Goal: Task Accomplishment & Management: Contribute content

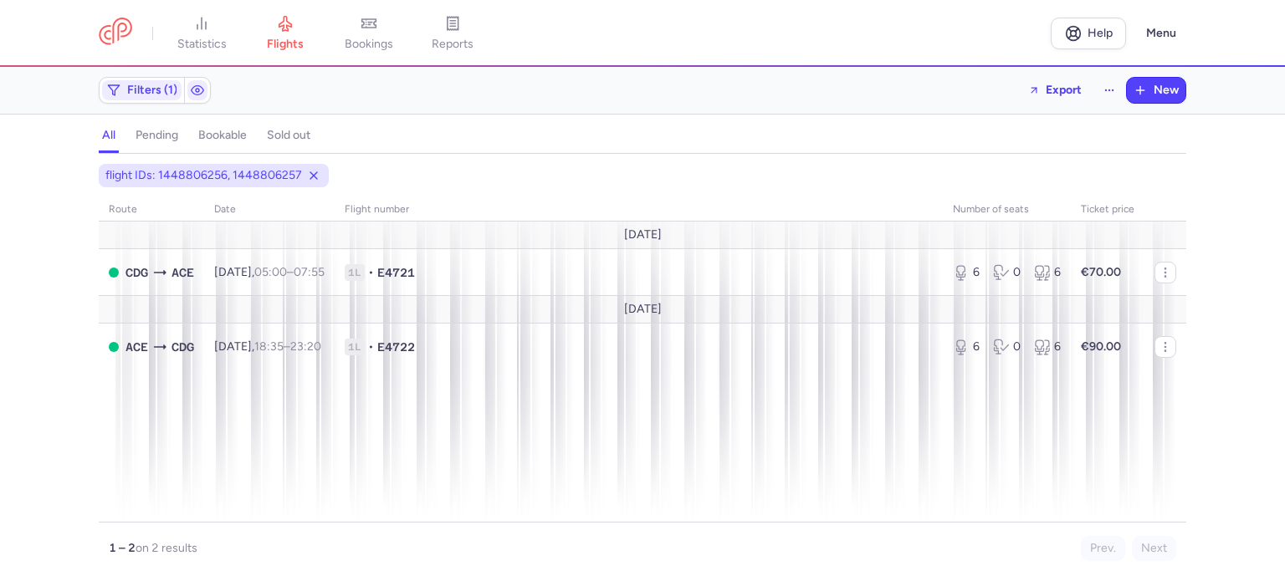
click at [288, 35] on link "flights" at bounding box center [285, 33] width 84 height 37
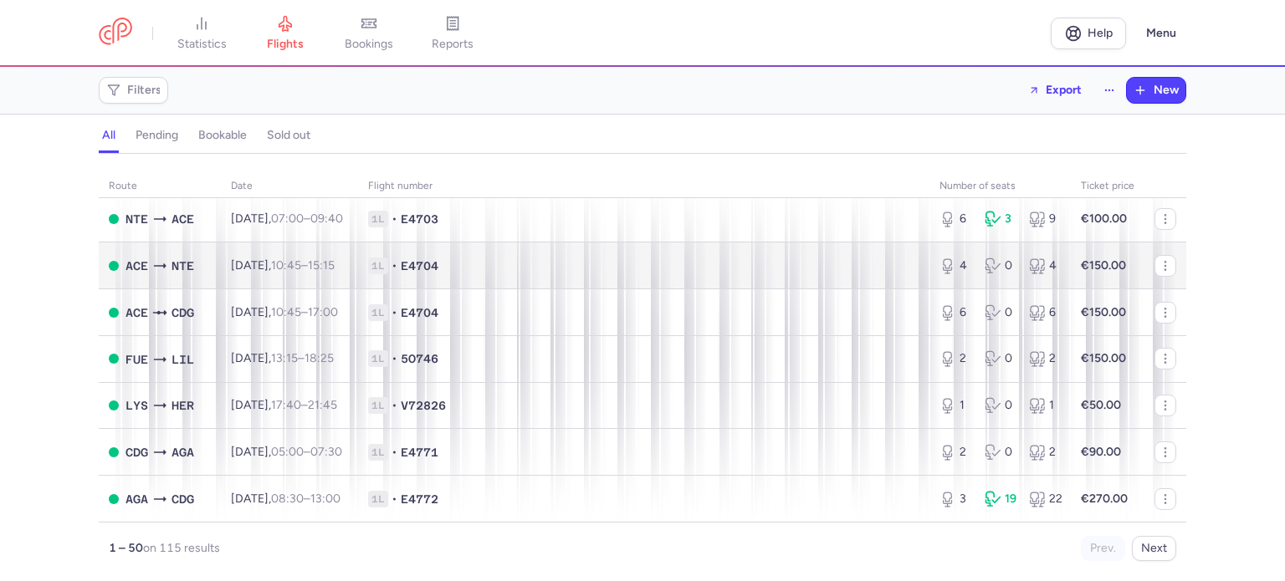
scroll to position [2088, 0]
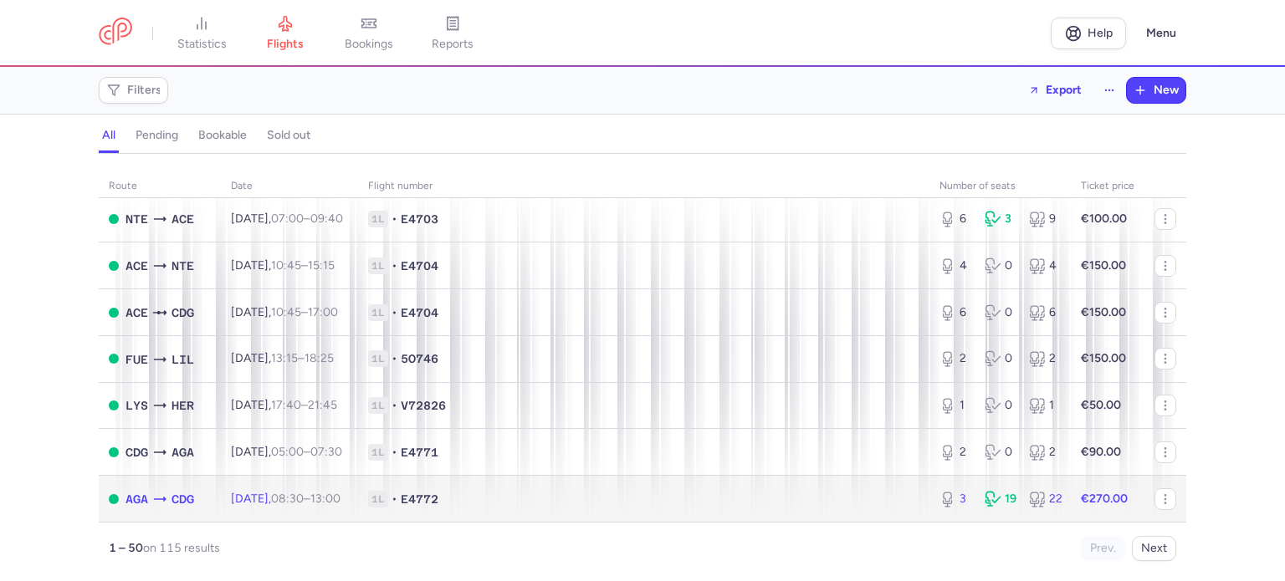
click at [445, 488] on td "1L • E4772" at bounding box center [643, 499] width 571 height 46
select select "days"
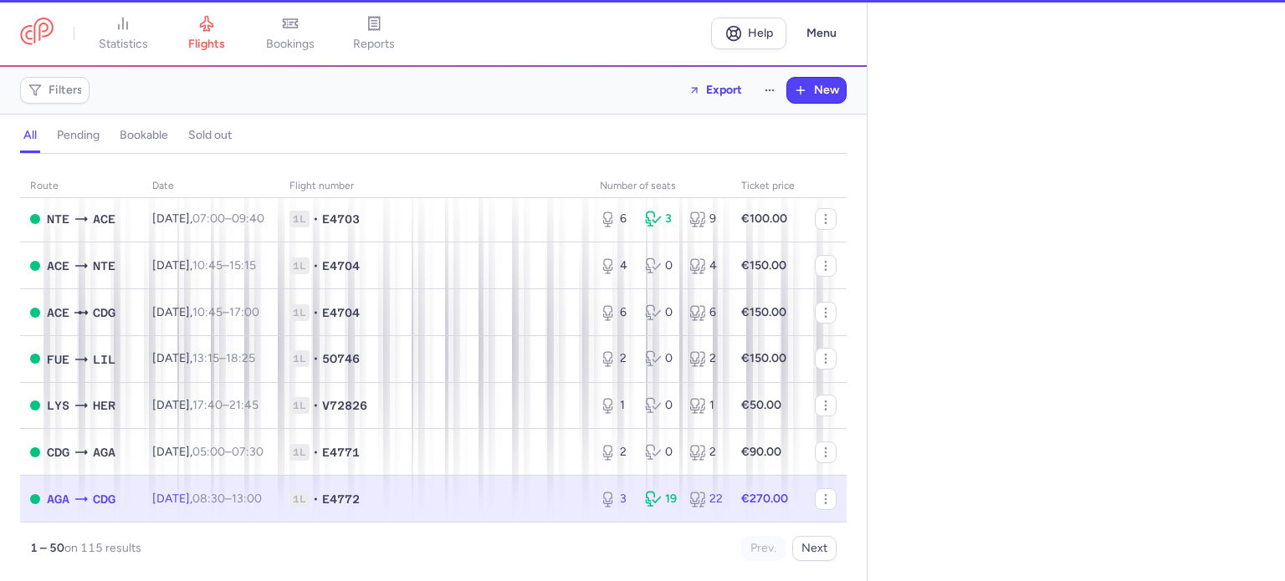
type input "3"
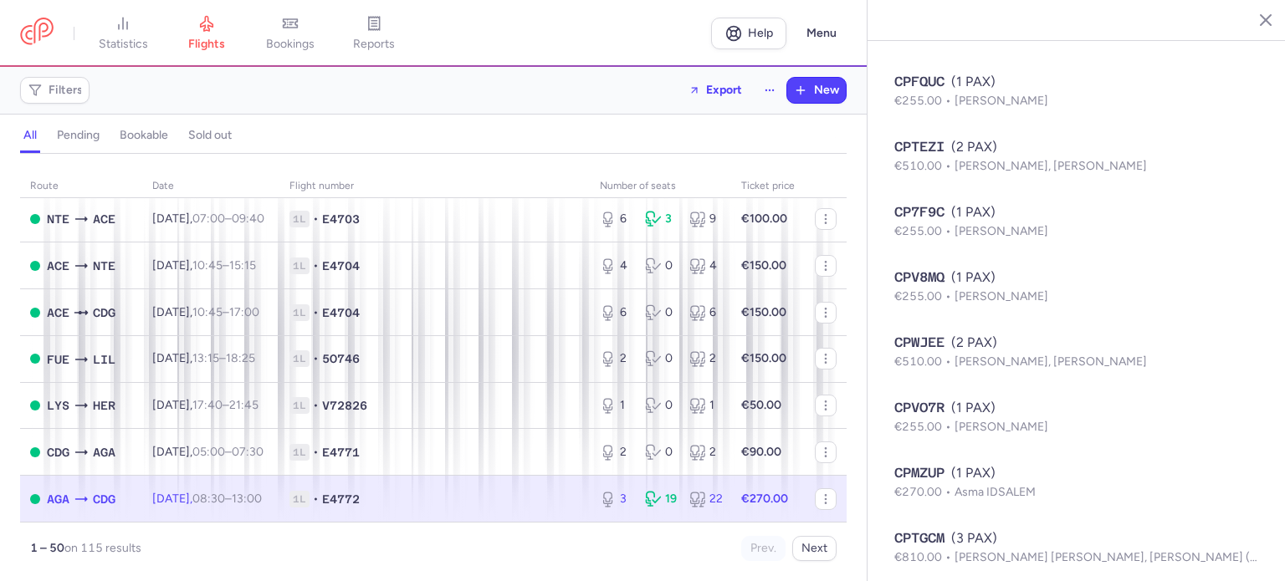
scroll to position [1463, 0]
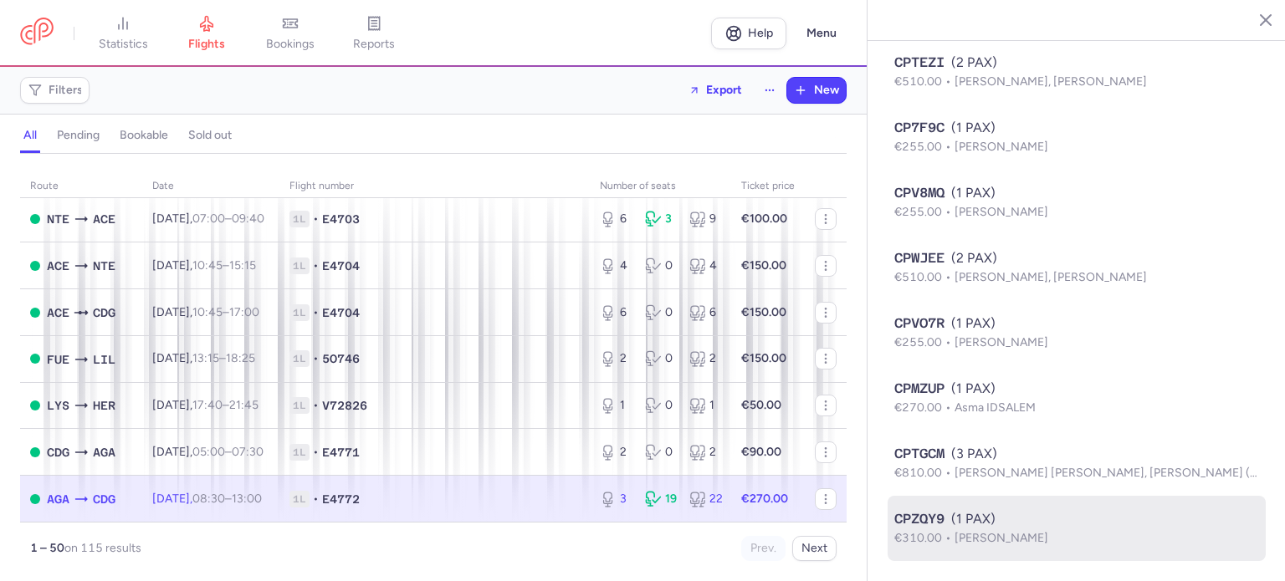
click at [993, 519] on div "CPZQY9 (1 PAX)" at bounding box center [1076, 519] width 365 height 20
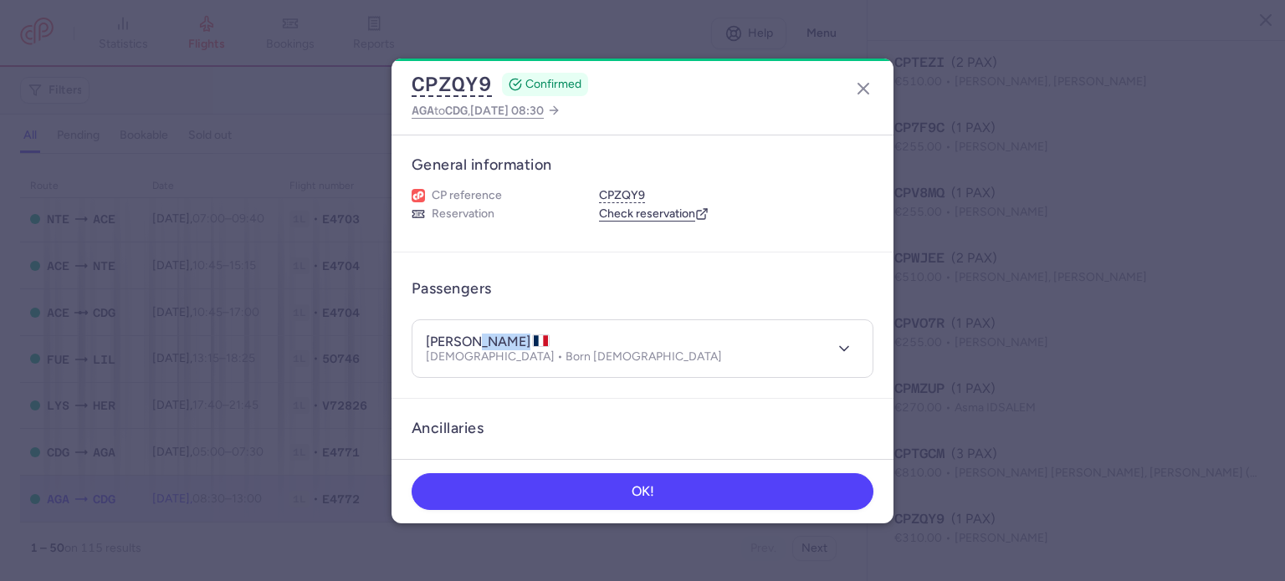
drag, startPoint x: 473, startPoint y: 339, endPoint x: 525, endPoint y: 337, distance: 51.9
click at [525, 337] on h4 "lamiae HADDAD" at bounding box center [488, 342] width 124 height 17
copy h4 "HADDAD"
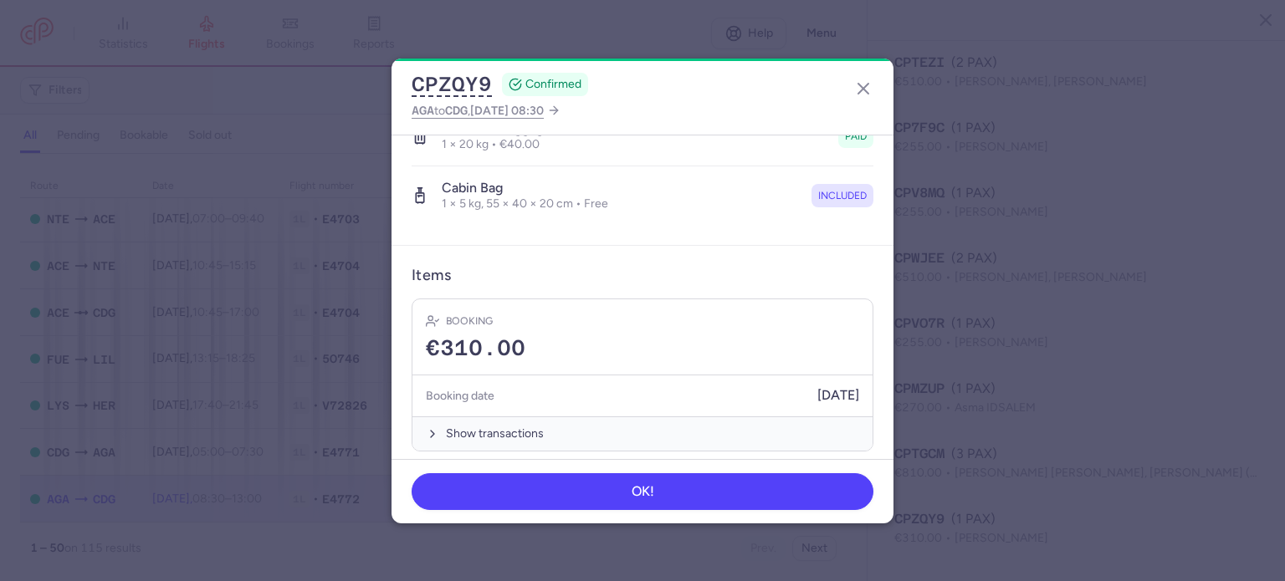
scroll to position [354, 0]
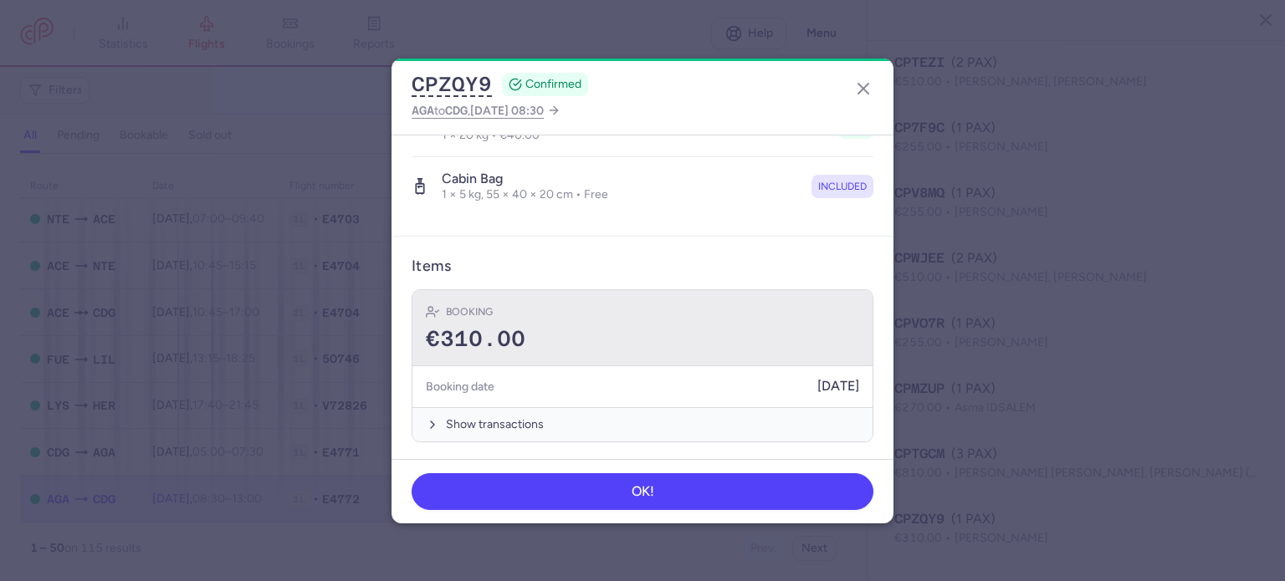
click at [606, 345] on div "€310.00" at bounding box center [642, 339] width 433 height 25
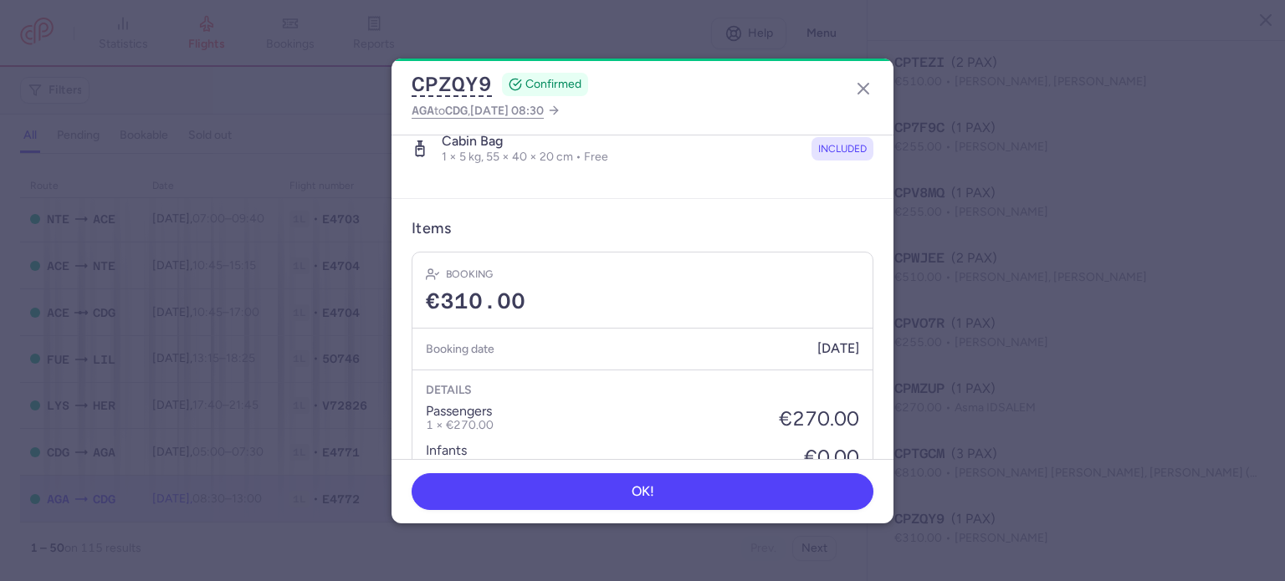
scroll to position [187, 0]
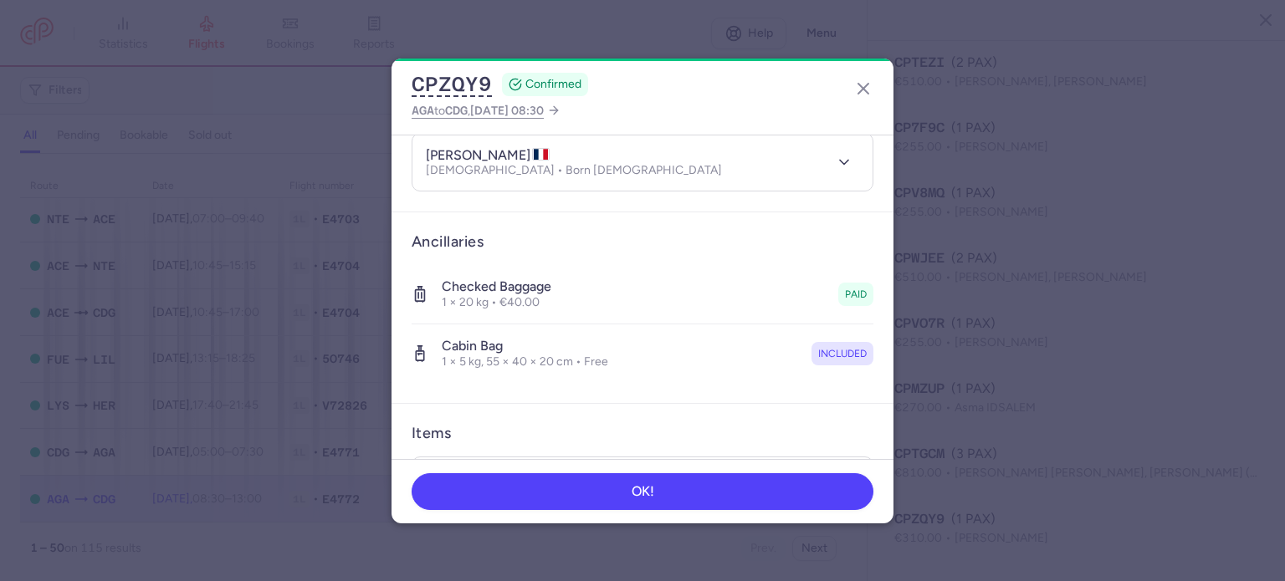
drag, startPoint x: 475, startPoint y: 151, endPoint x: 530, endPoint y: 150, distance: 55.2
click at [530, 150] on h4 "lamiae HADDAD" at bounding box center [488, 155] width 124 height 17
copy h4 "HADDAD"
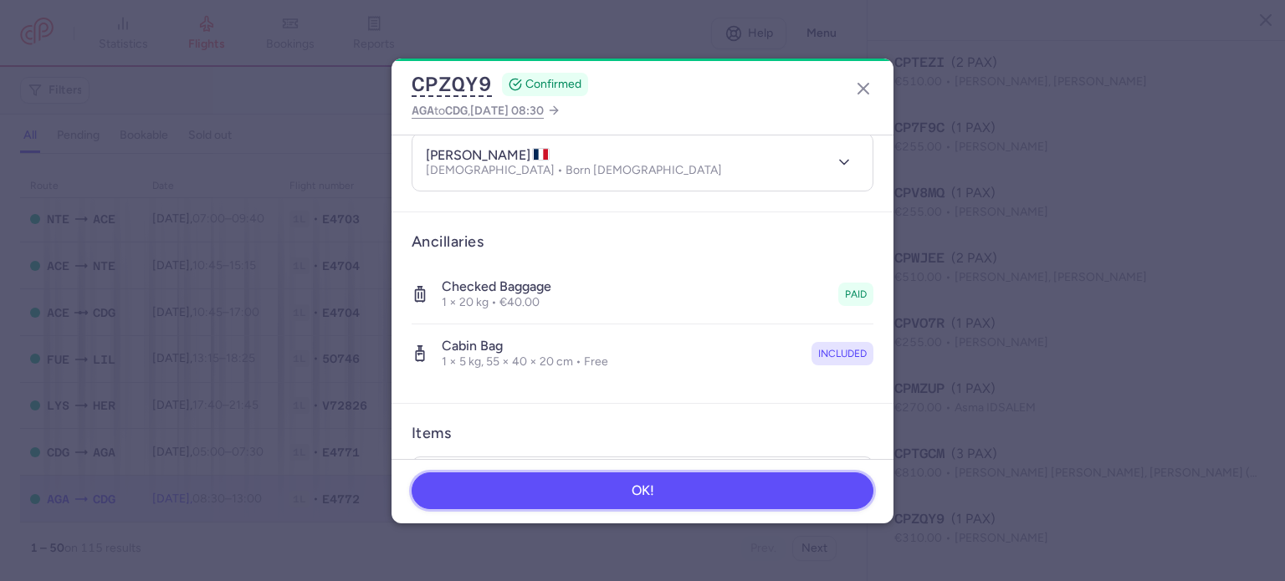
drag, startPoint x: 666, startPoint y: 494, endPoint x: 673, endPoint y: 499, distance: 8.9
click at [668, 494] on button "OK!" at bounding box center [643, 491] width 462 height 37
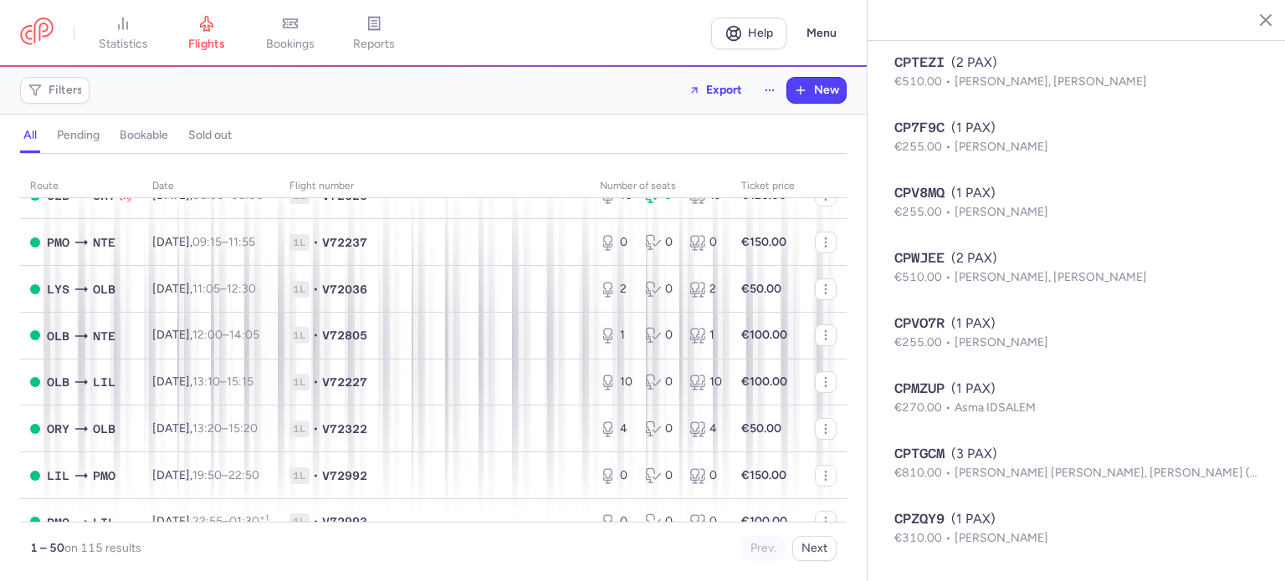
scroll to position [502, 0]
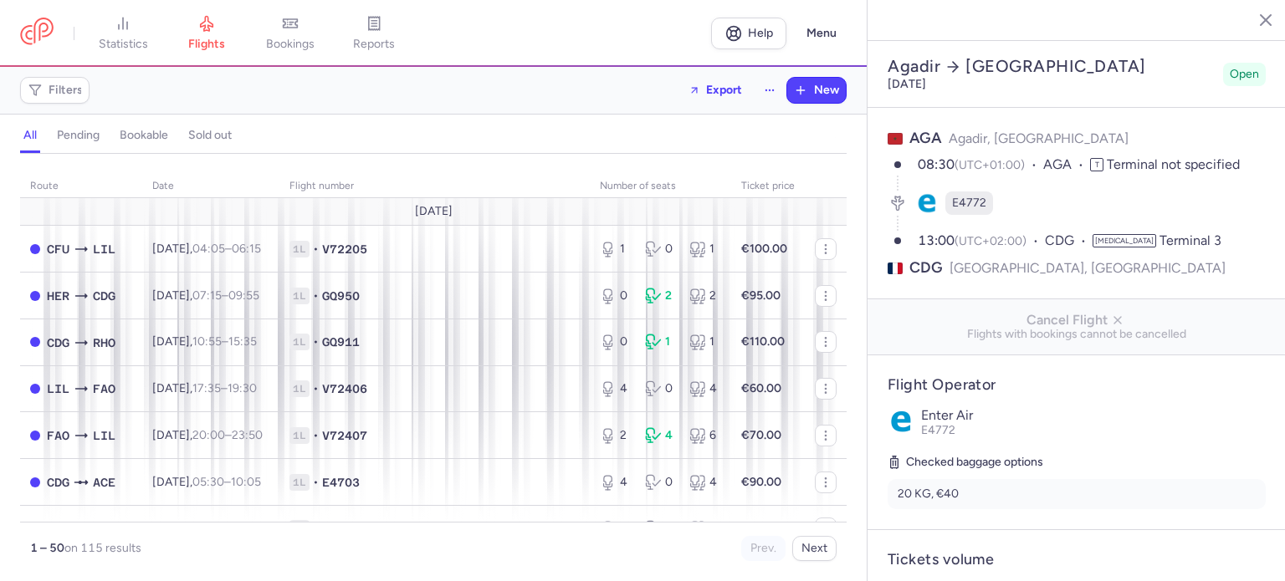
select select "days"
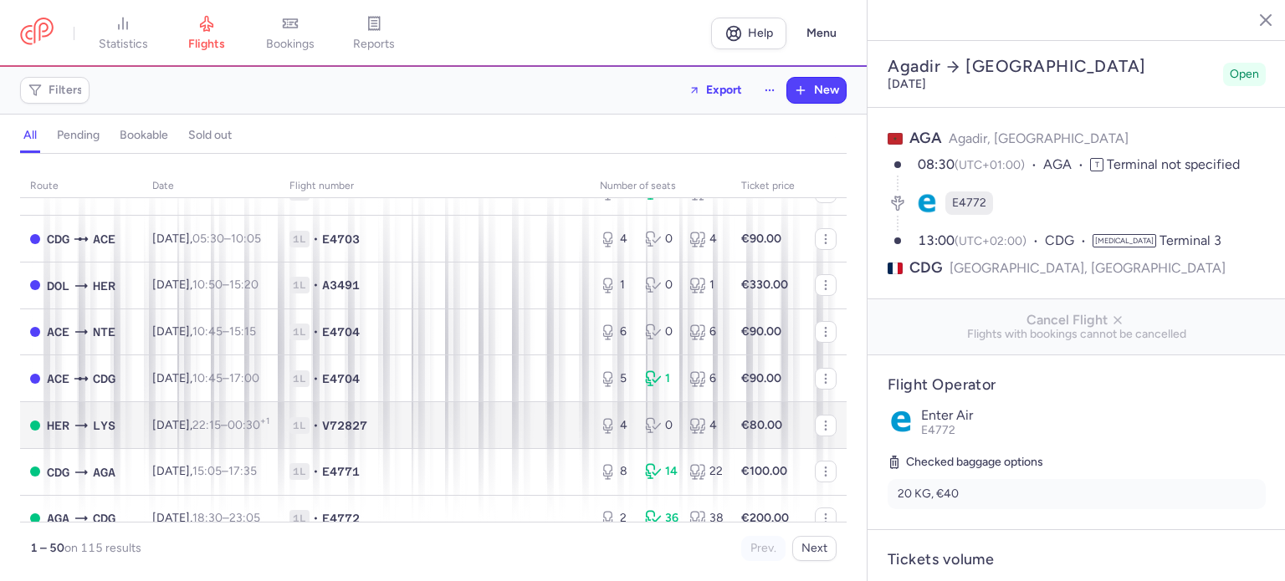
scroll to position [335, 0]
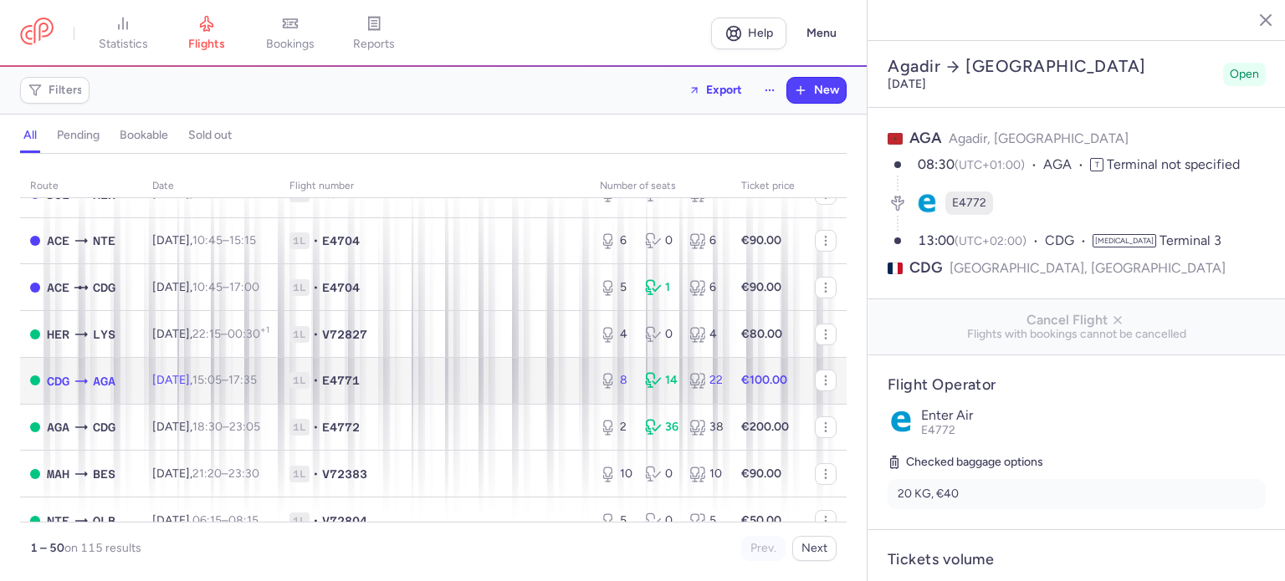
click at [360, 389] on span "E4771" at bounding box center [341, 380] width 38 height 17
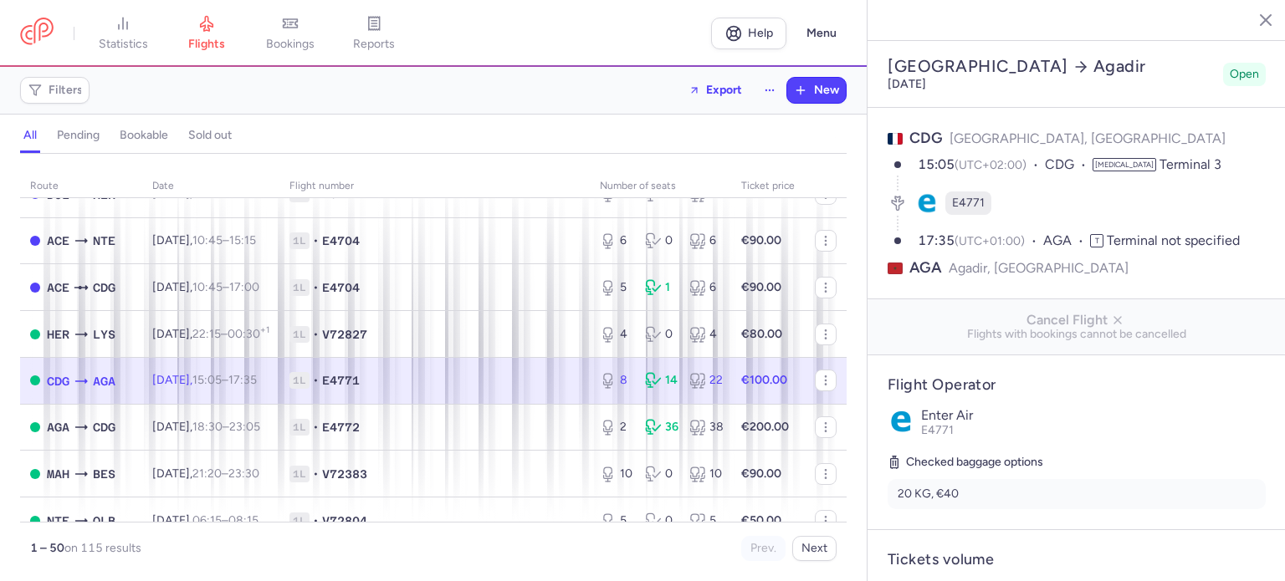
click at [461, 384] on span "1L • E4771" at bounding box center [434, 380] width 290 height 17
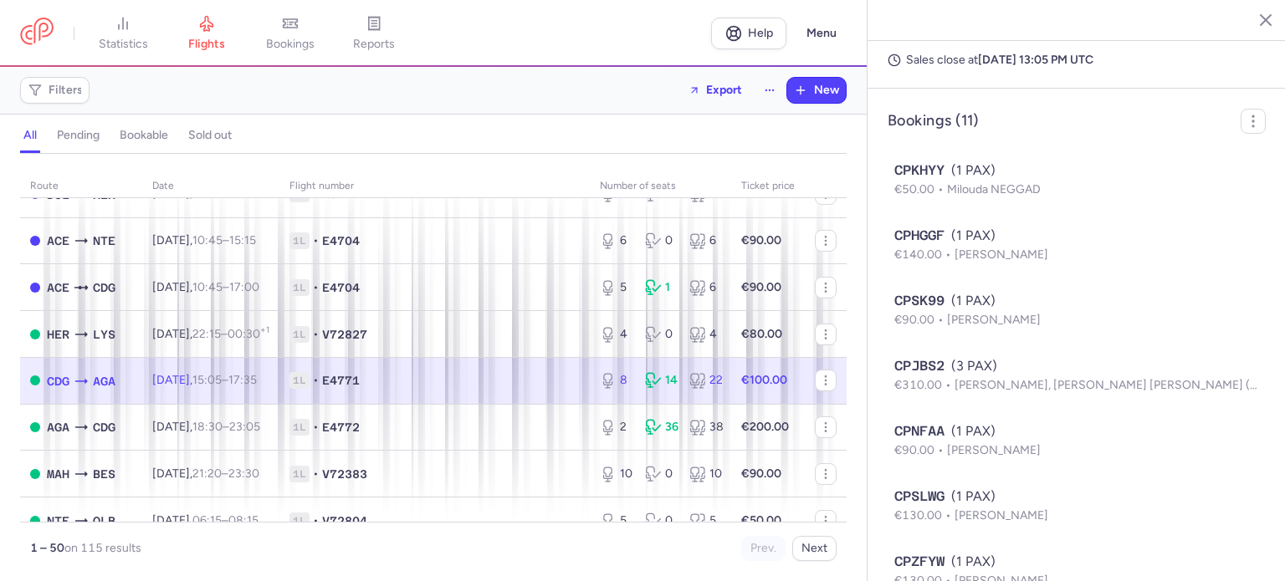
scroll to position [1267, 0]
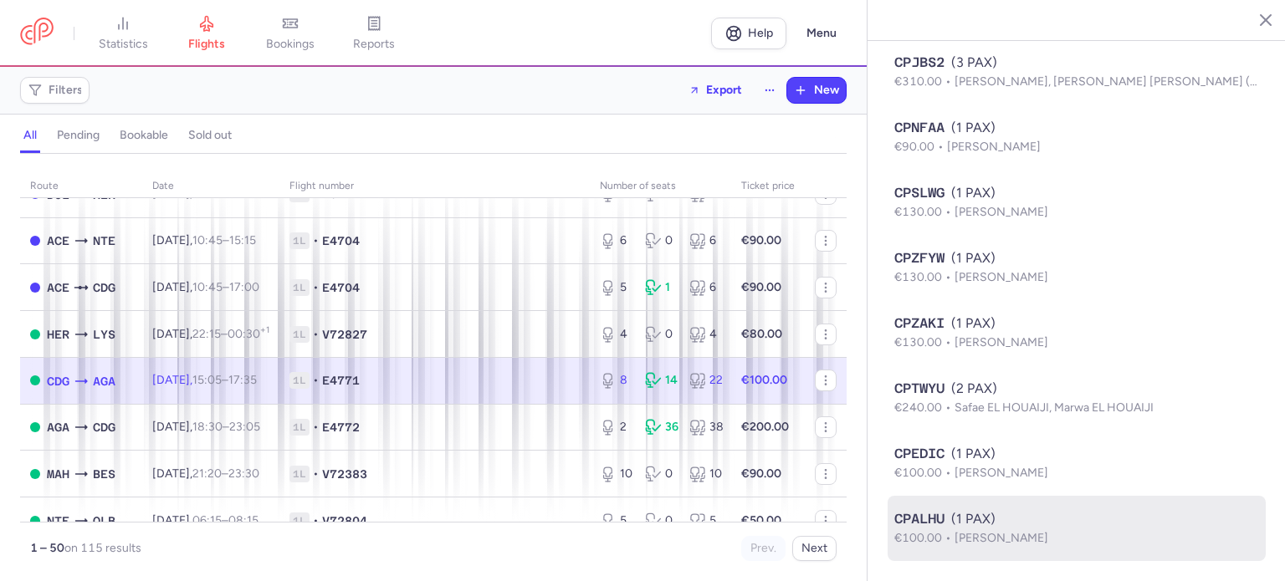
click at [929, 521] on span "CPALHU" at bounding box center [919, 519] width 50 height 20
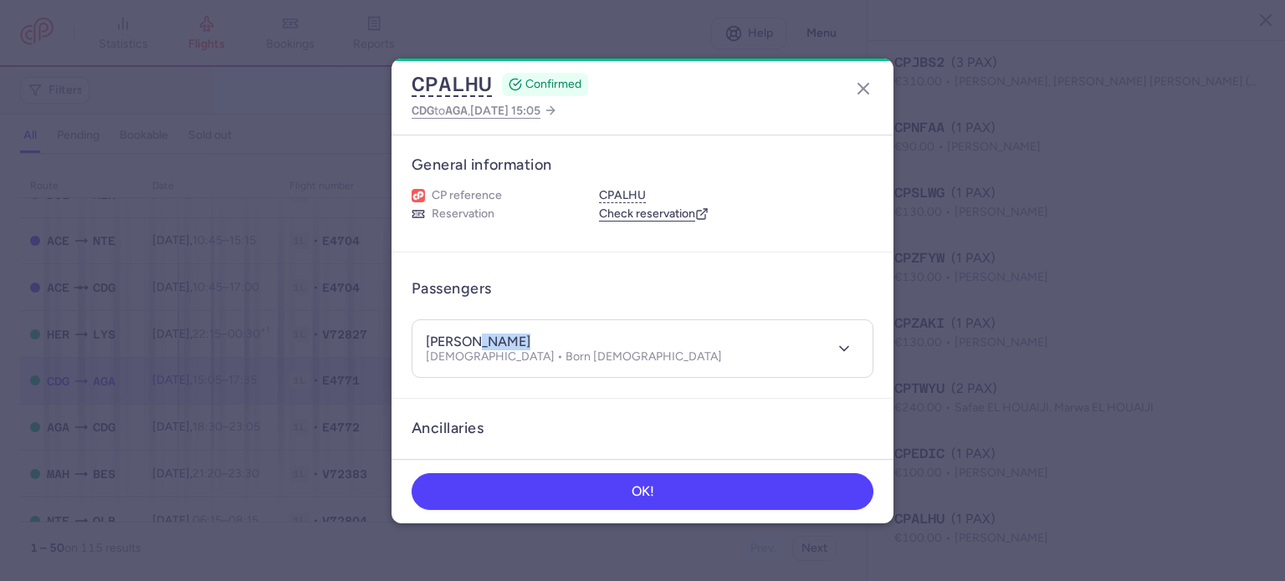
drag, startPoint x: 472, startPoint y: 342, endPoint x: 528, endPoint y: 340, distance: 56.1
click at [528, 340] on h4 "nelson CAMARA" at bounding box center [478, 342] width 105 height 17
copy h4 "CAMARA"
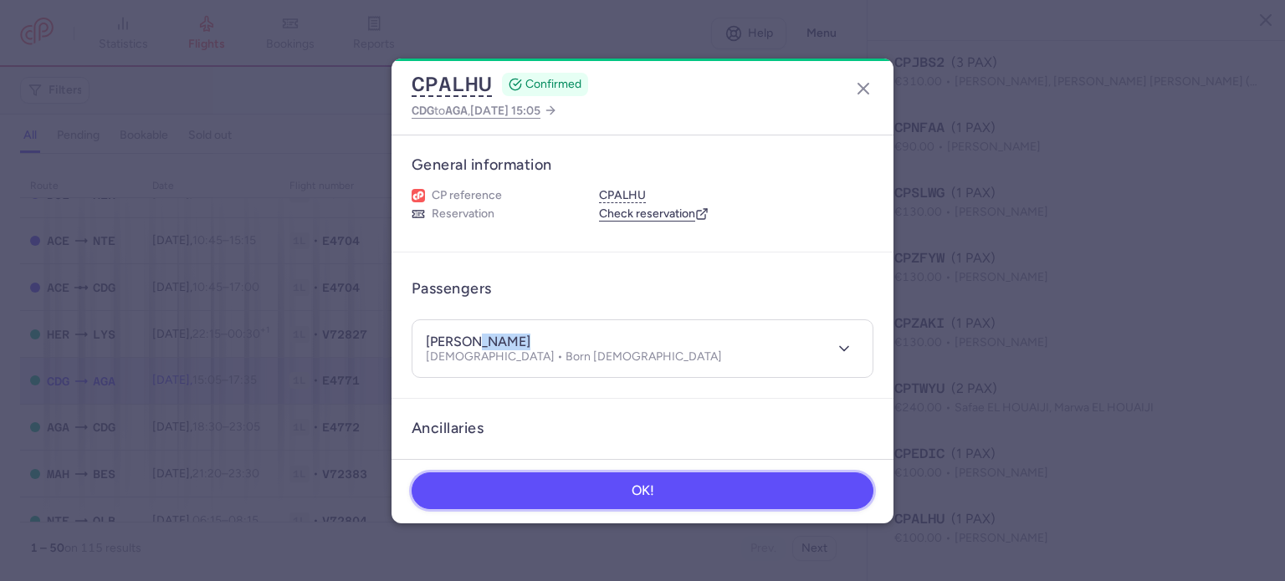
click at [608, 498] on button "OK!" at bounding box center [643, 491] width 462 height 37
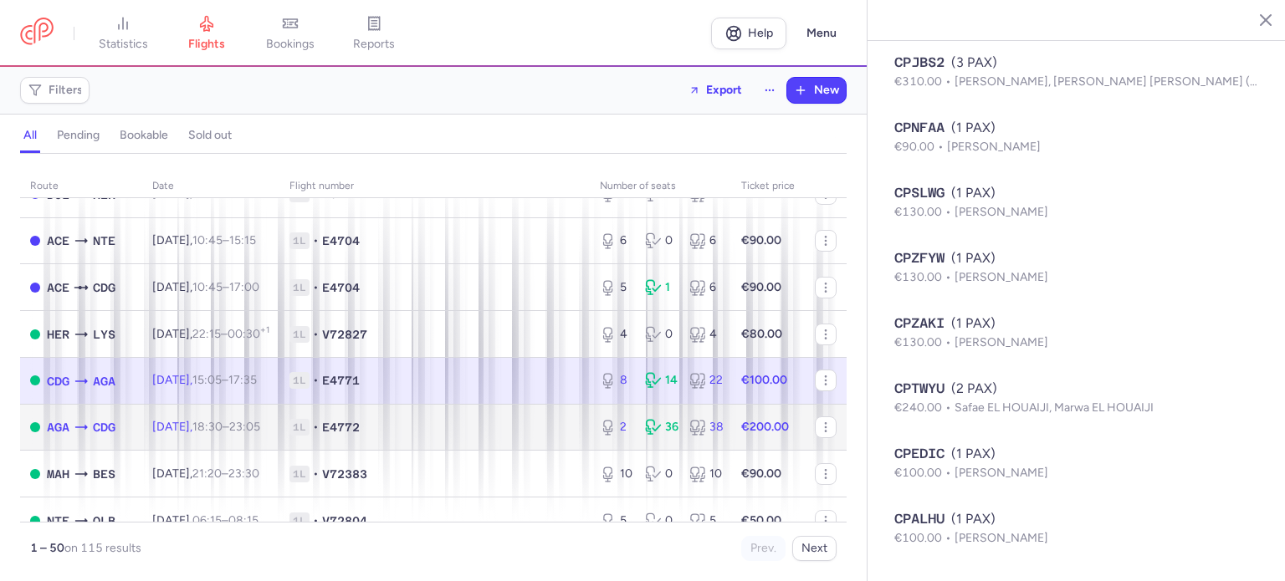
click at [384, 429] on td "1L • E4772" at bounding box center [434, 427] width 310 height 47
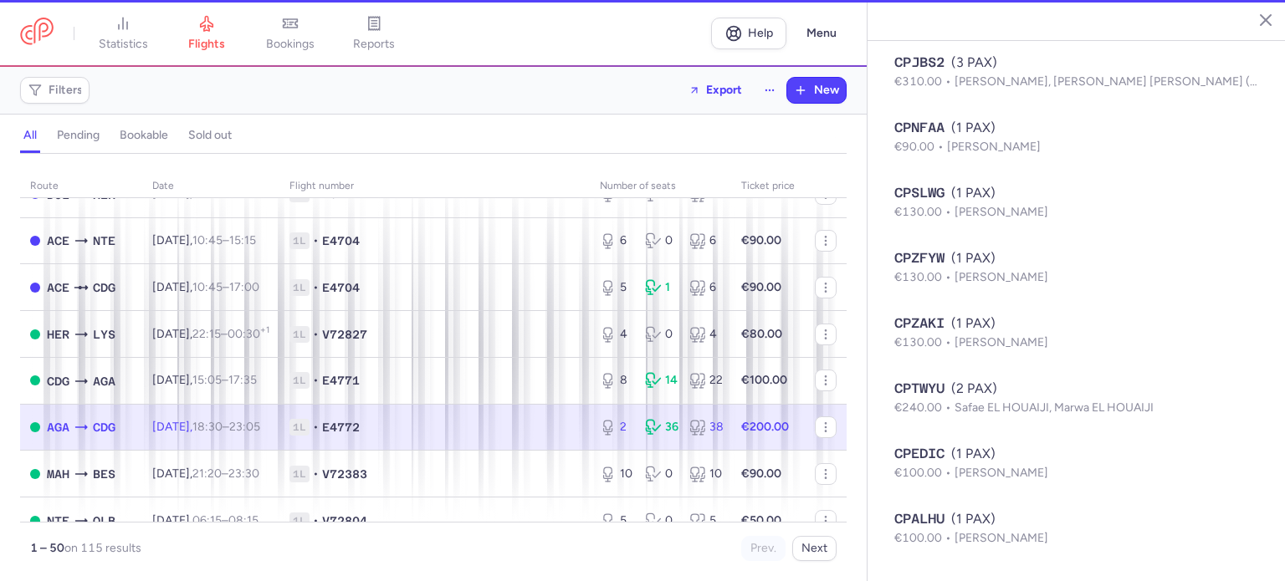
type input "1"
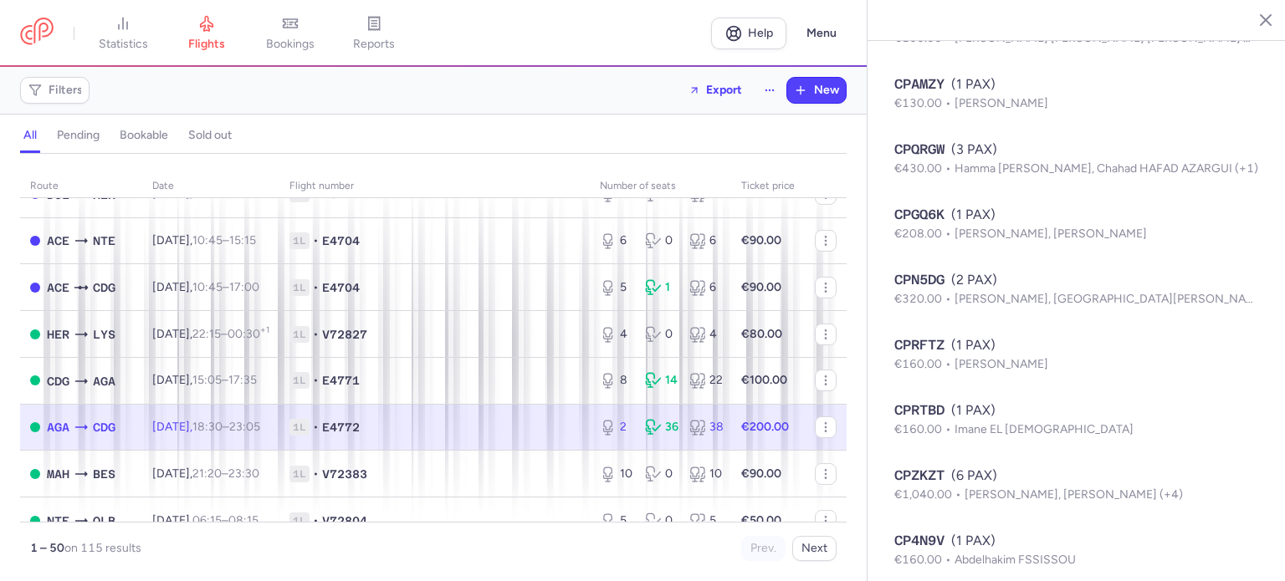
click at [610, 443] on div "2 36 38" at bounding box center [660, 427] width 135 height 30
click at [652, 436] on div "36" at bounding box center [661, 427] width 32 height 17
click at [704, 436] on div "38" at bounding box center [705, 427] width 32 height 17
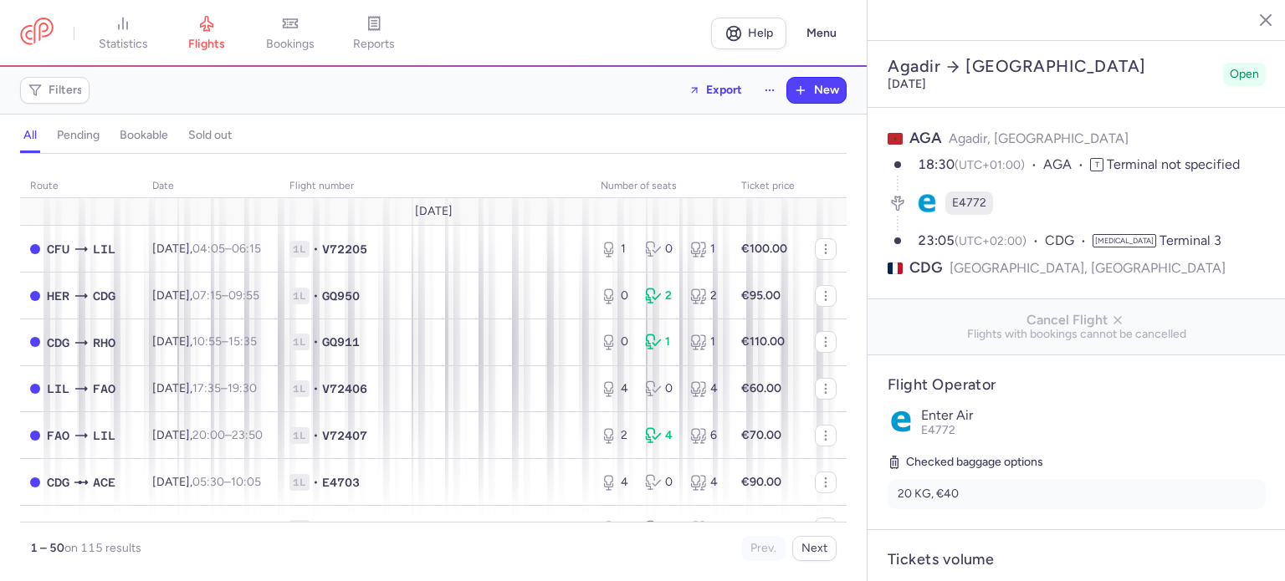
select select "days"
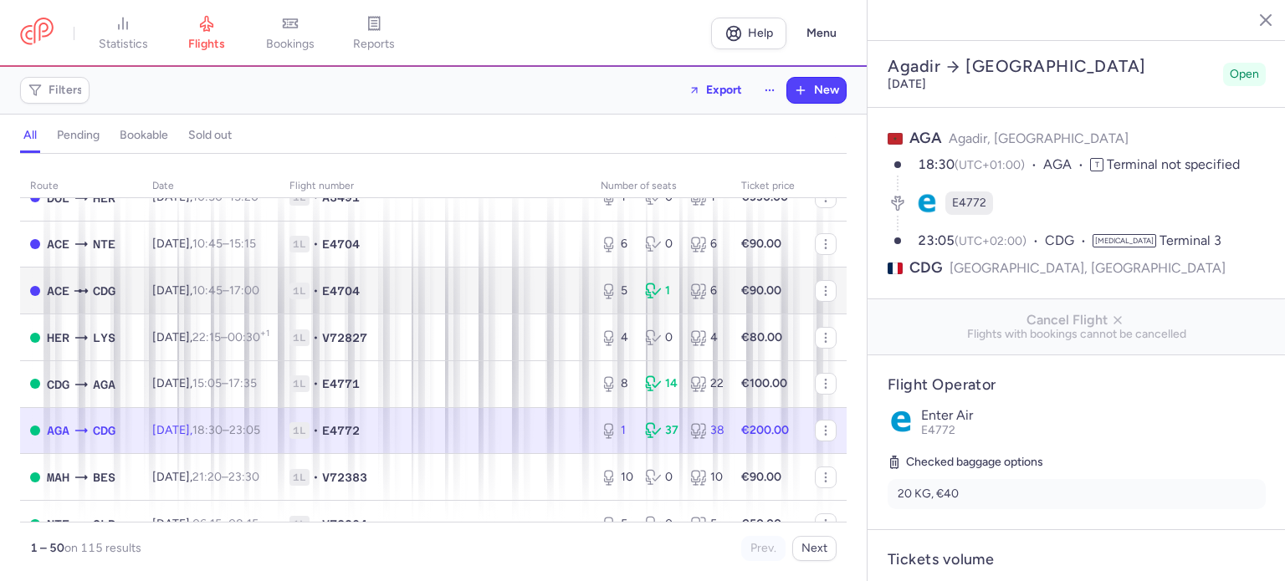
scroll to position [335, 0]
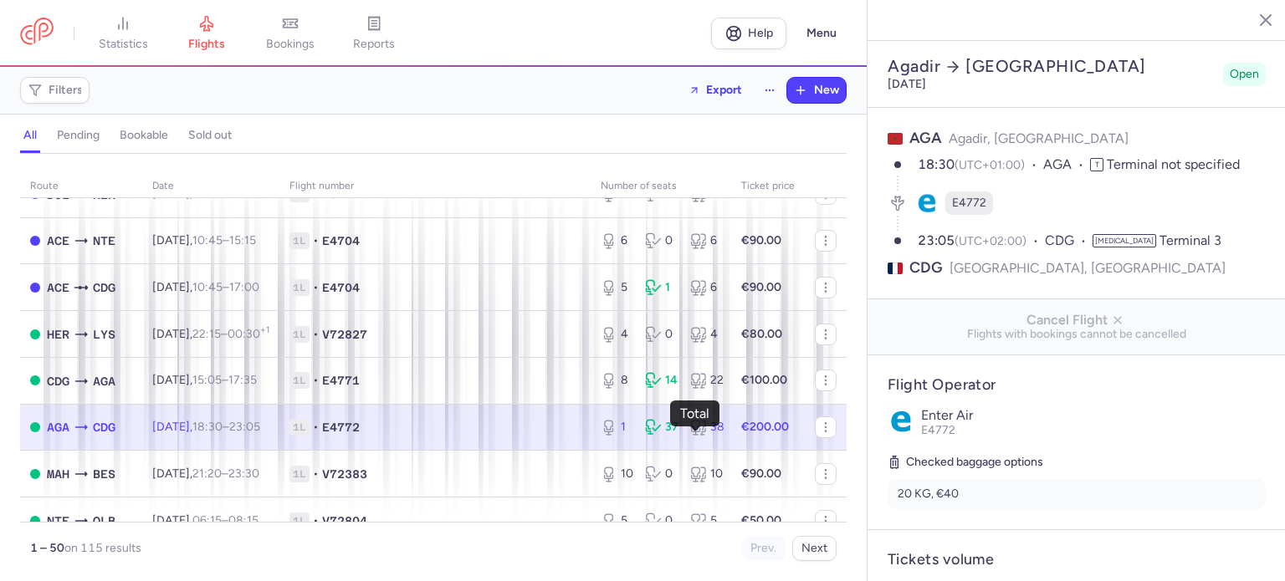
click at [690, 436] on icon at bounding box center [698, 427] width 17 height 17
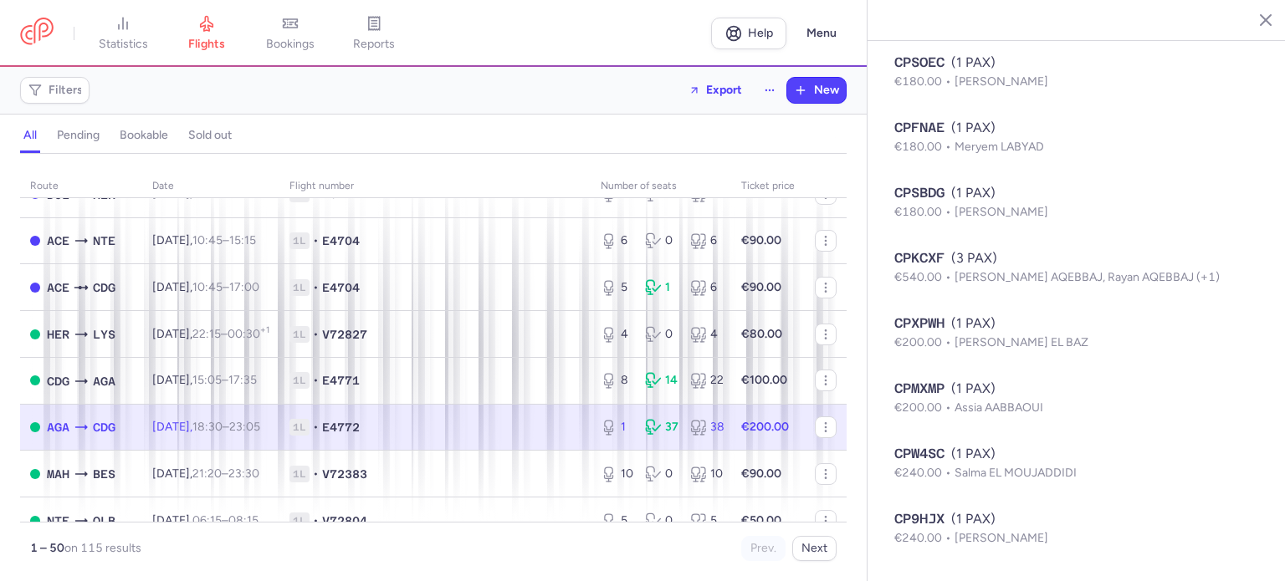
scroll to position [2050, 0]
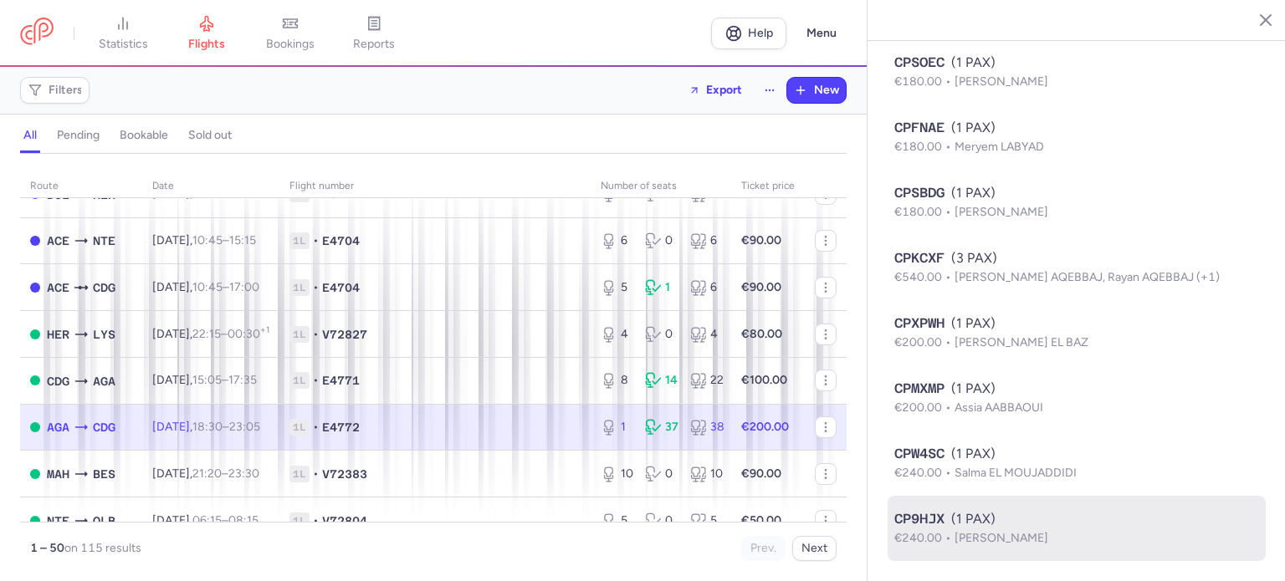
click at [959, 518] on div "CP9HJX (1 PAX)" at bounding box center [1076, 519] width 365 height 20
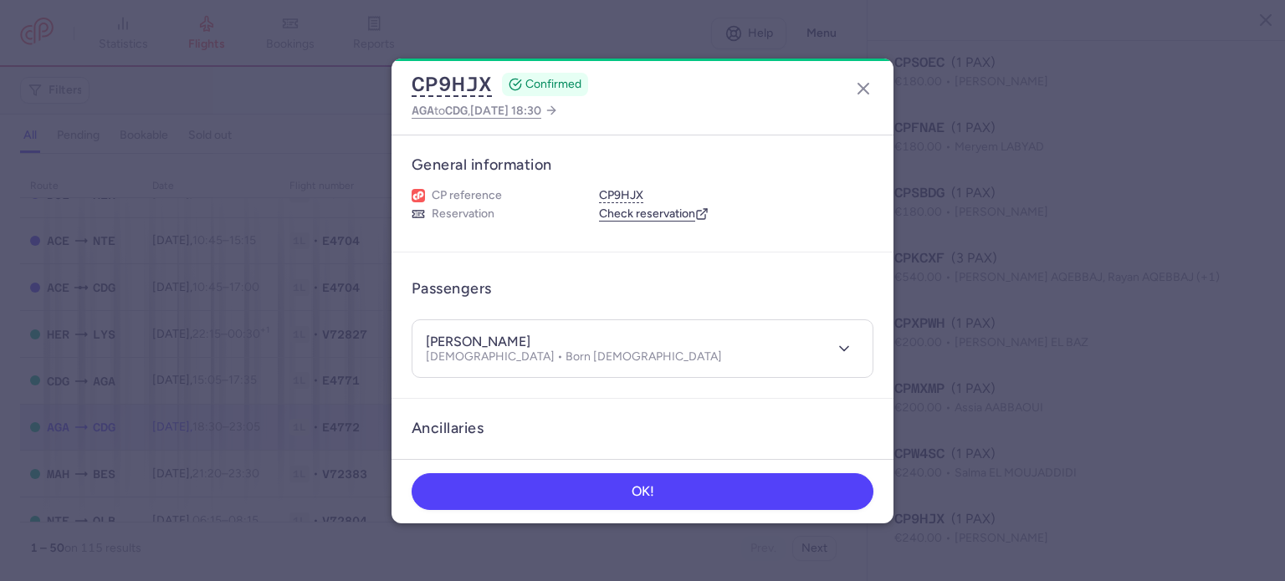
drag, startPoint x: 489, startPoint y: 336, endPoint x: 568, endPoint y: 334, distance: 79.5
click at [568, 334] on div "[PERSON_NAME] [DEMOGRAPHIC_DATA] • Born [DEMOGRAPHIC_DATA]" at bounding box center [624, 349] width 397 height 31
copy h4 "MEKHLOUFI"
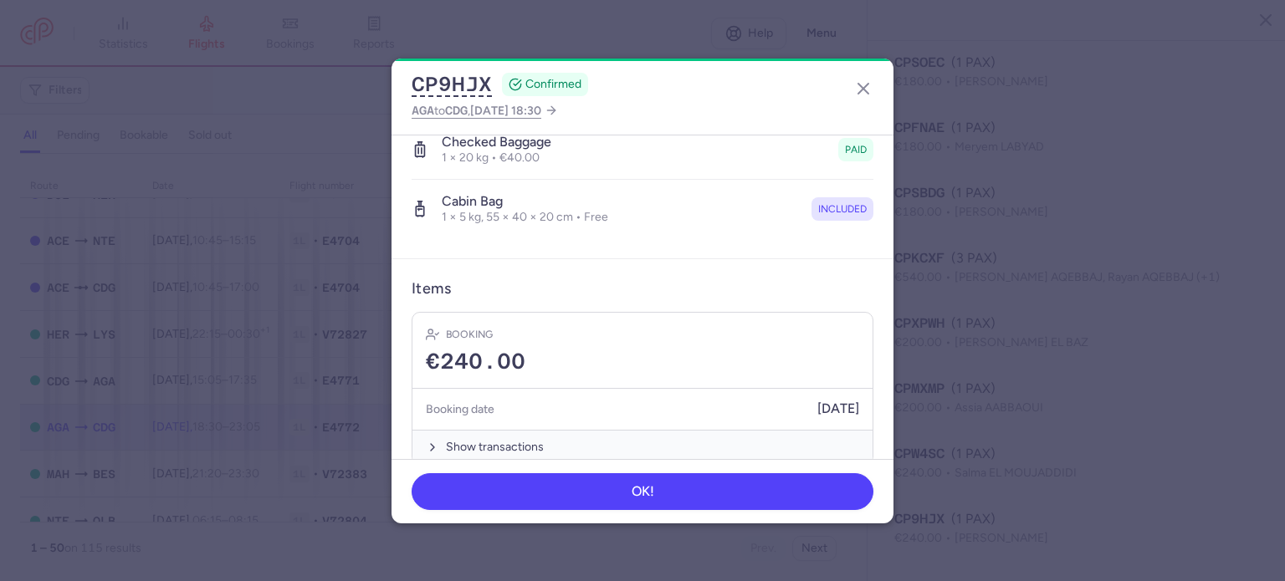
scroll to position [335, 0]
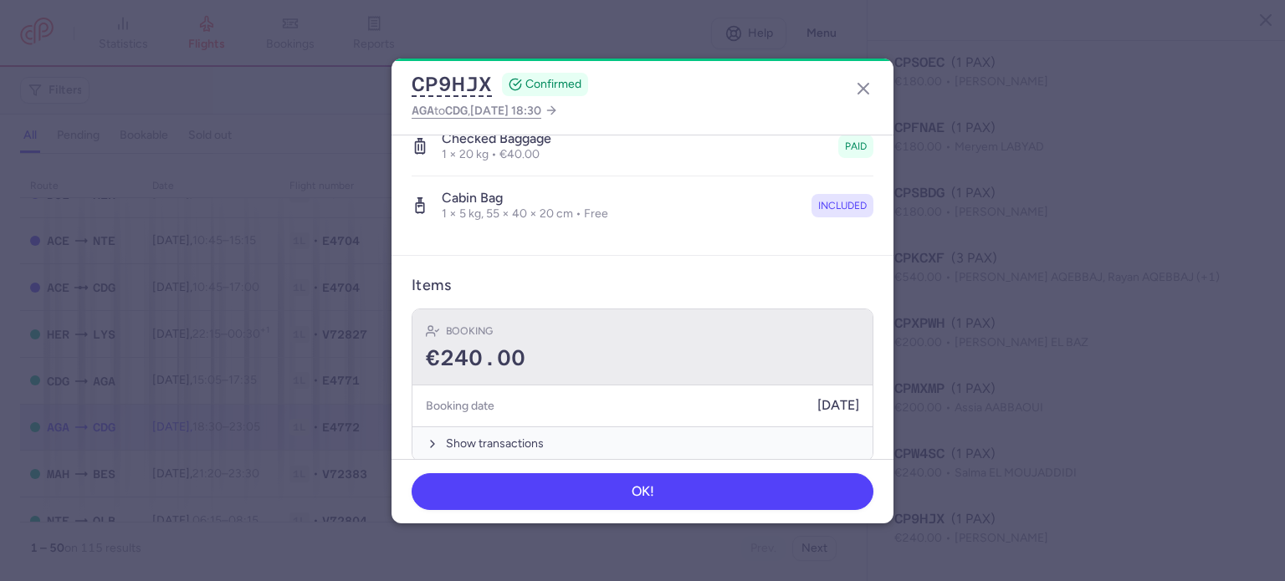
click at [576, 346] on div "€240.00" at bounding box center [642, 358] width 433 height 25
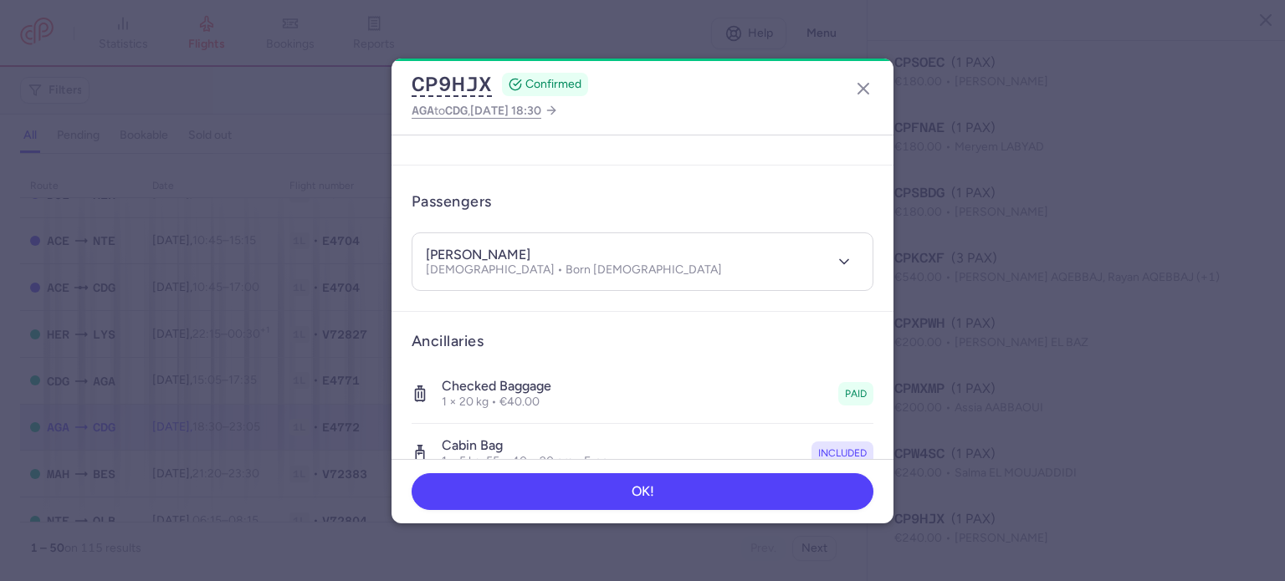
scroll to position [0, 0]
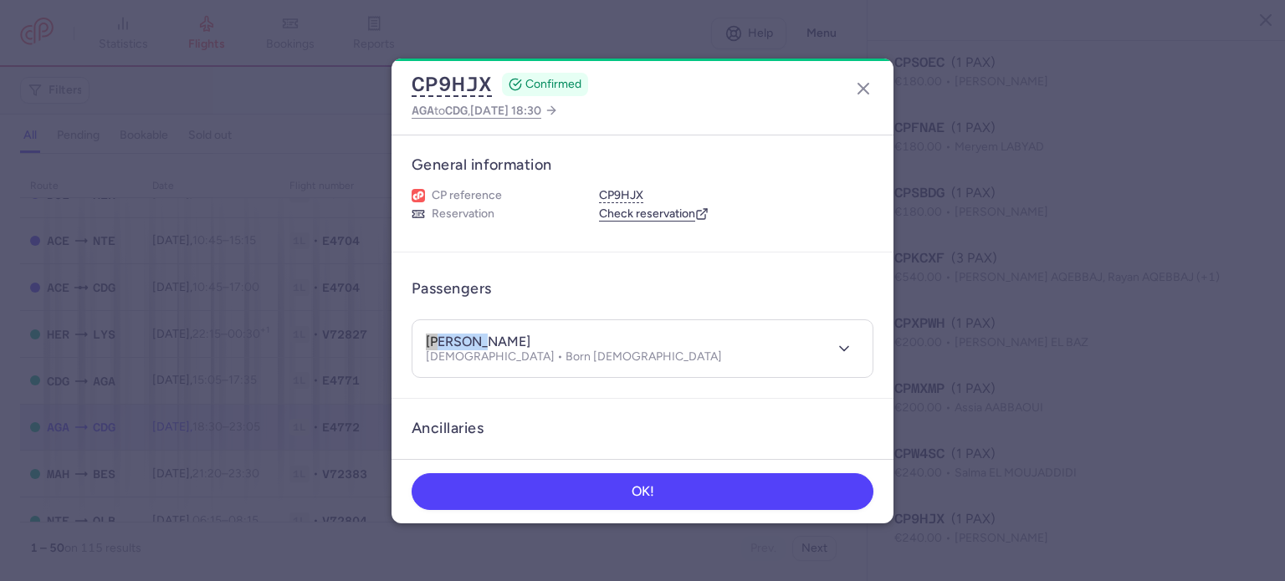
drag, startPoint x: 488, startPoint y: 337, endPoint x: 361, endPoint y: 332, distance: 126.4
click at [361, 332] on dialog "CP9HJX CONFIRMED AGA to CDG , [DATE] 18:30 General information CP reference CP9…" at bounding box center [642, 291] width 1231 height 465
copy h4 "[PERSON_NAME]"
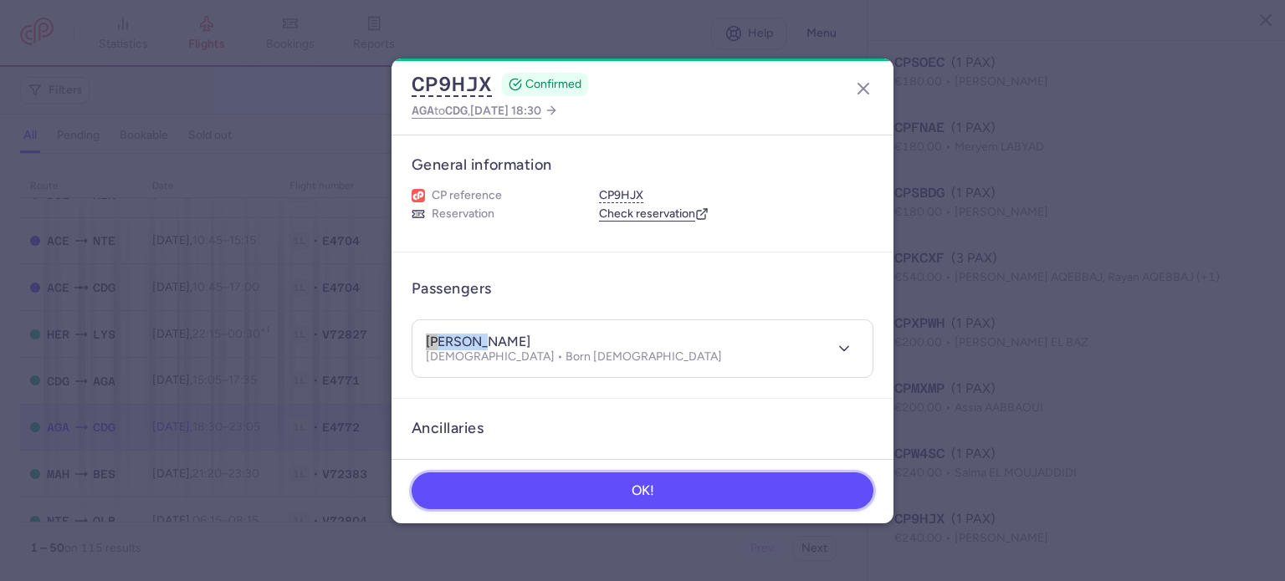
click at [589, 480] on button "OK!" at bounding box center [643, 491] width 462 height 37
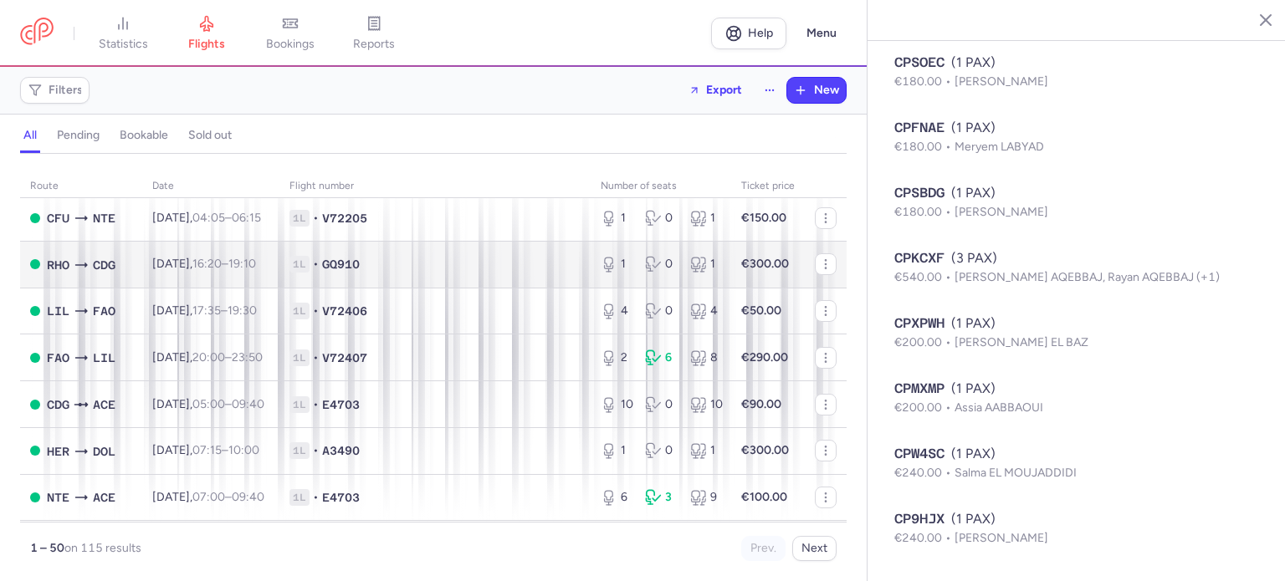
scroll to position [1673, 0]
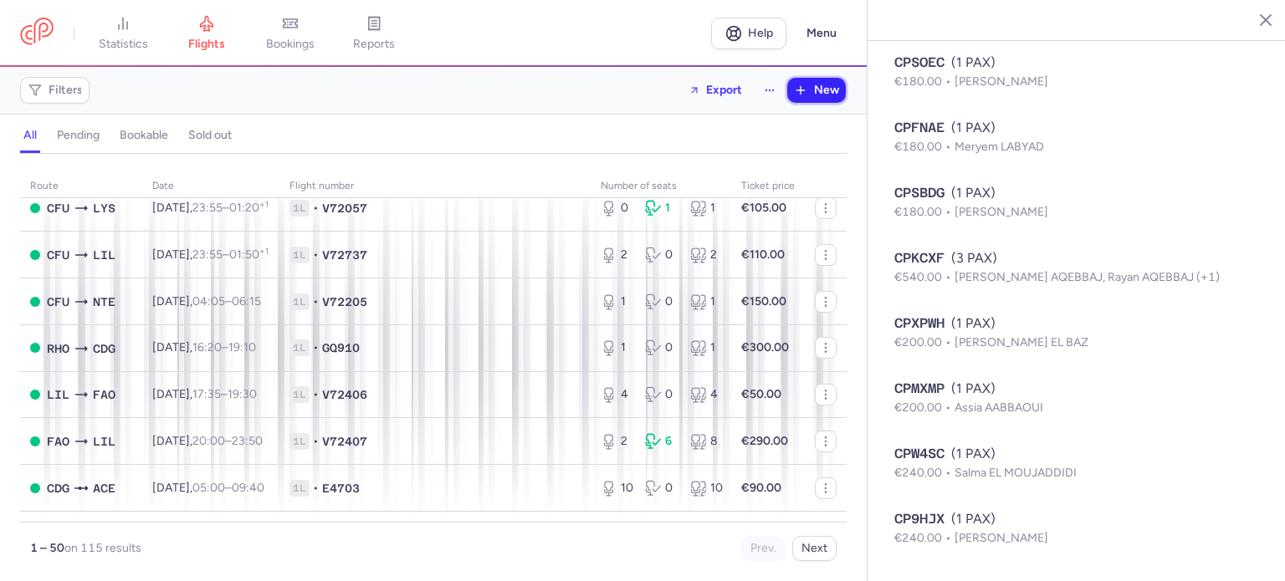
click at [820, 99] on button "New" at bounding box center [816, 90] width 59 height 25
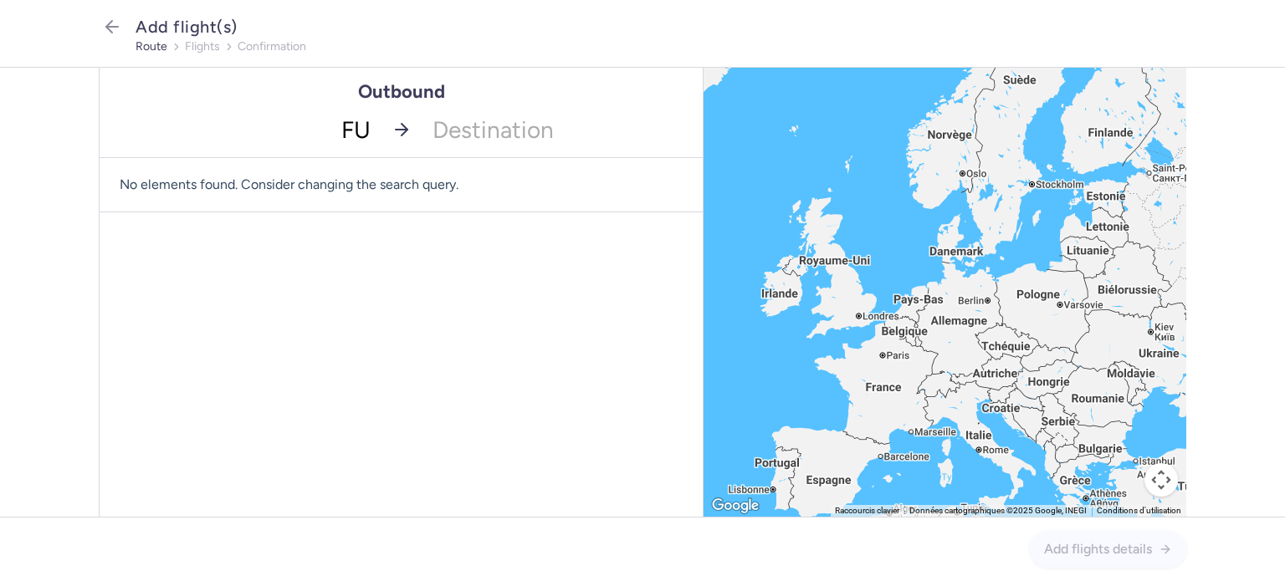
type input "FUE"
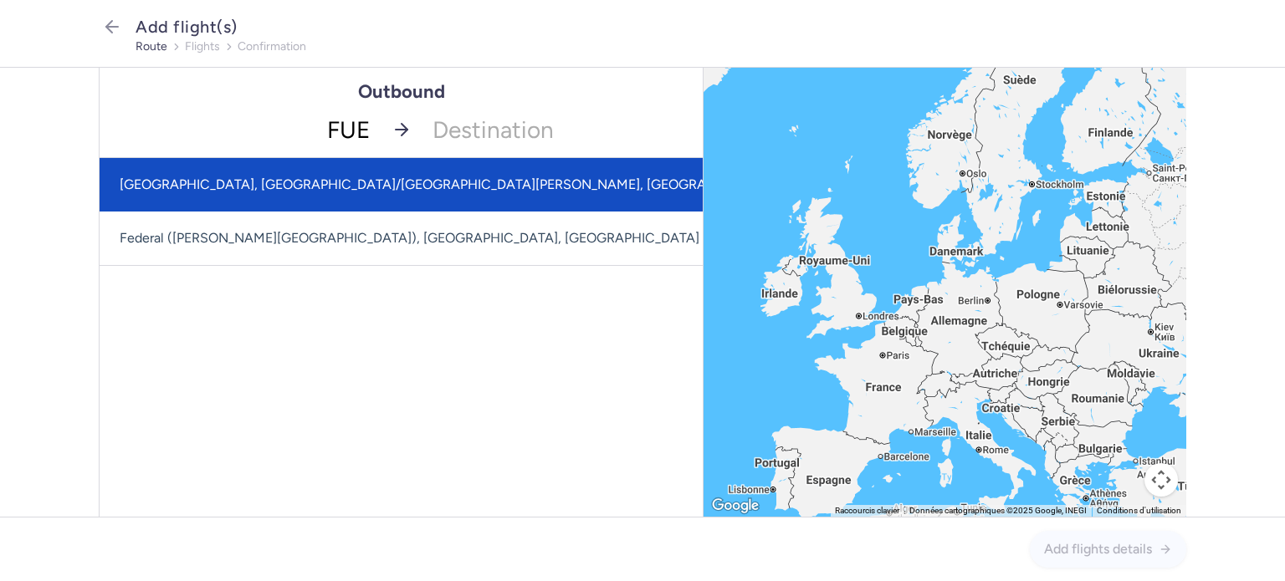
click at [369, 188] on span "[GEOGRAPHIC_DATA], [GEOGRAPHIC_DATA]/[GEOGRAPHIC_DATA][PERSON_NAME], [GEOGRAPHI…" at bounding box center [469, 185] width 699 height 16
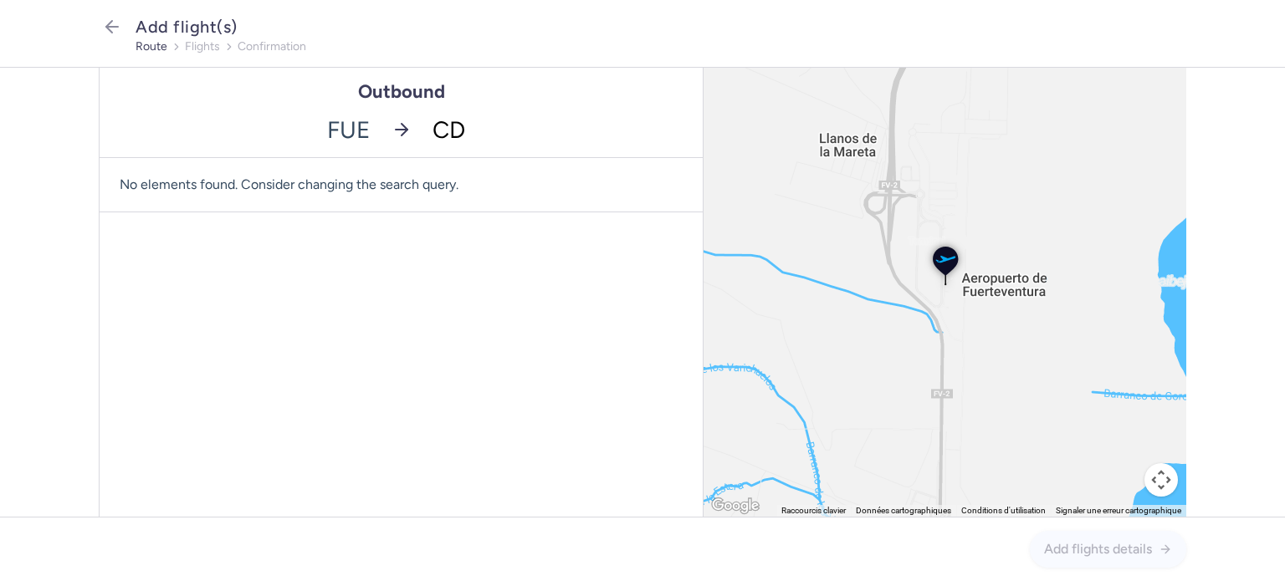
type input "CDG"
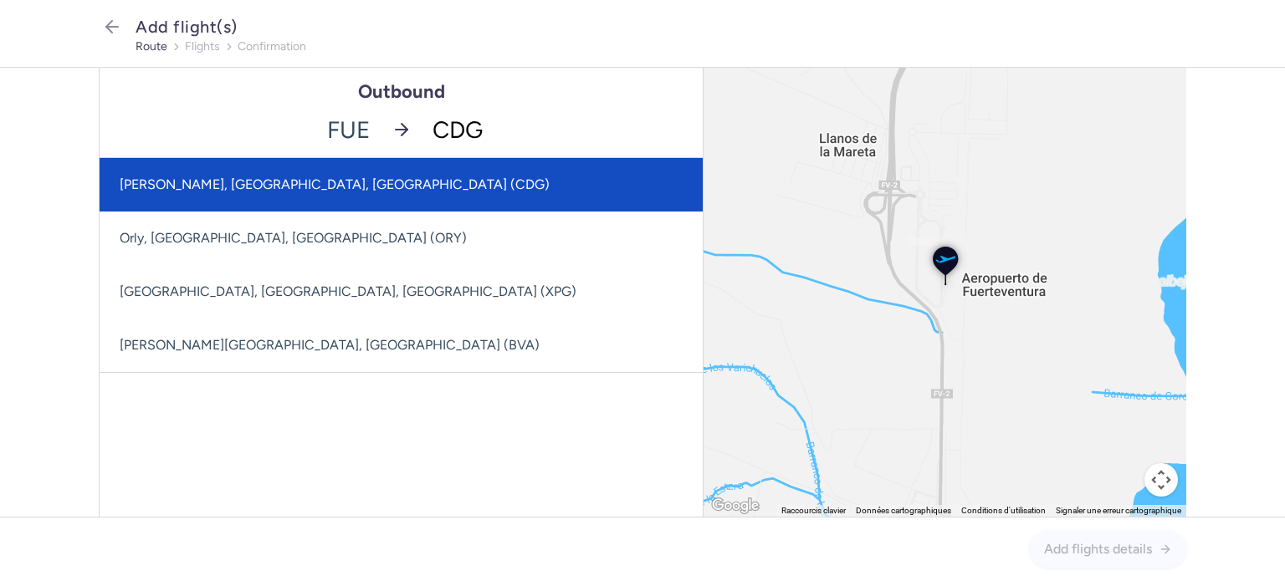
click at [462, 181] on span "[PERSON_NAME], [GEOGRAPHIC_DATA], [GEOGRAPHIC_DATA] (CDG)" at bounding box center [401, 185] width 603 height 54
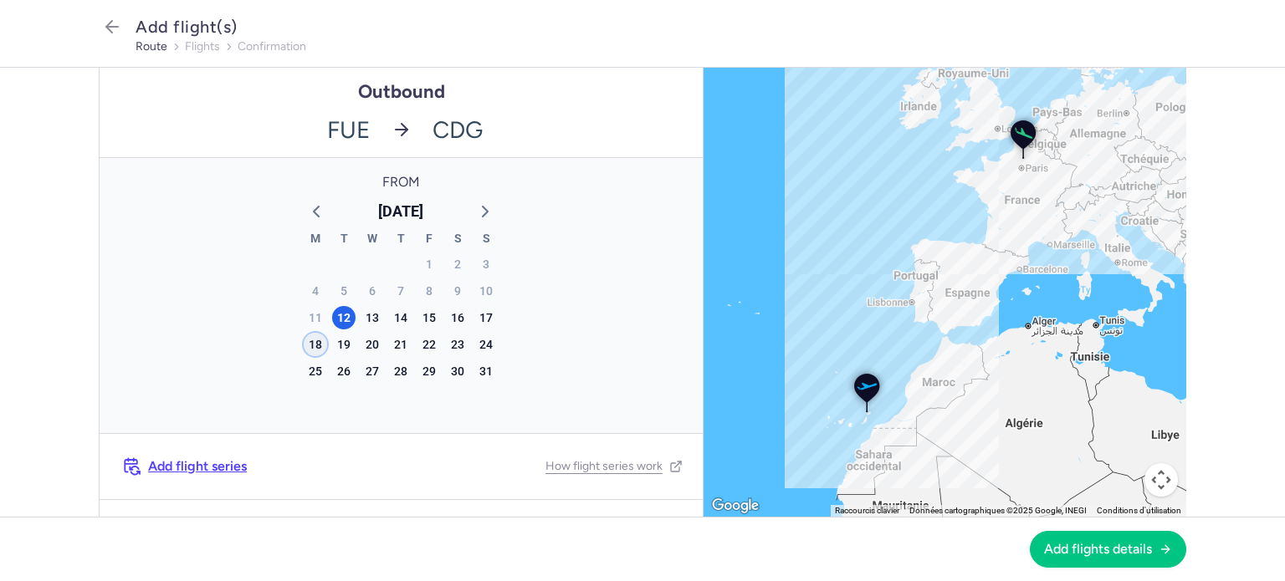
click at [305, 347] on div "18" at bounding box center [315, 344] width 23 height 23
click at [1061, 562] on button "Add flights details" at bounding box center [1108, 548] width 156 height 37
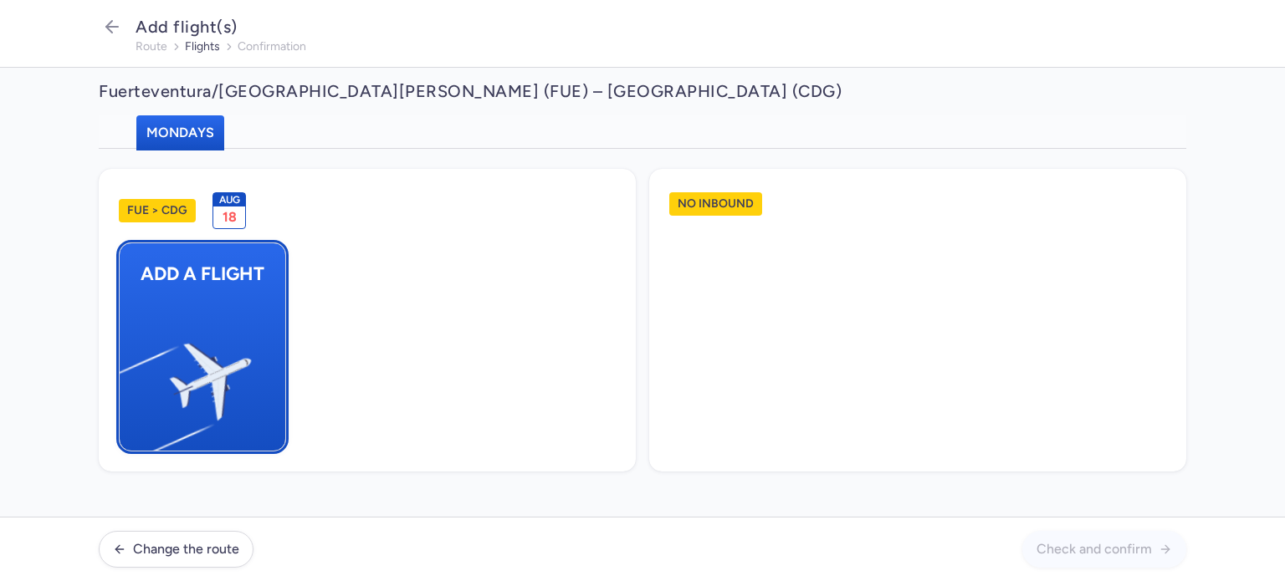
click at [234, 324] on img "button" at bounding box center [128, 374] width 283 height 259
select select "23"
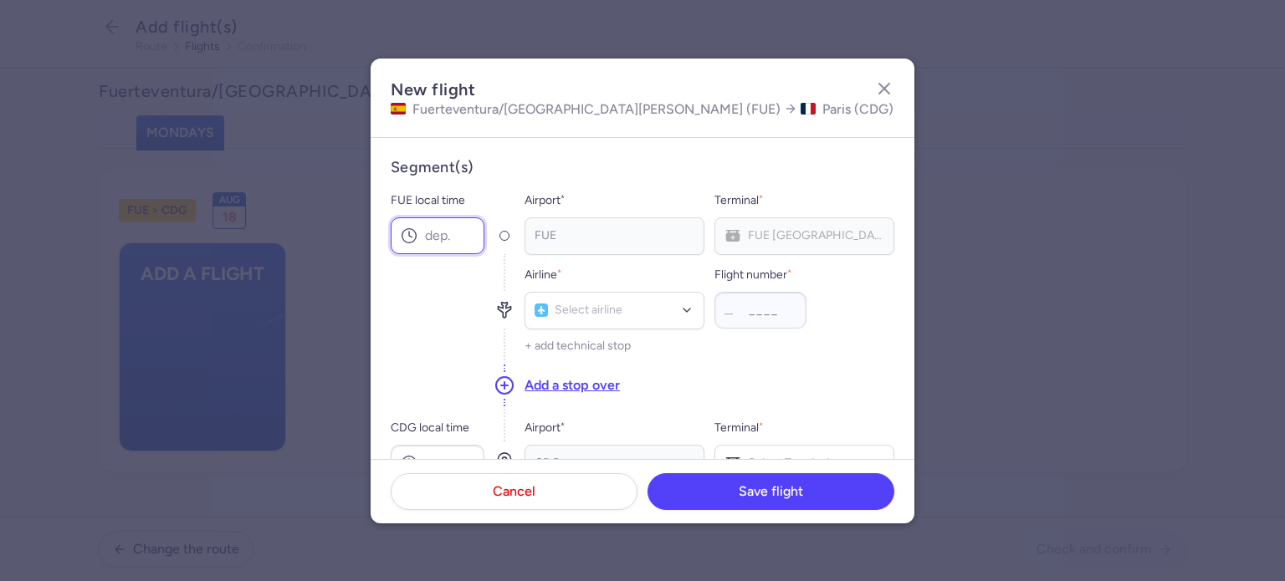
click at [453, 243] on input "FUE local time" at bounding box center [438, 235] width 94 height 37
type input "08:55"
click at [452, 453] on input "CDG local time" at bounding box center [438, 463] width 94 height 37
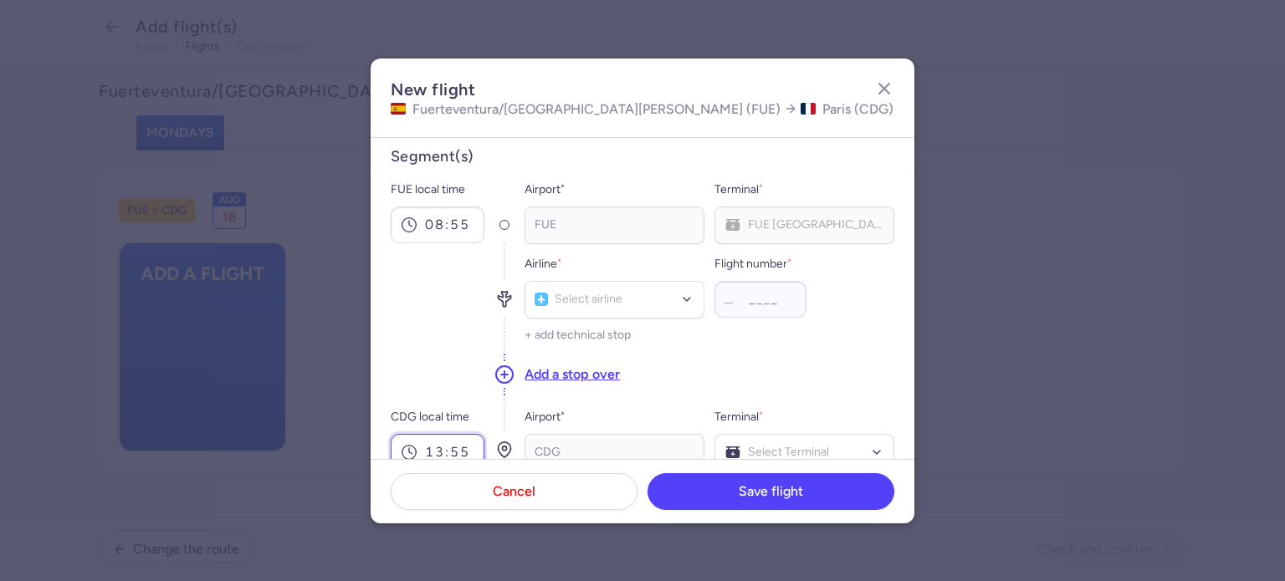
type input "13:55"
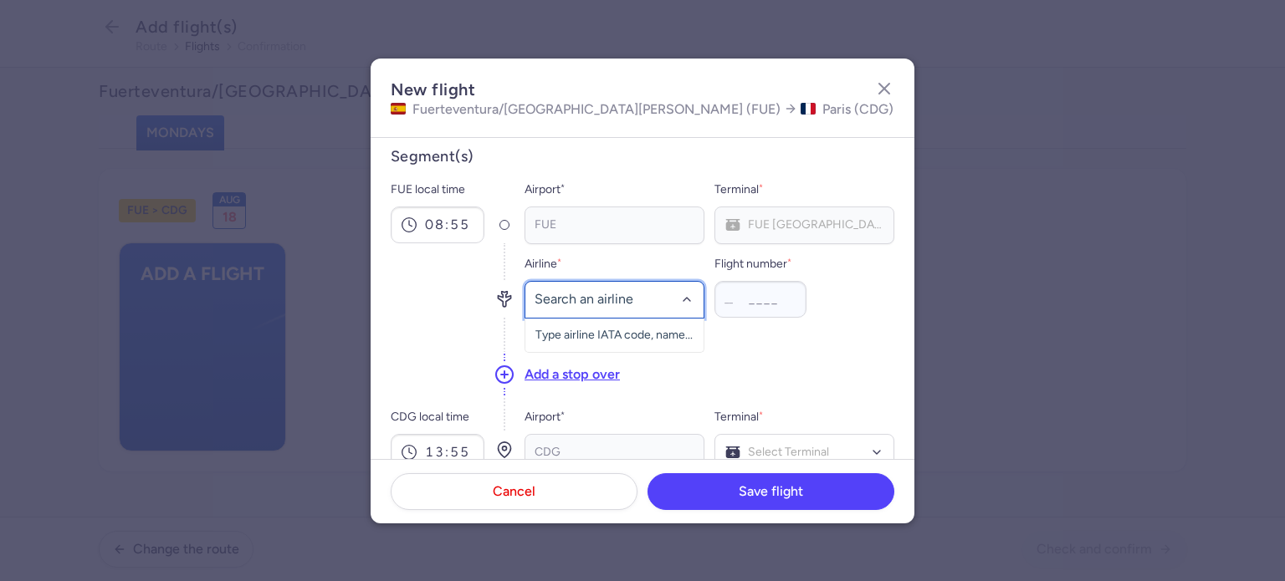
click at [592, 310] on div at bounding box center [615, 300] width 180 height 38
type input "E4"
drag, startPoint x: 601, startPoint y: 337, endPoint x: 663, endPoint y: 336, distance: 61.9
click at [601, 339] on span "Enter Air" at bounding box center [581, 336] width 45 height 13
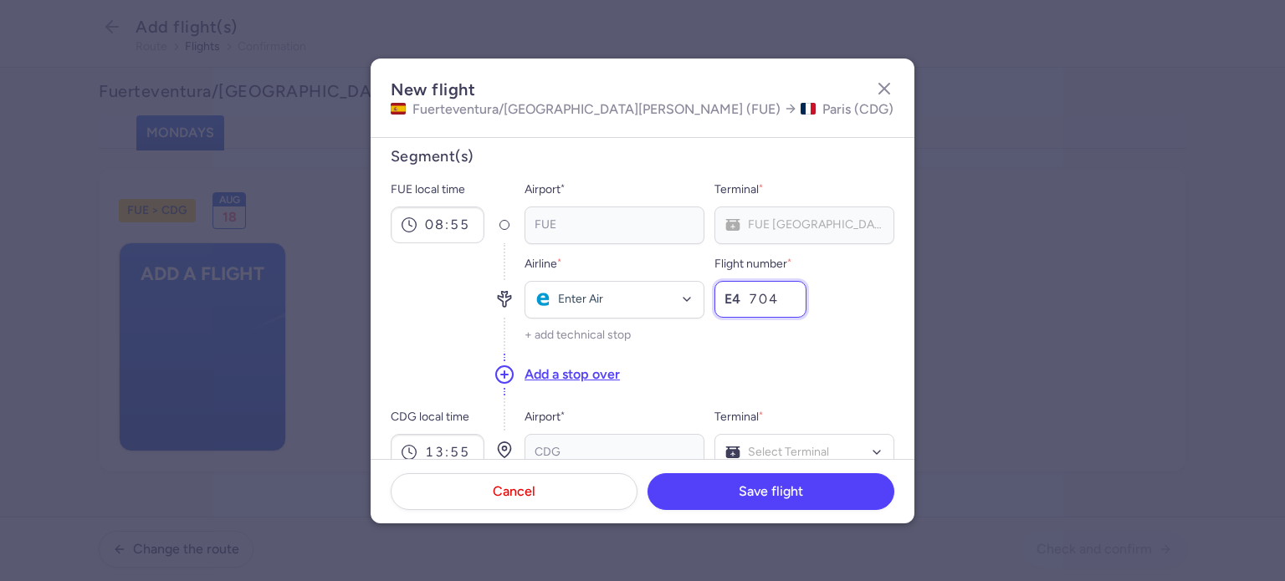
scroll to position [178, 0]
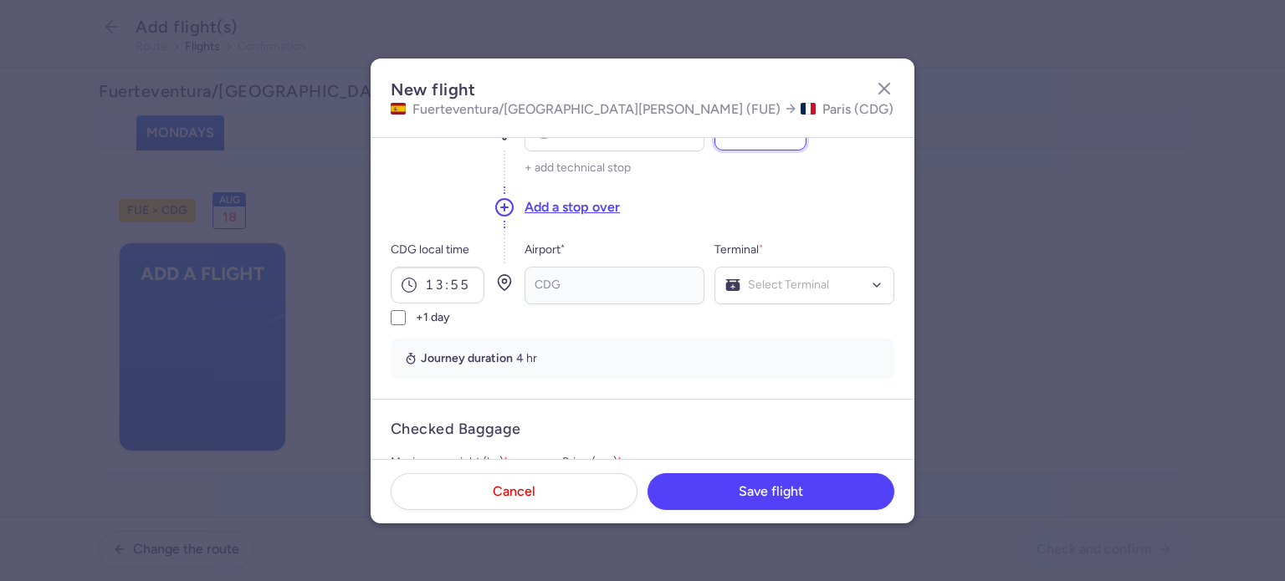
type input "704"
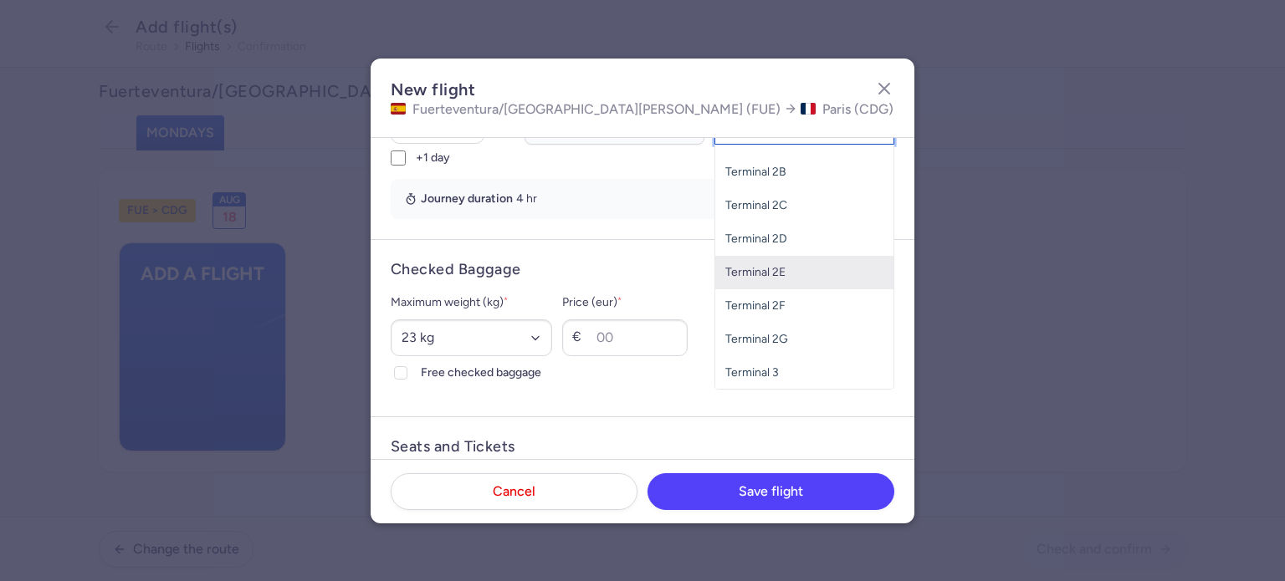
scroll to position [345, 0]
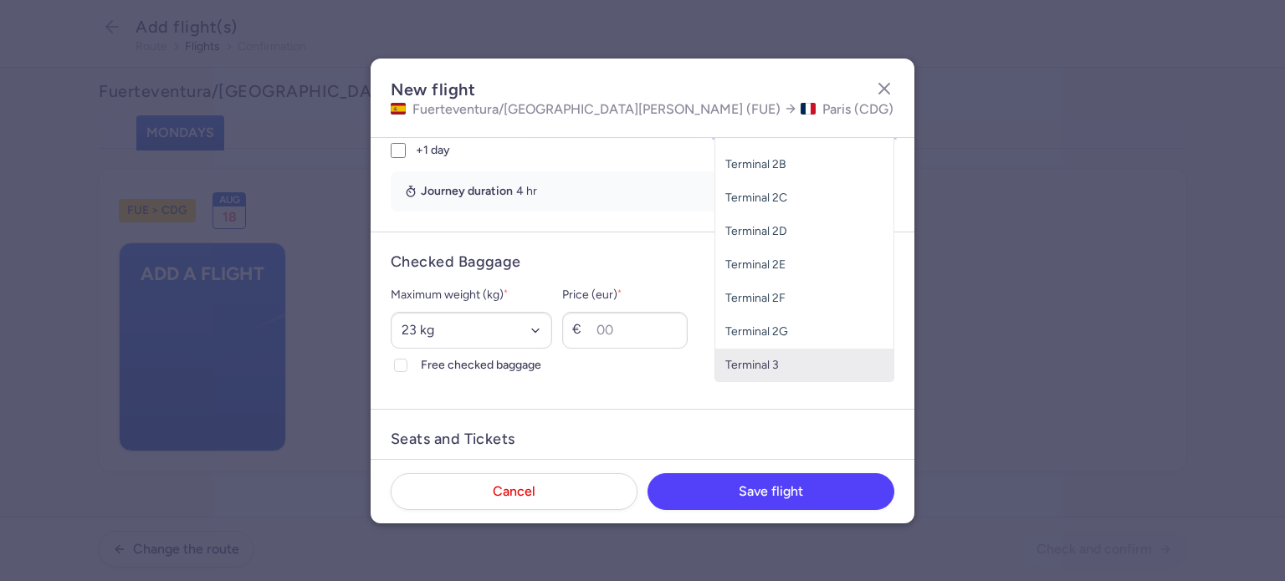
drag, startPoint x: 775, startPoint y: 361, endPoint x: 716, endPoint y: 330, distance: 67.0
click at [775, 362] on span "Terminal 3" at bounding box center [804, 365] width 178 height 33
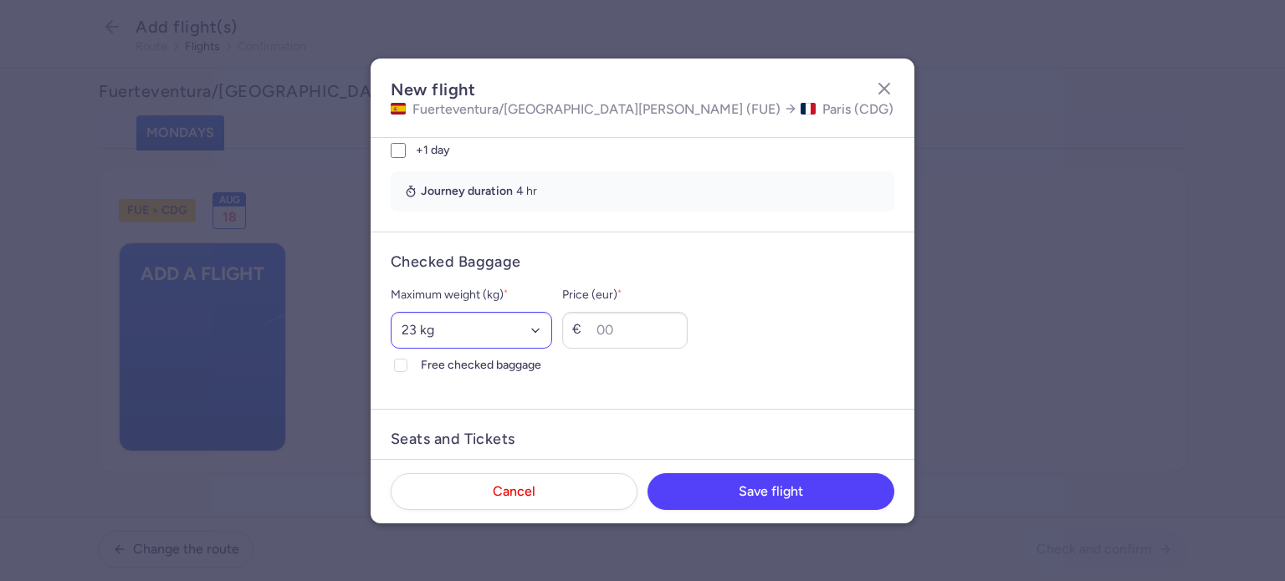
click at [521, 314] on div "Maximum weight (kg) * Select an option 15 kg 16 kg 17 kg 18 kg 19 kg 20 kg 21 k…" at bounding box center [471, 317] width 161 height 64
click at [527, 334] on select "Select an option 15 kg 16 kg 17 kg 18 kg 19 kg 20 kg 21 kg 22 kg 23 kg 24 kg 25…" at bounding box center [471, 330] width 161 height 37
select select "20"
click at [391, 312] on select "Select an option 15 kg 16 kg 17 kg 18 kg 19 kg 20 kg 21 kg 22 kg 23 kg 24 kg 25…" at bounding box center [471, 330] width 161 height 37
drag, startPoint x: 644, startPoint y: 332, endPoint x: 697, endPoint y: 342, distance: 53.6
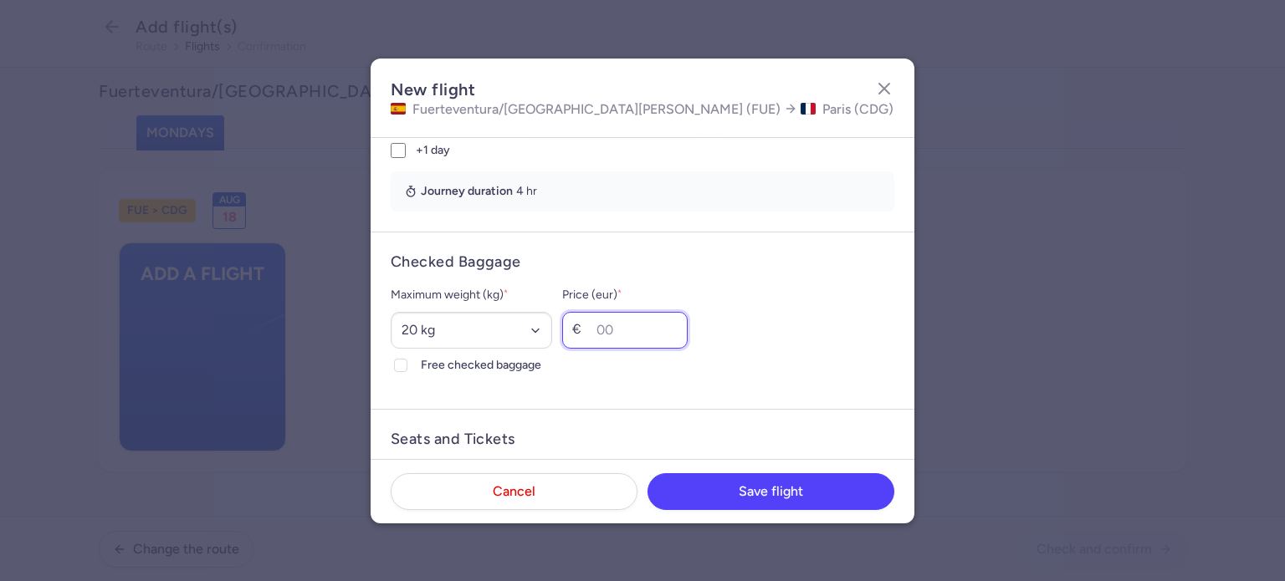
click at [658, 334] on input "Price (eur) *" at bounding box center [624, 330] width 125 height 37
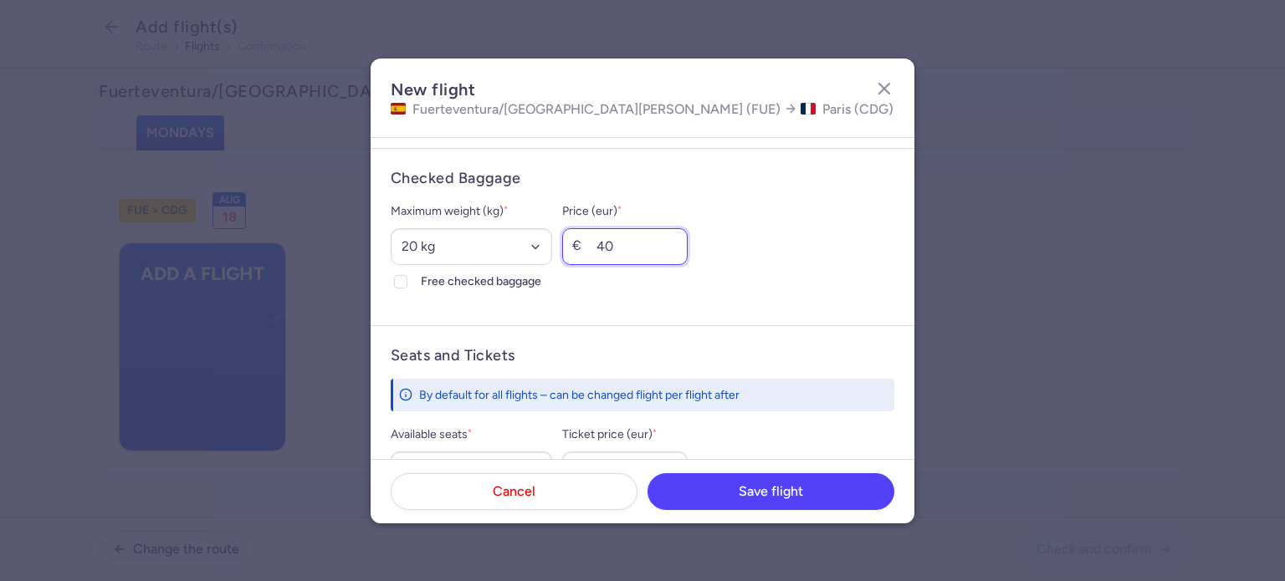
scroll to position [513, 0]
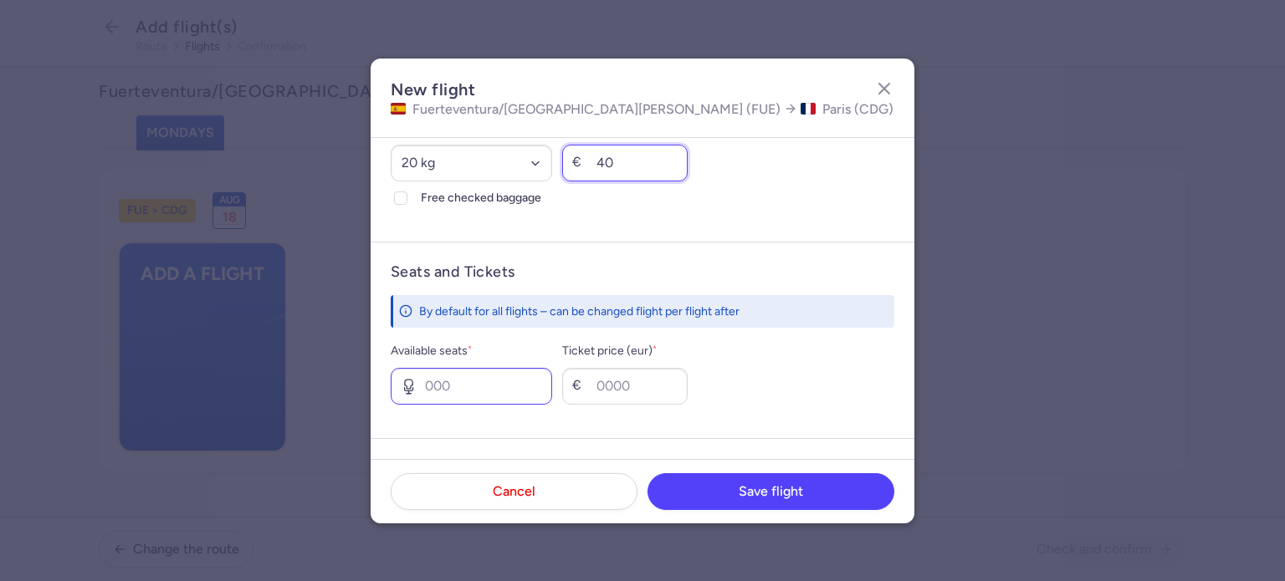
type input "40"
click at [489, 387] on input "Available seats *" at bounding box center [471, 386] width 161 height 37
type input "1"
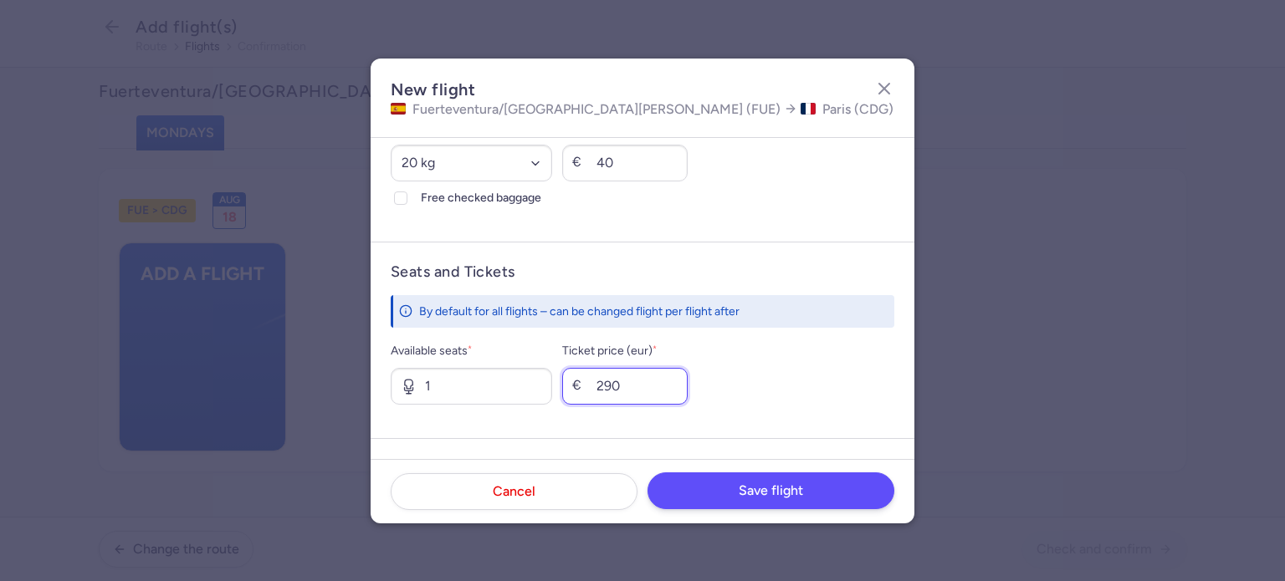
type input "290"
click at [756, 504] on button "Save flight" at bounding box center [770, 491] width 247 height 37
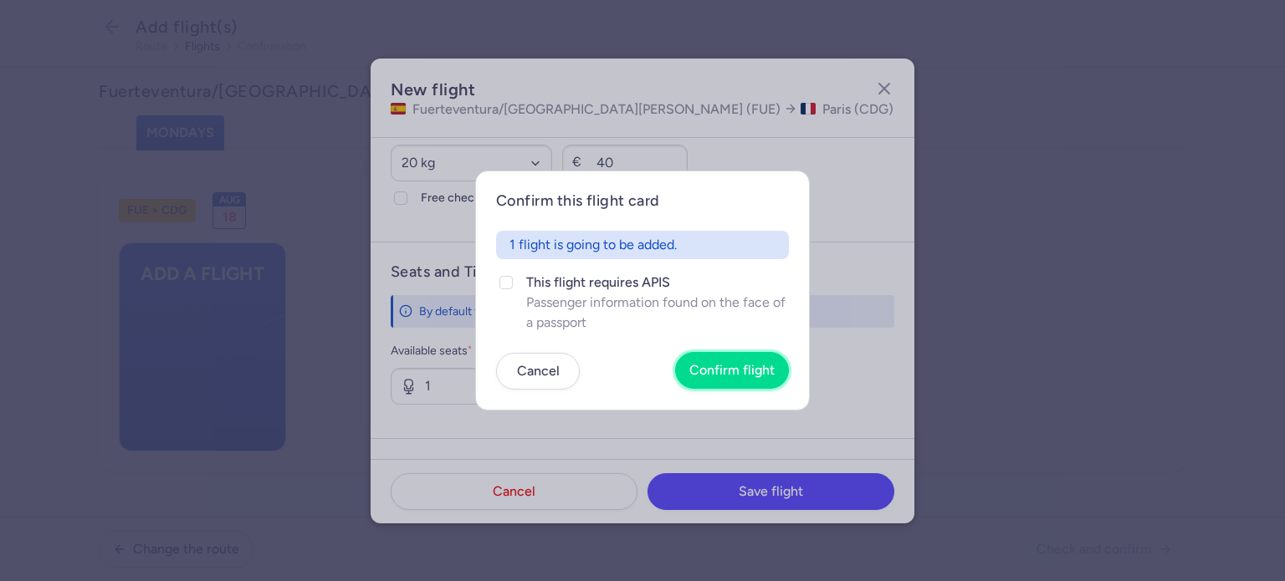
click at [757, 379] on button "Confirm flight" at bounding box center [732, 370] width 114 height 37
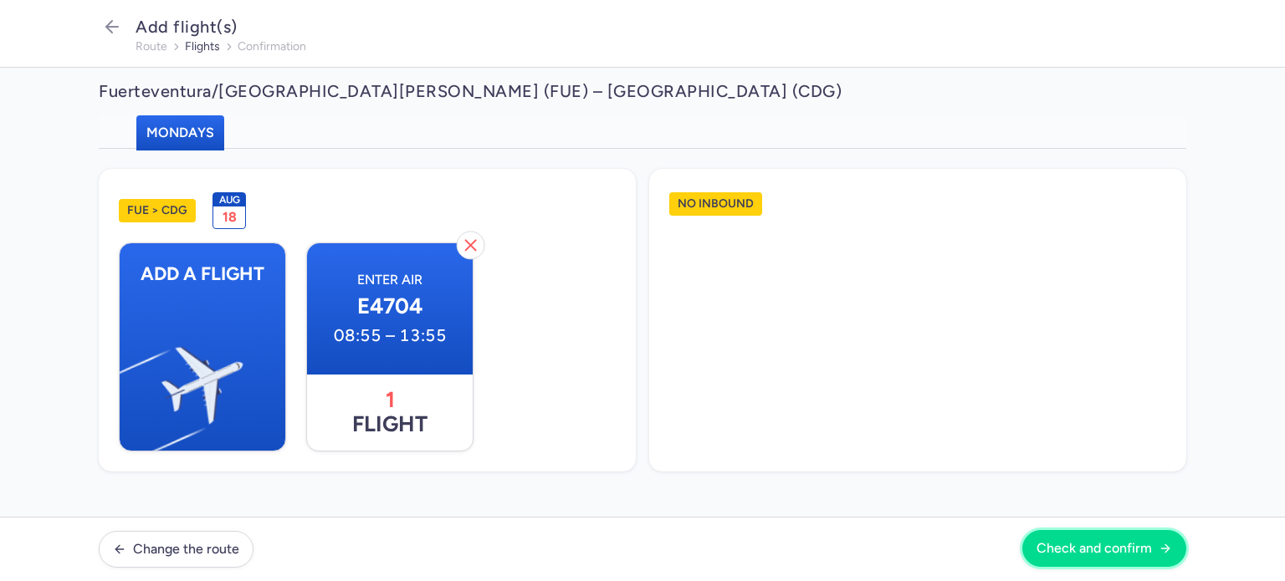
click at [1113, 548] on span "Check and confirm" at bounding box center [1093, 548] width 115 height 15
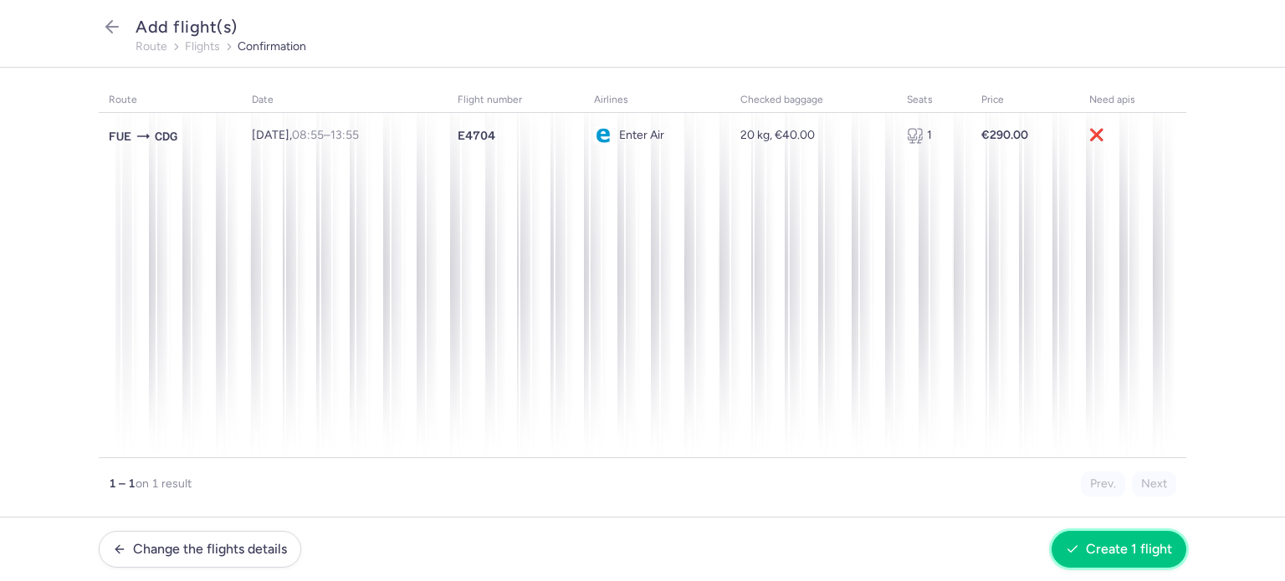
click at [1113, 548] on span "Create 1 flight" at bounding box center [1129, 549] width 86 height 15
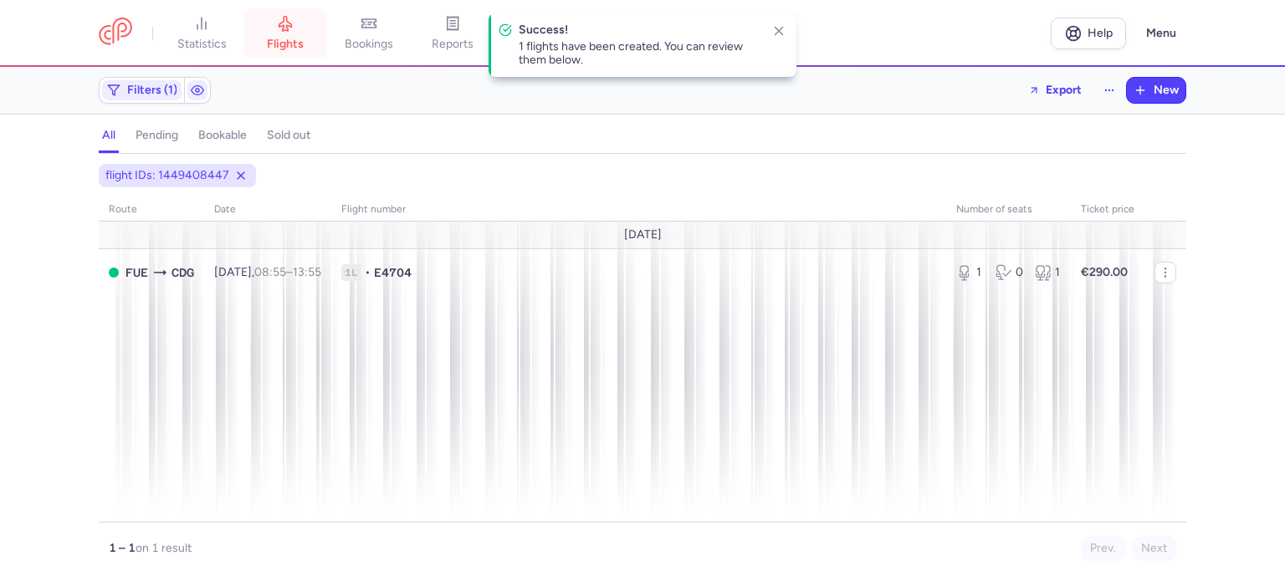
click at [279, 43] on span "flights" at bounding box center [285, 44] width 37 height 15
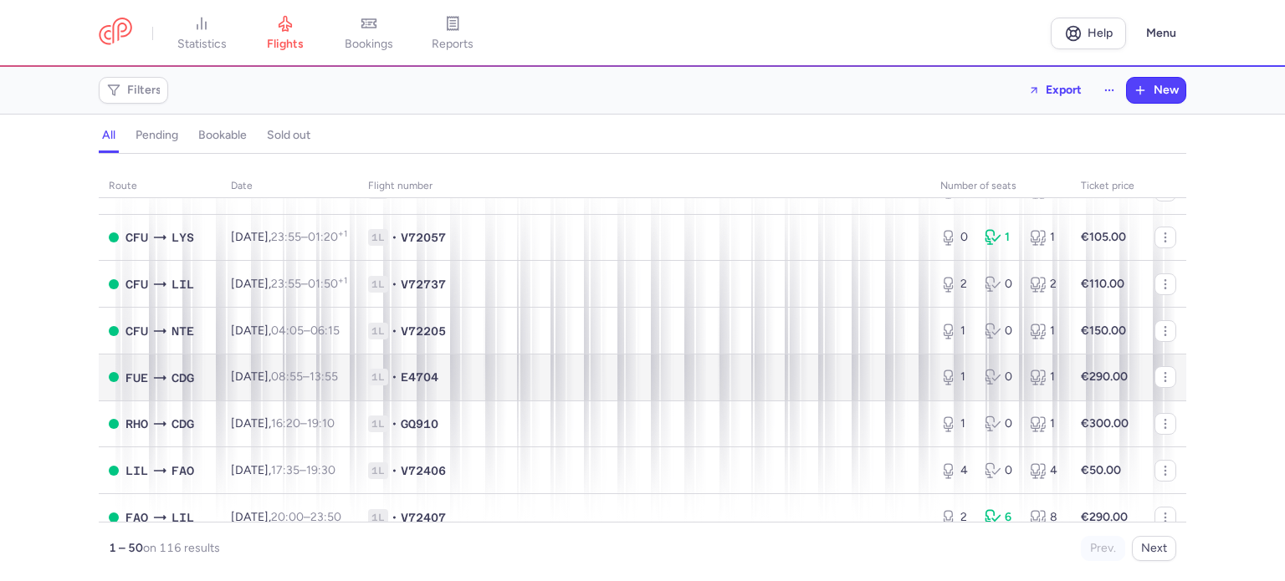
scroll to position [1673, 0]
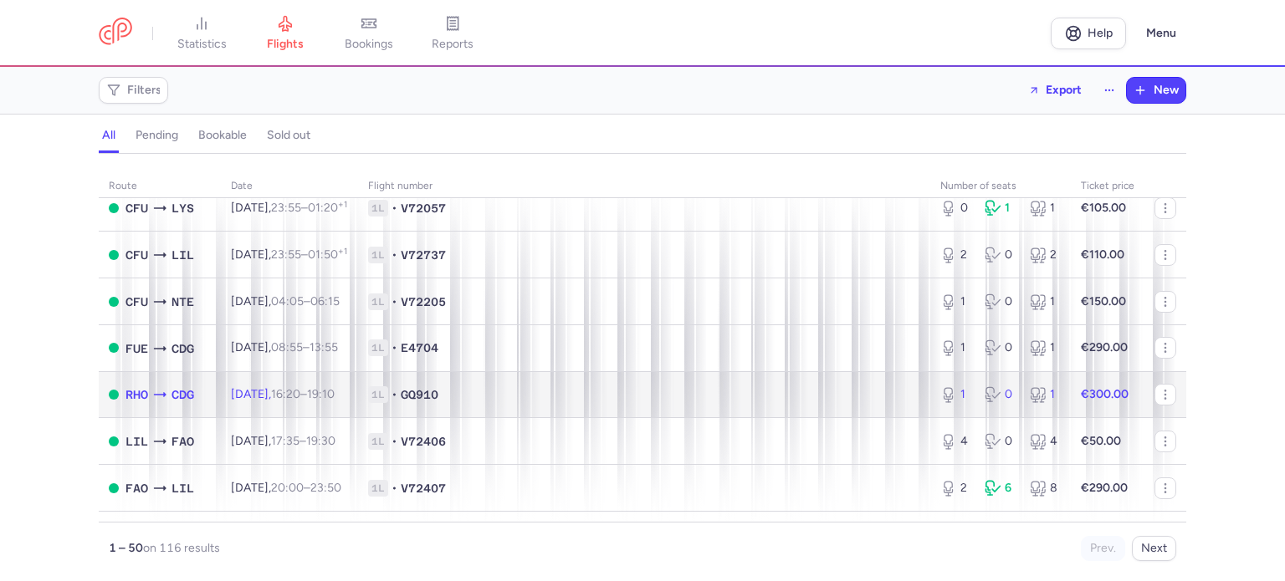
click at [438, 418] on td "1L • GQ910" at bounding box center [644, 394] width 572 height 47
select select "days"
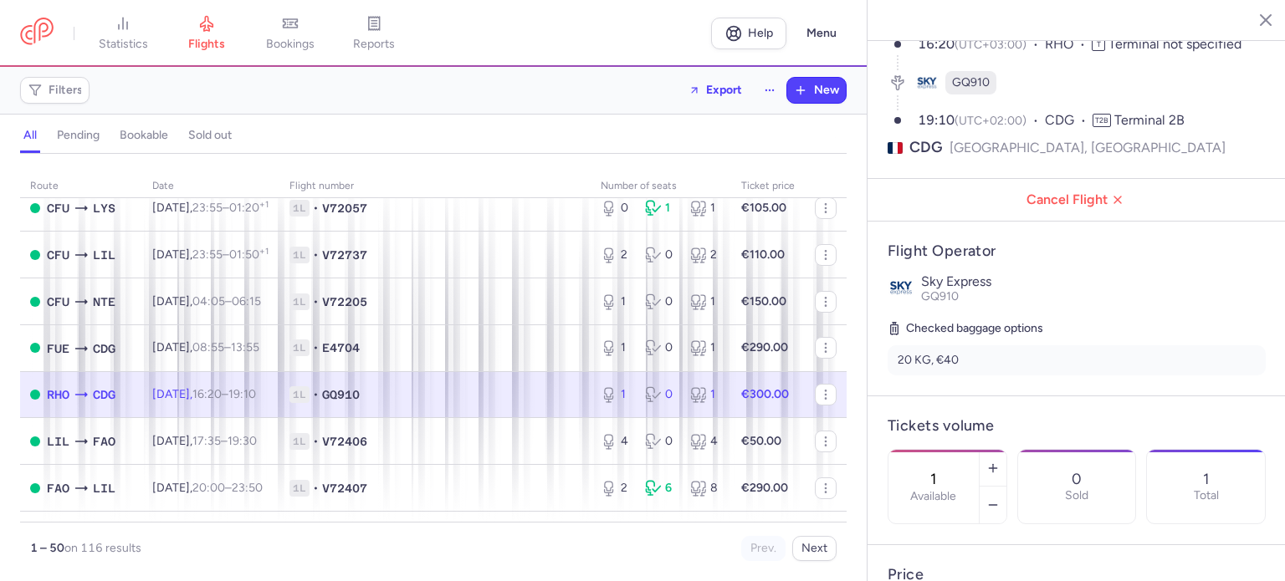
scroll to position [335, 0]
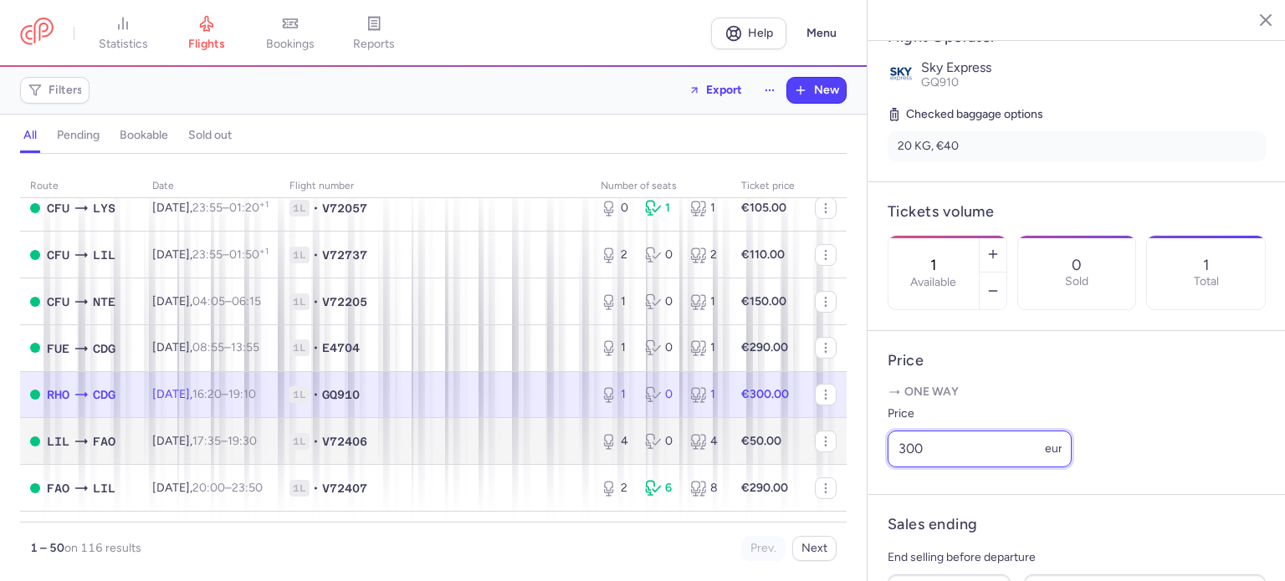
drag, startPoint x: 971, startPoint y: 502, endPoint x: 823, endPoint y: 493, distance: 148.4
click at [829, 498] on div "statistics flights bookings reports Help Menu Filters Export New all pending bo…" at bounding box center [642, 290] width 1285 height 581
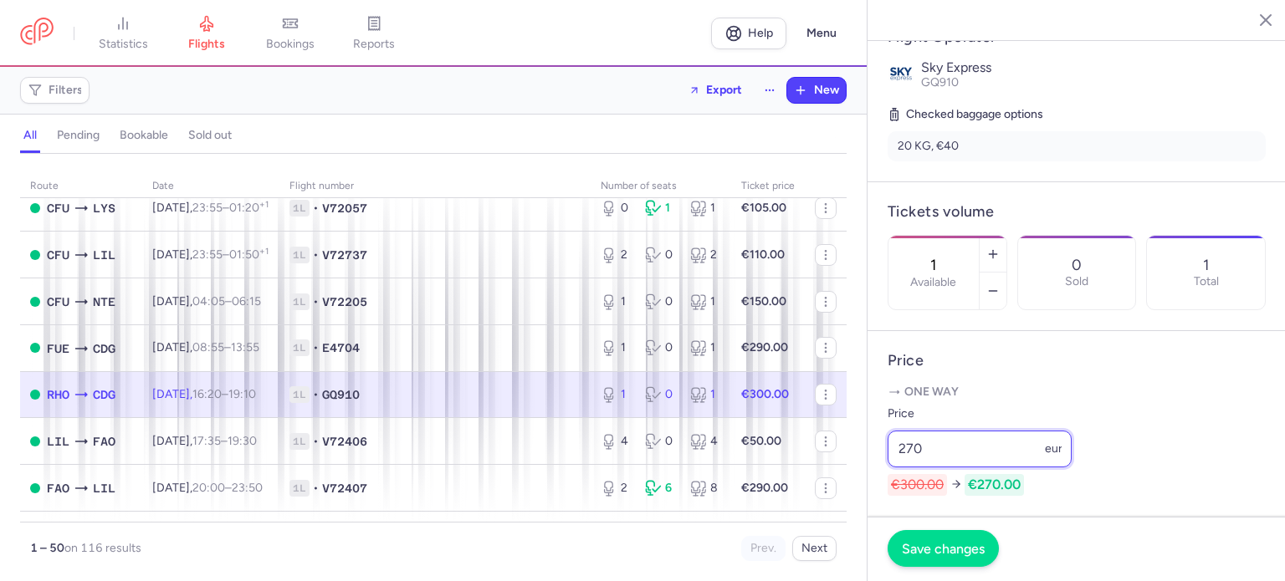
type input "270"
click at [960, 555] on span "Save changes" at bounding box center [943, 548] width 83 height 15
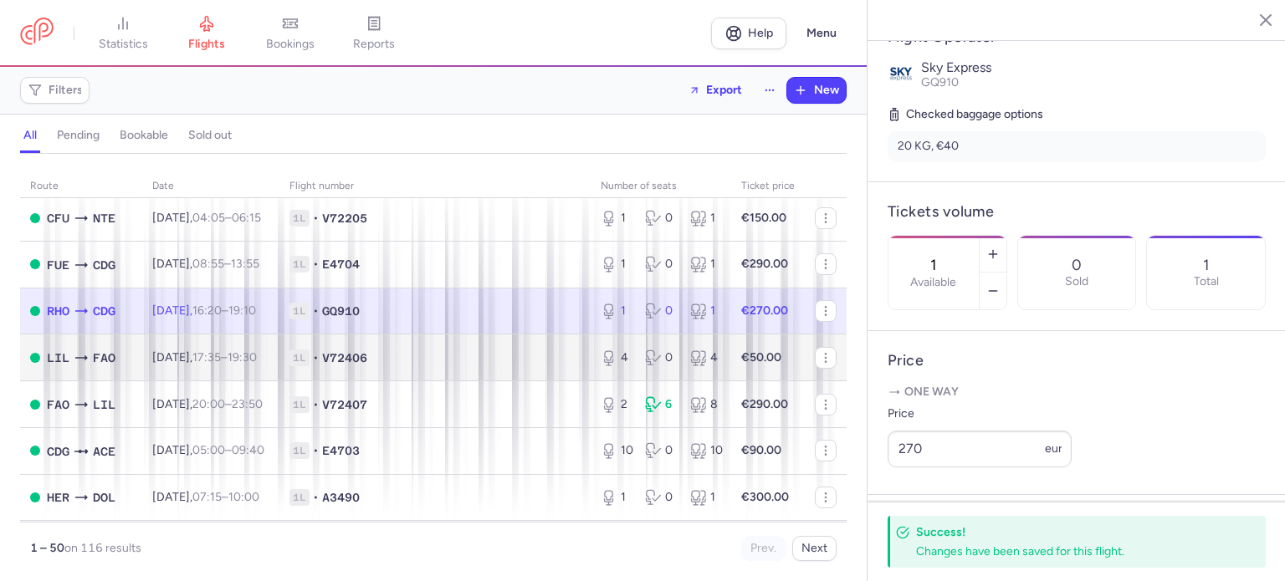
scroll to position [1589, 0]
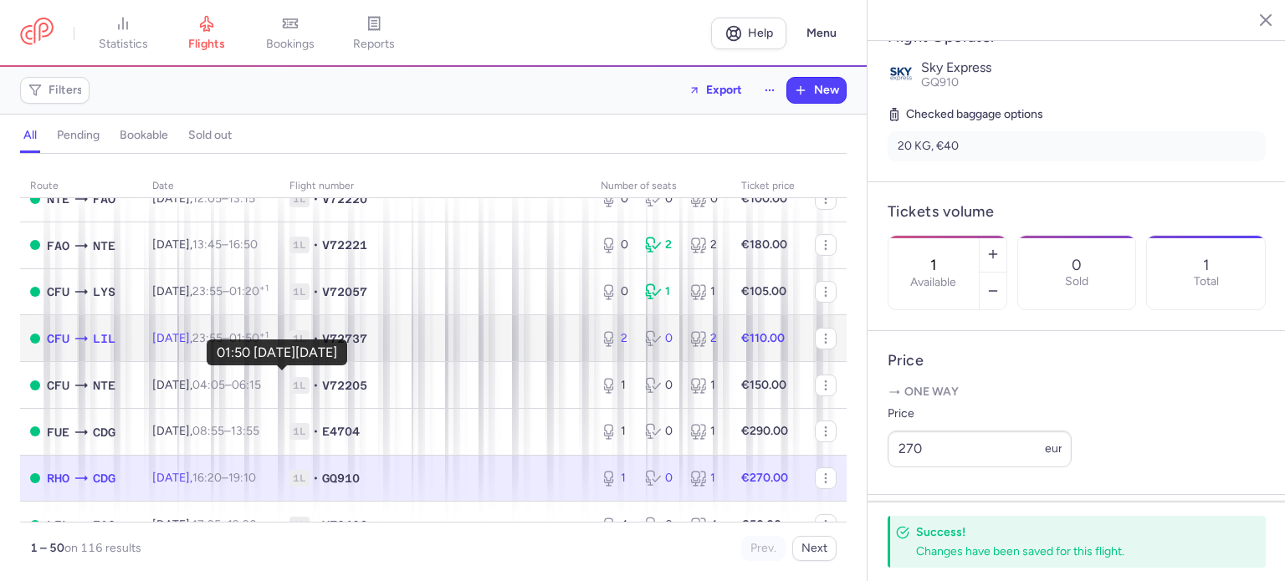
click at [269, 345] on time "01:50 +1" at bounding box center [248, 338] width 39 height 14
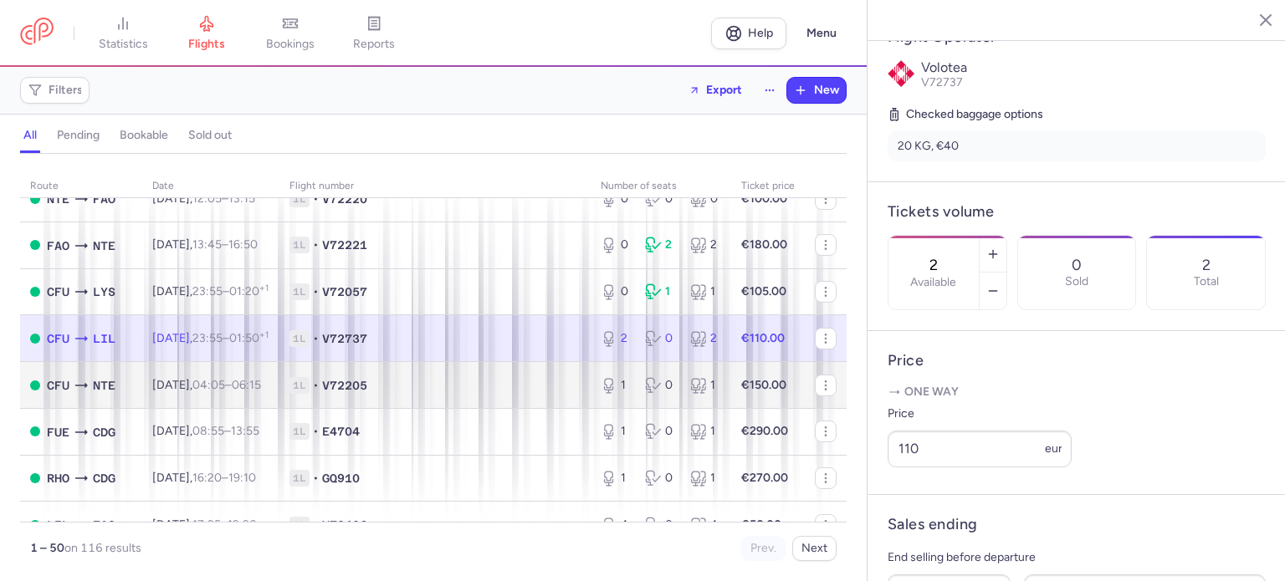
scroll to position [1506, 0]
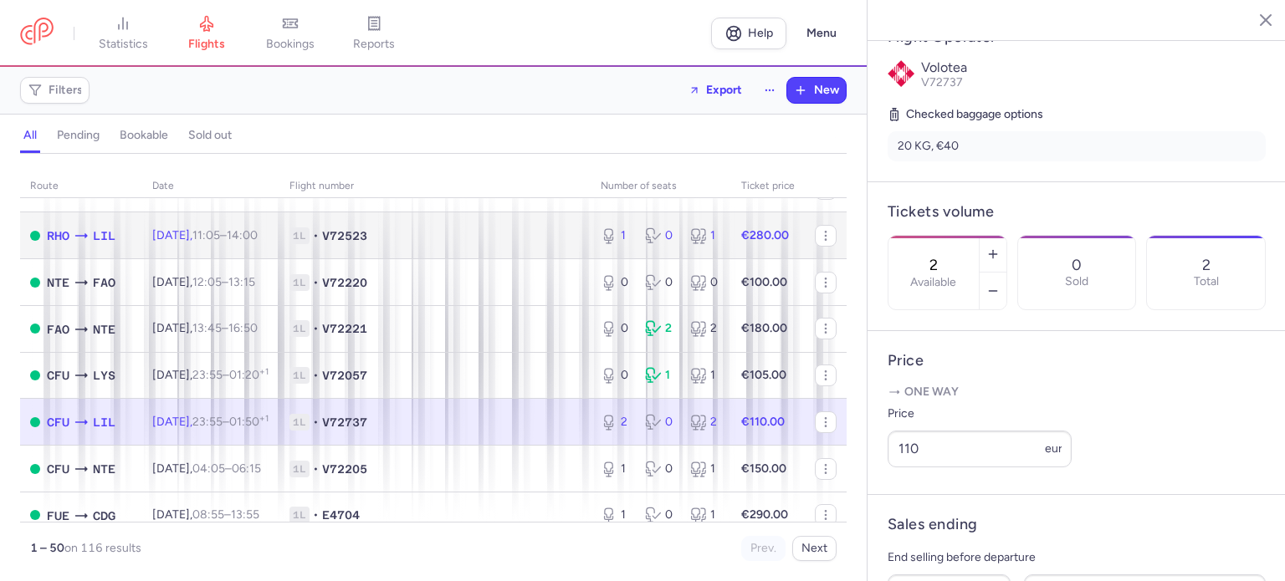
click at [731, 259] on td "€280.00" at bounding box center [768, 235] width 74 height 47
type input "1"
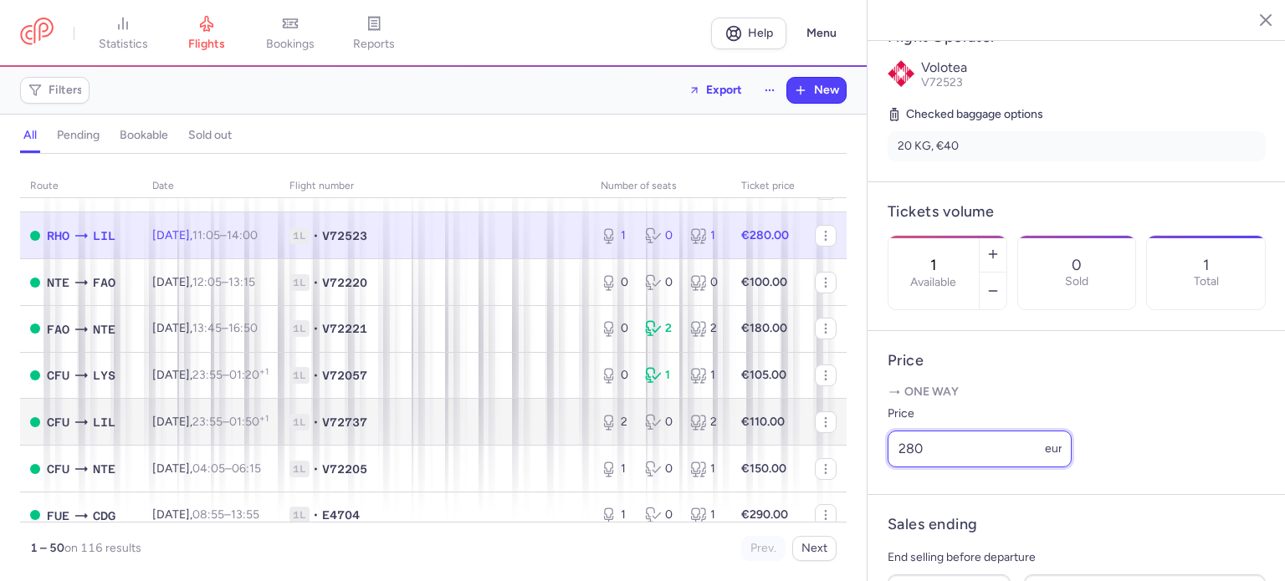
drag, startPoint x: 951, startPoint y: 494, endPoint x: 811, endPoint y: 473, distance: 141.4
click at [803, 485] on div "statistics flights bookings reports Help Menu Filters Export New all pending bo…" at bounding box center [642, 290] width 1285 height 581
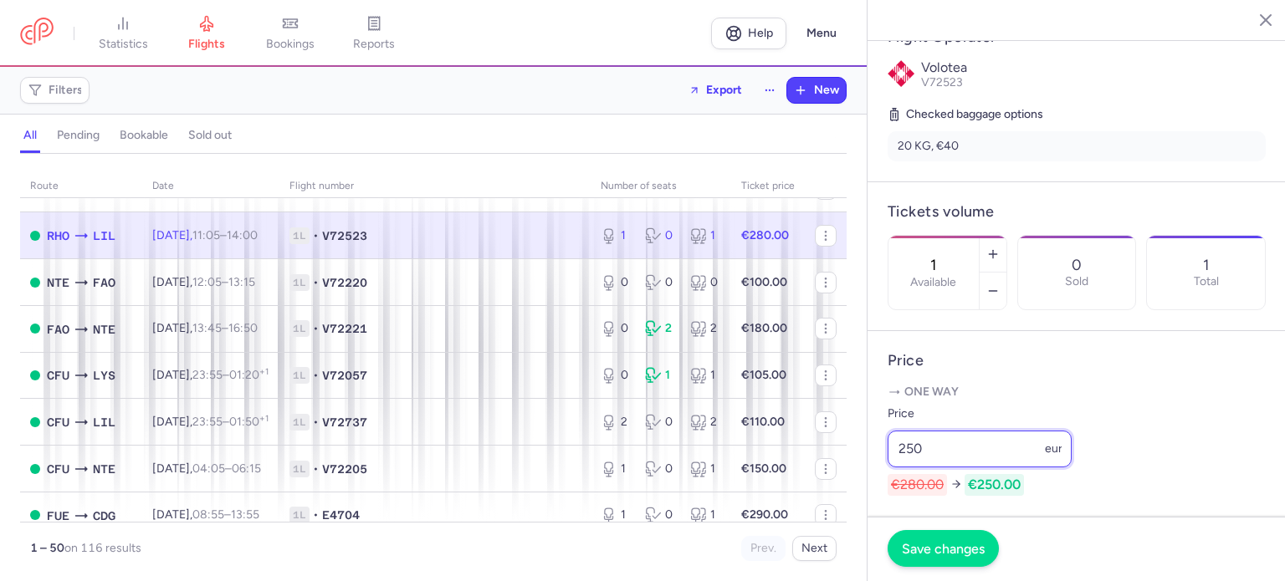
type input "250"
click at [954, 538] on button "Save changes" at bounding box center [943, 548] width 111 height 37
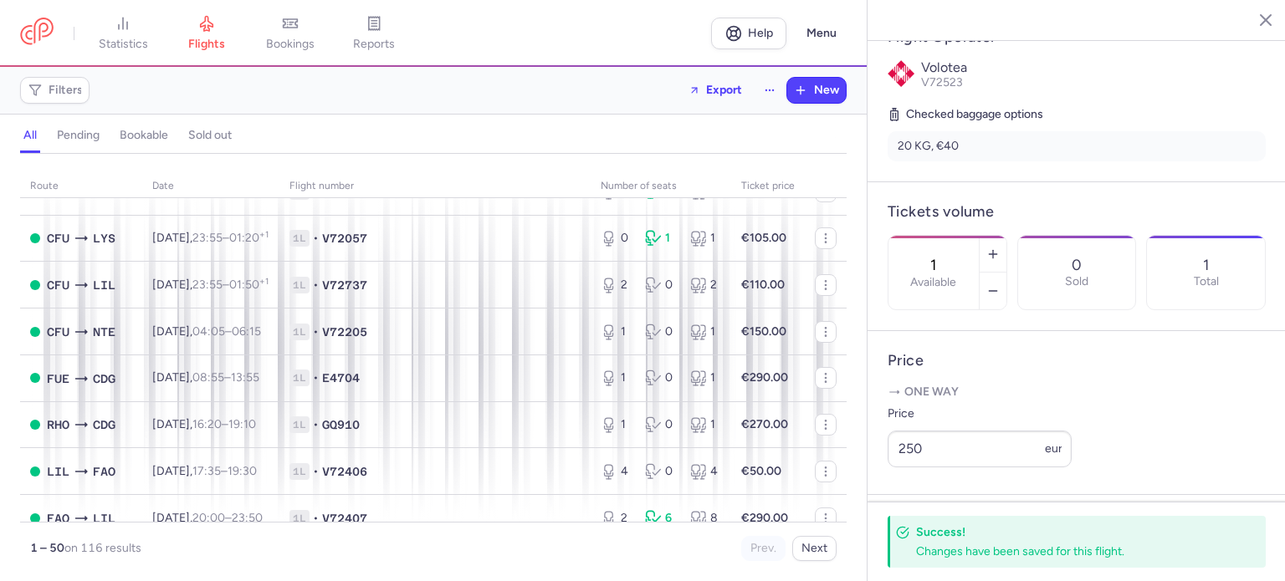
scroll to position [1673, 0]
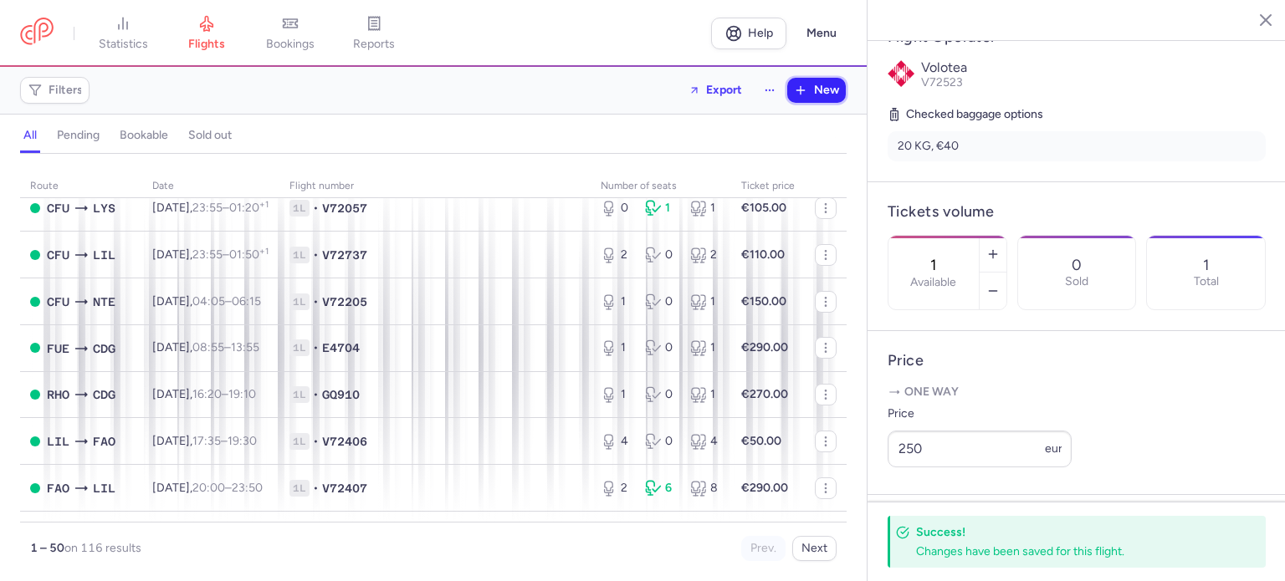
click at [837, 97] on button "New" at bounding box center [816, 90] width 59 height 25
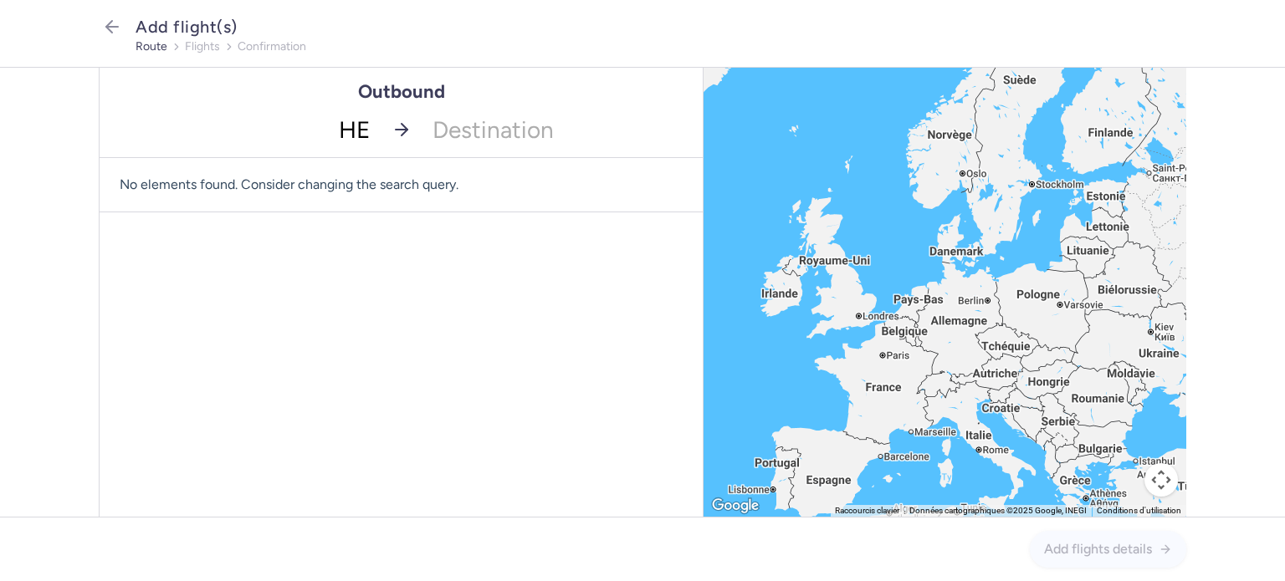
type input "HER"
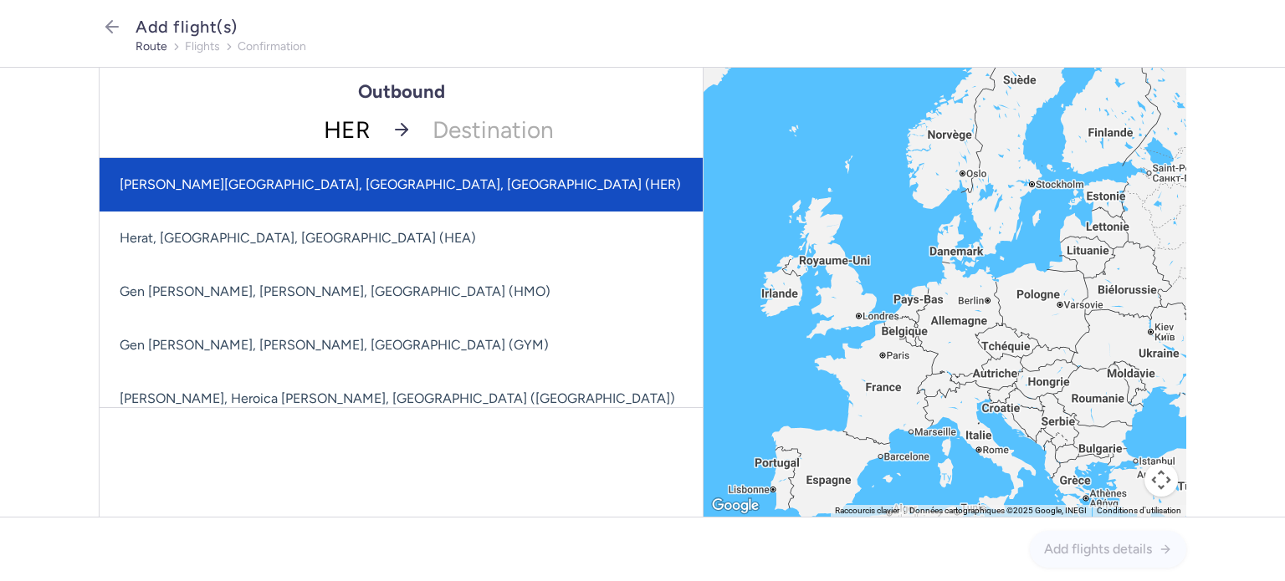
click at [392, 195] on span "[PERSON_NAME][GEOGRAPHIC_DATA], [GEOGRAPHIC_DATA], [GEOGRAPHIC_DATA] (HER)" at bounding box center [473, 185] width 746 height 54
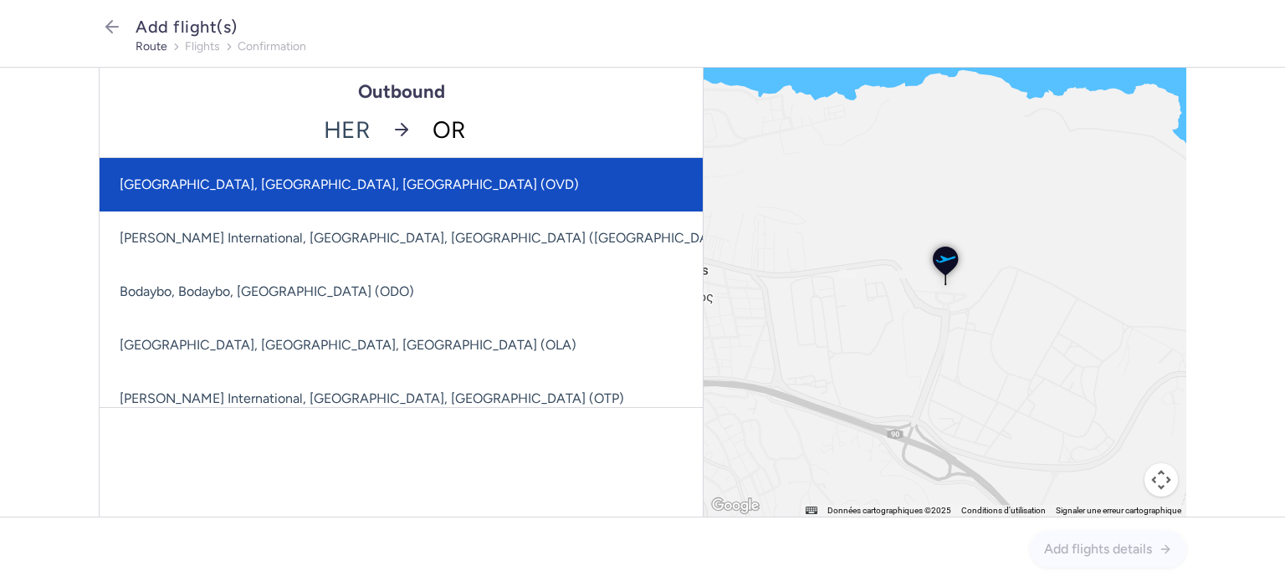
type input "ORY"
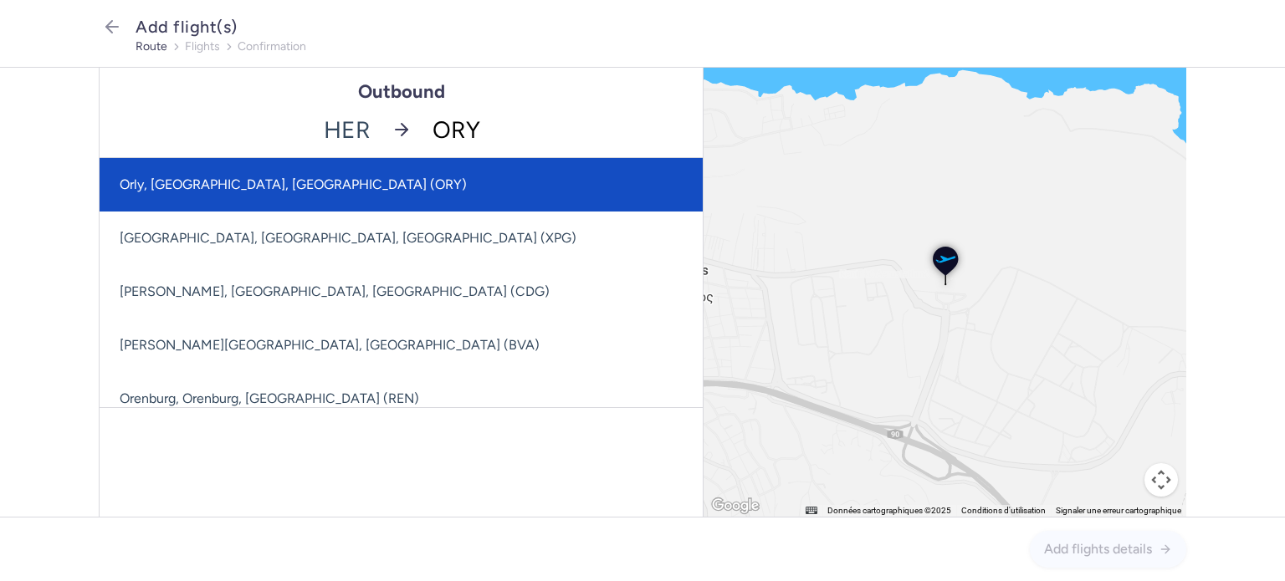
click at [519, 195] on span "Orly, [GEOGRAPHIC_DATA], [GEOGRAPHIC_DATA] (ORY)" at bounding box center [401, 185] width 603 height 54
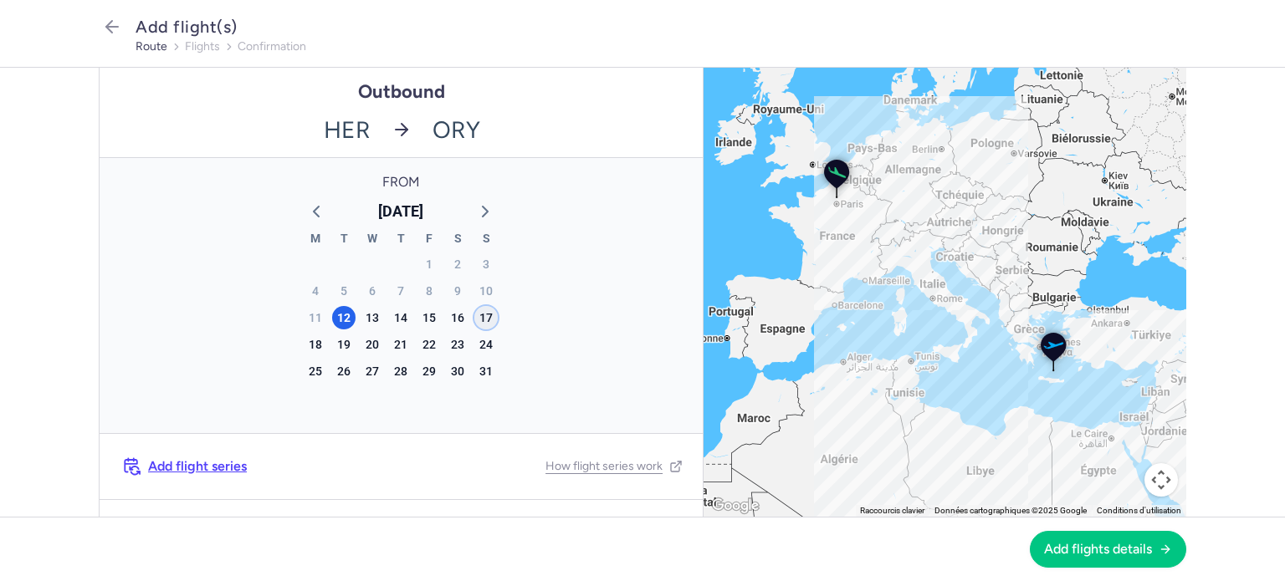
click at [485, 323] on div "17" at bounding box center [485, 317] width 23 height 23
click at [1089, 555] on span "Add flights details" at bounding box center [1098, 548] width 108 height 15
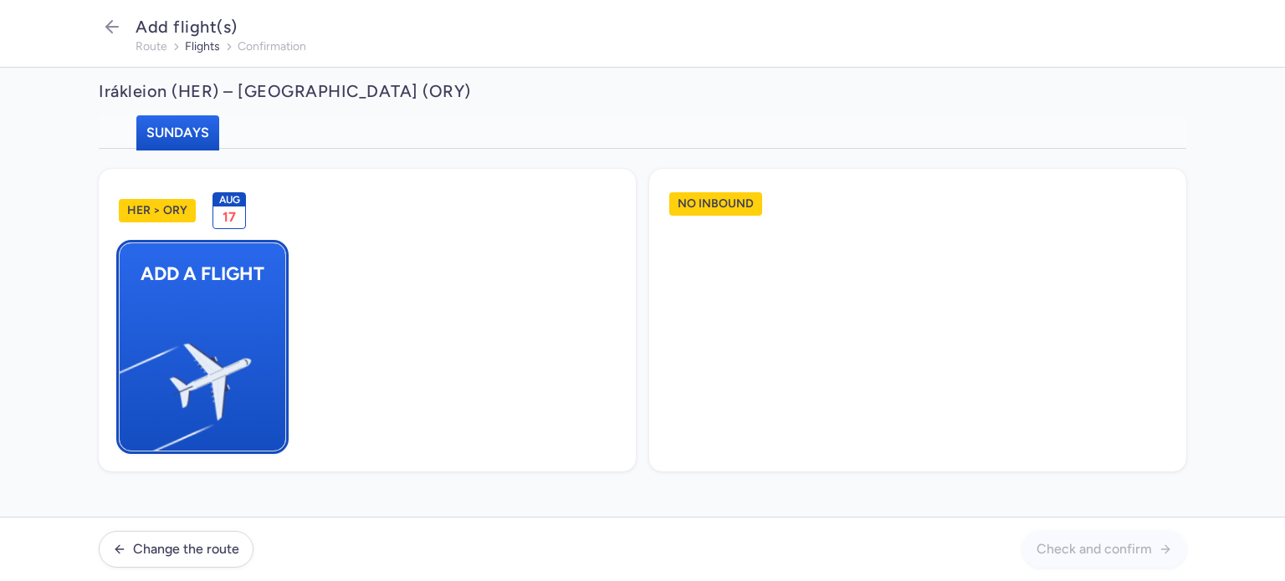
click at [178, 345] on img "button" at bounding box center [128, 374] width 283 height 259
select select "23"
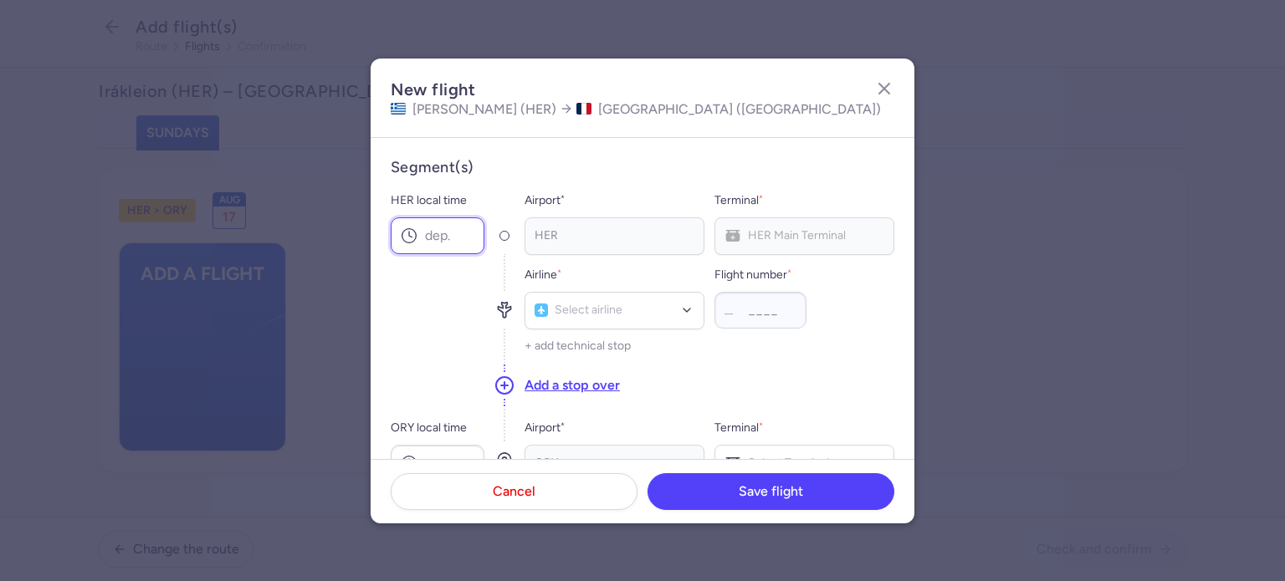
click at [438, 248] on input "HER local time" at bounding box center [438, 235] width 94 height 37
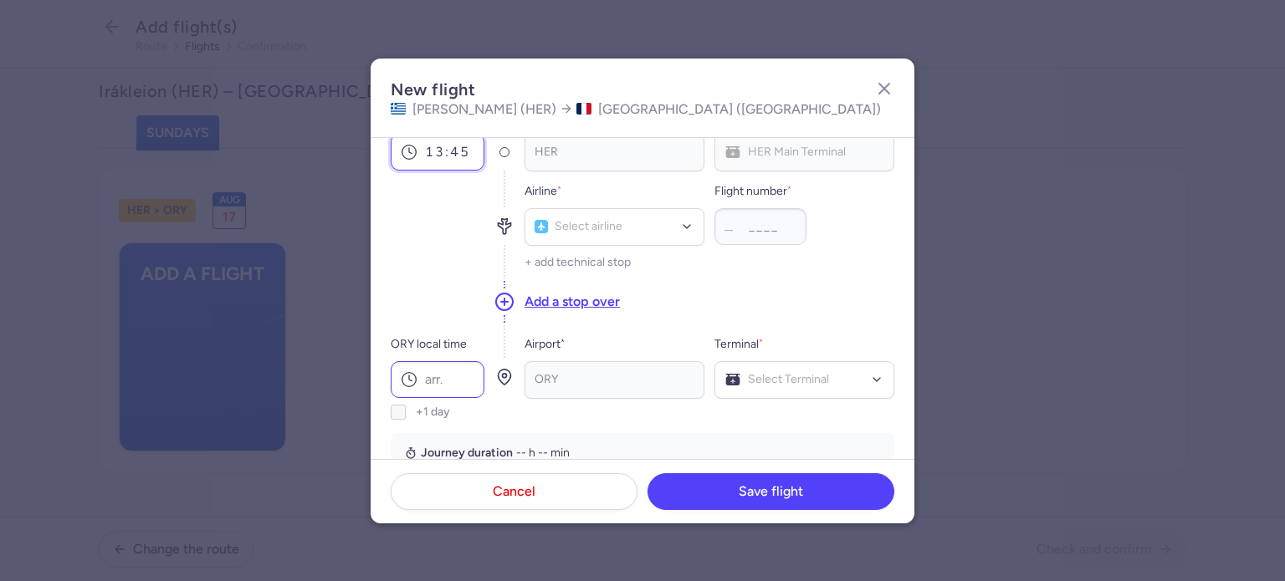
type input "13:45"
click at [446, 394] on input "ORY local time" at bounding box center [438, 379] width 94 height 37
type input "16:30"
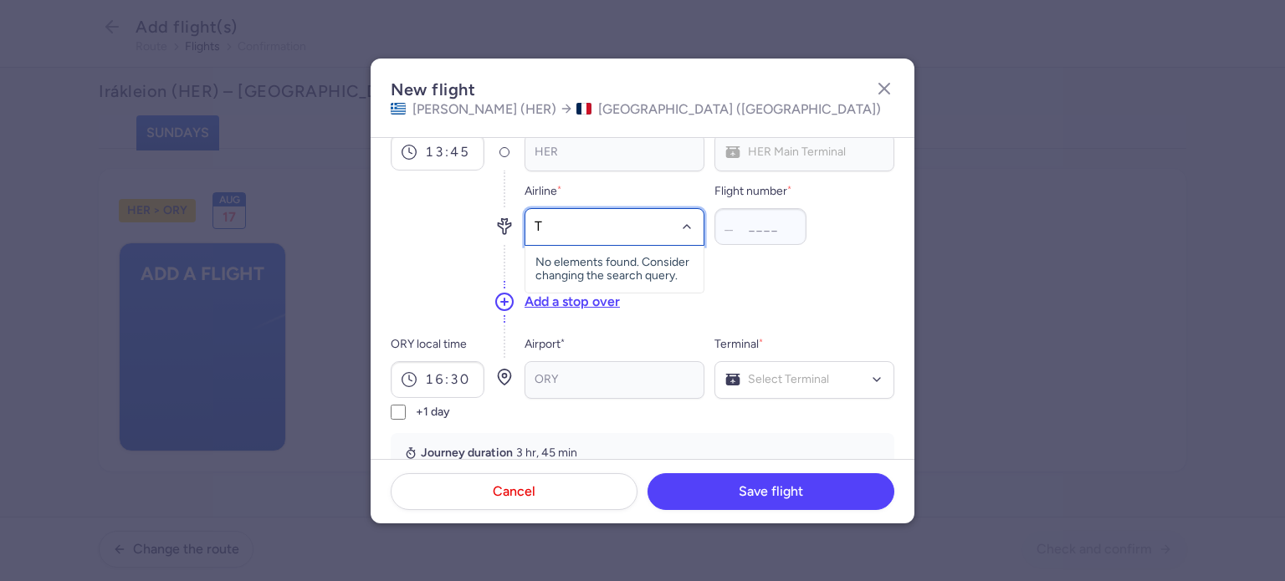
type input "TO"
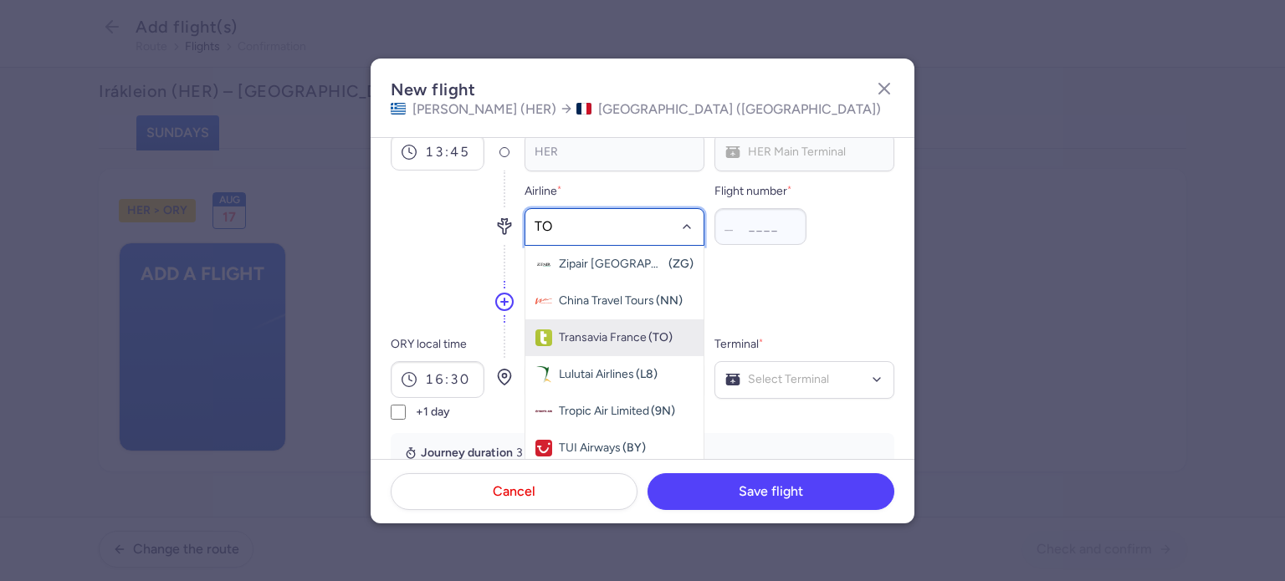
click at [624, 340] on span "Transavia France" at bounding box center [603, 337] width 88 height 13
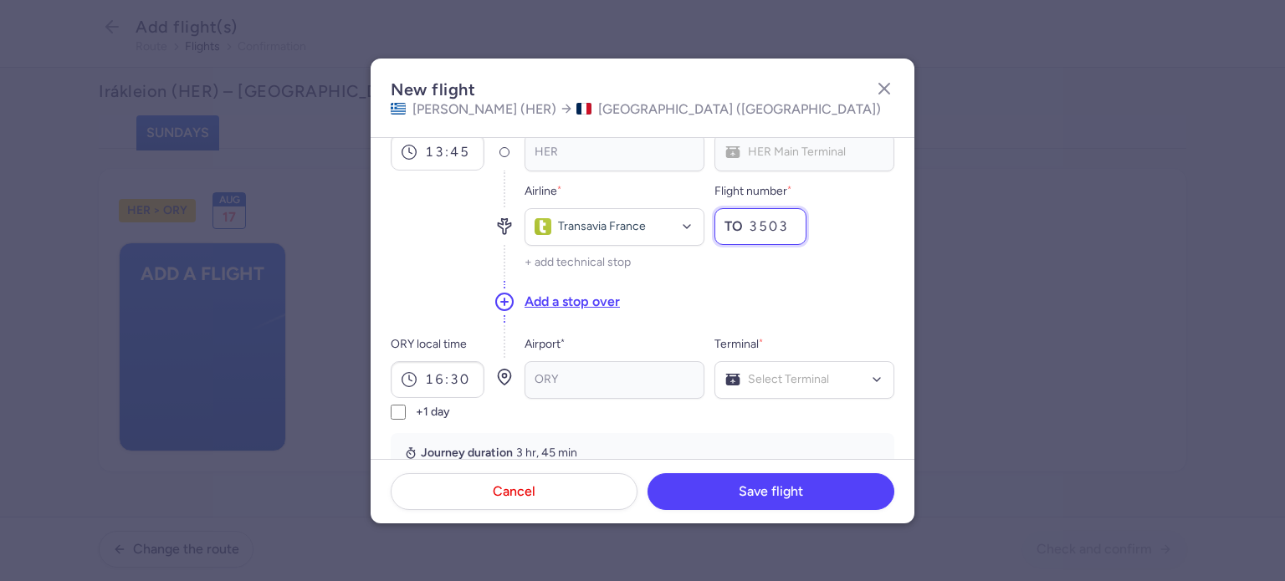
type input "3503"
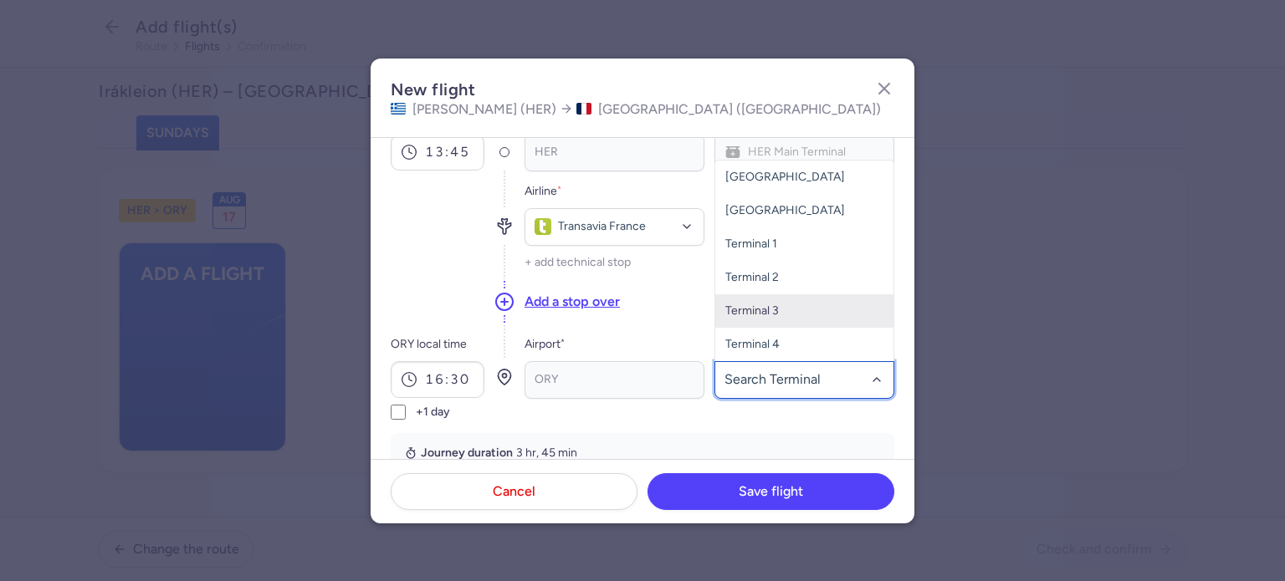
click at [791, 310] on span "Terminal 3" at bounding box center [804, 310] width 178 height 33
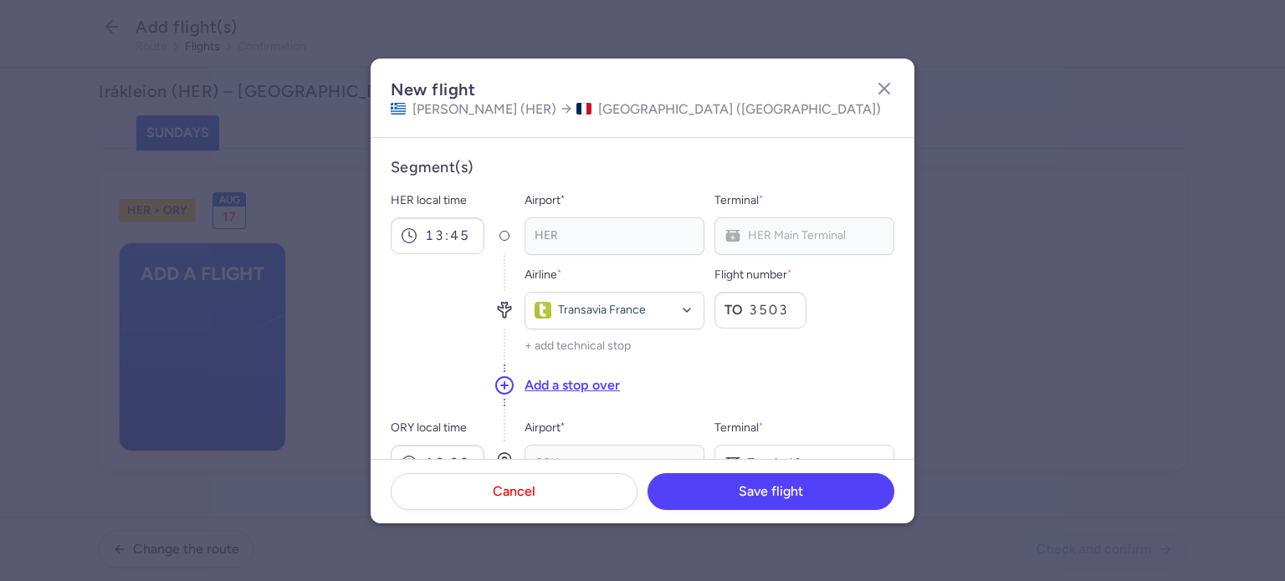
scroll to position [251, 0]
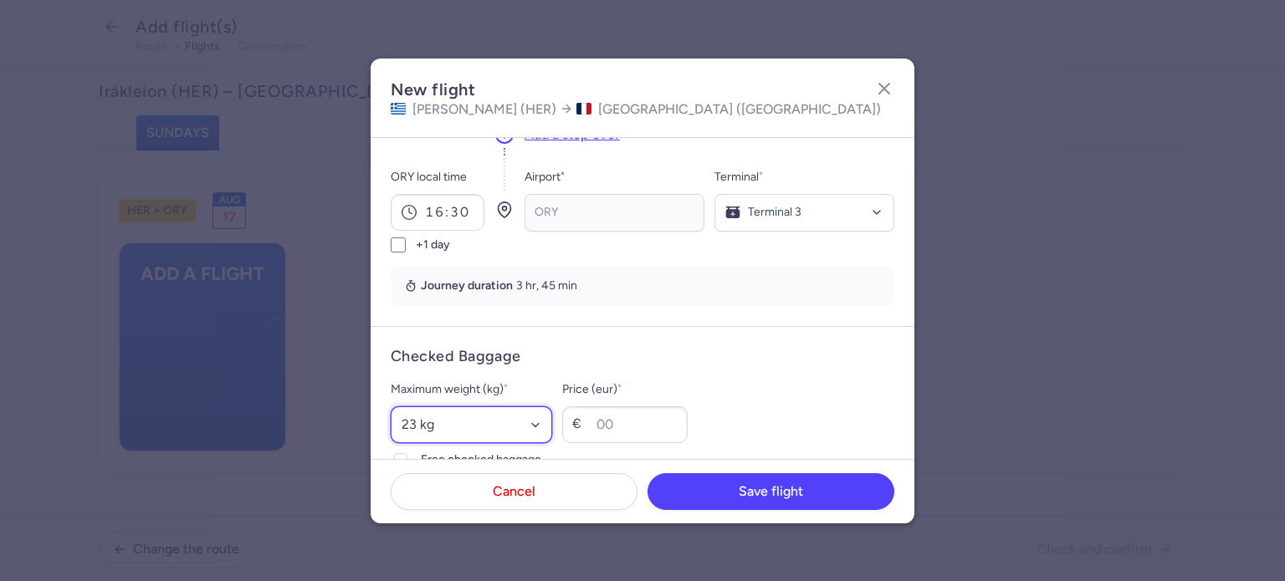
click at [512, 431] on select "Select an option 15 kg 16 kg 17 kg 18 kg 19 kg 20 kg 21 kg 22 kg 23 kg 24 kg 25…" at bounding box center [471, 425] width 161 height 37
select select "20"
click at [391, 407] on select "Select an option 15 kg 16 kg 17 kg 18 kg 19 kg 20 kg 21 kg 22 kg 23 kg 24 kg 25…" at bounding box center [471, 425] width 161 height 37
drag, startPoint x: 647, startPoint y: 413, endPoint x: 719, endPoint y: 441, distance: 77.1
click at [651, 415] on input "Price (eur) *" at bounding box center [624, 425] width 125 height 37
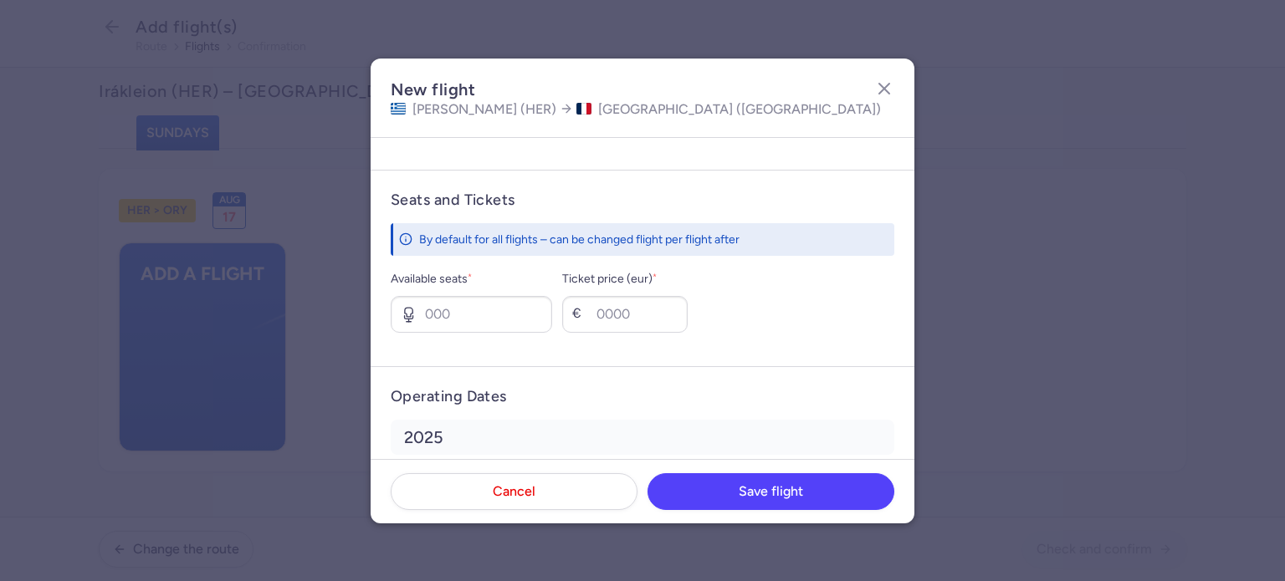
scroll to position [586, 0]
type input "40"
click at [497, 307] on input "Available seats *" at bounding box center [471, 313] width 161 height 37
type input "2"
type input "220"
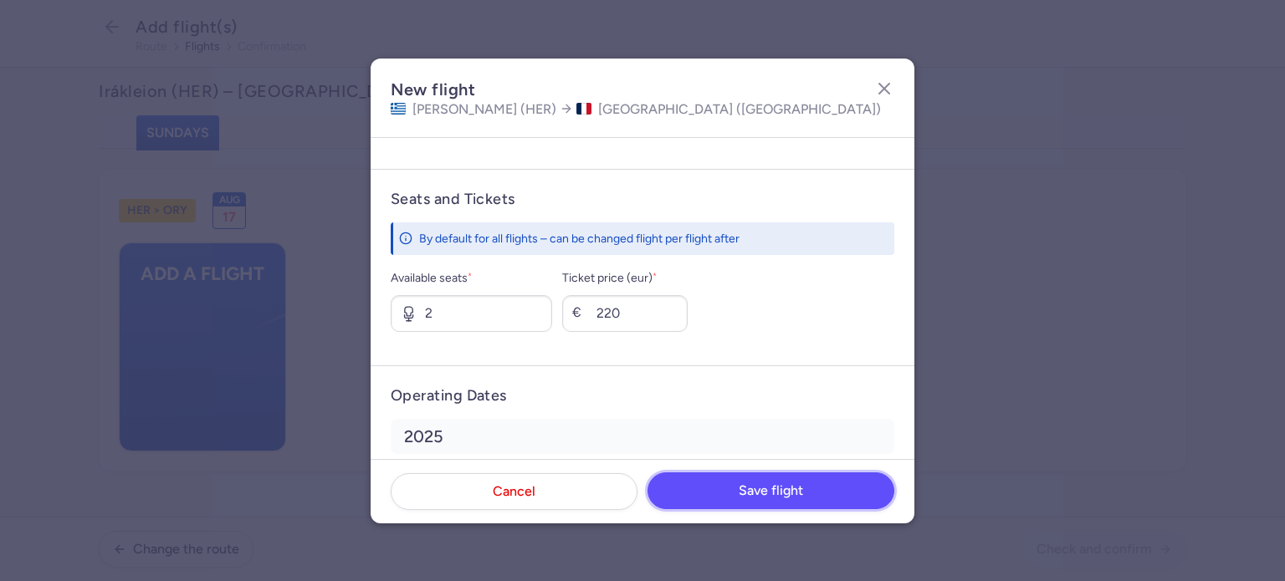
click at [797, 497] on span "Save flight" at bounding box center [771, 491] width 64 height 15
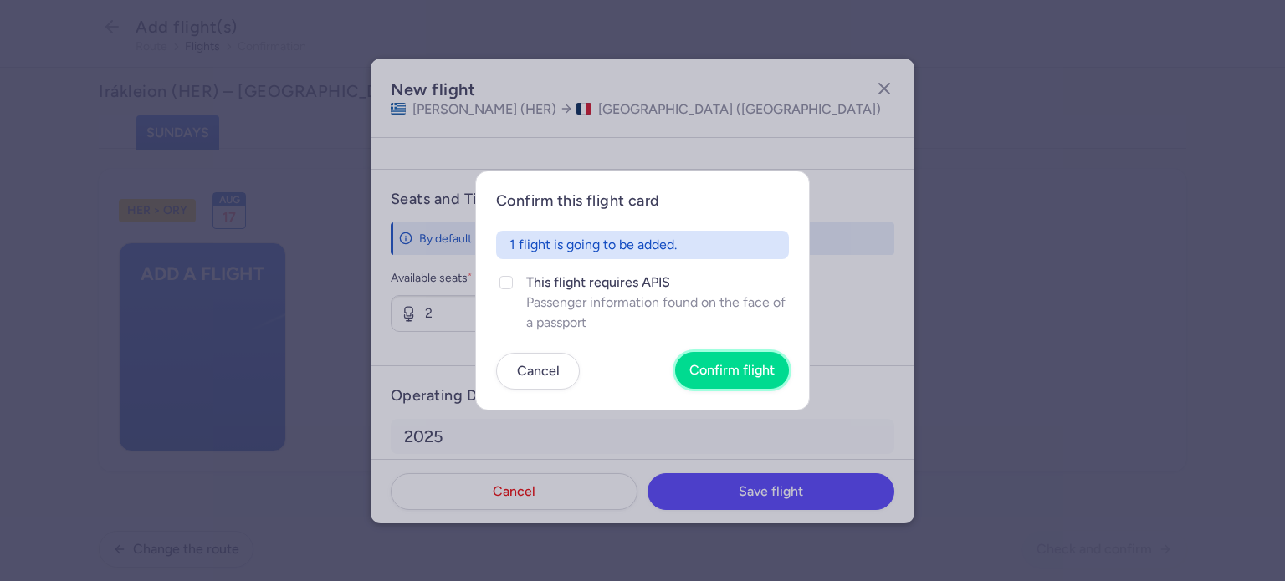
click at [748, 375] on span "Confirm flight" at bounding box center [731, 370] width 85 height 15
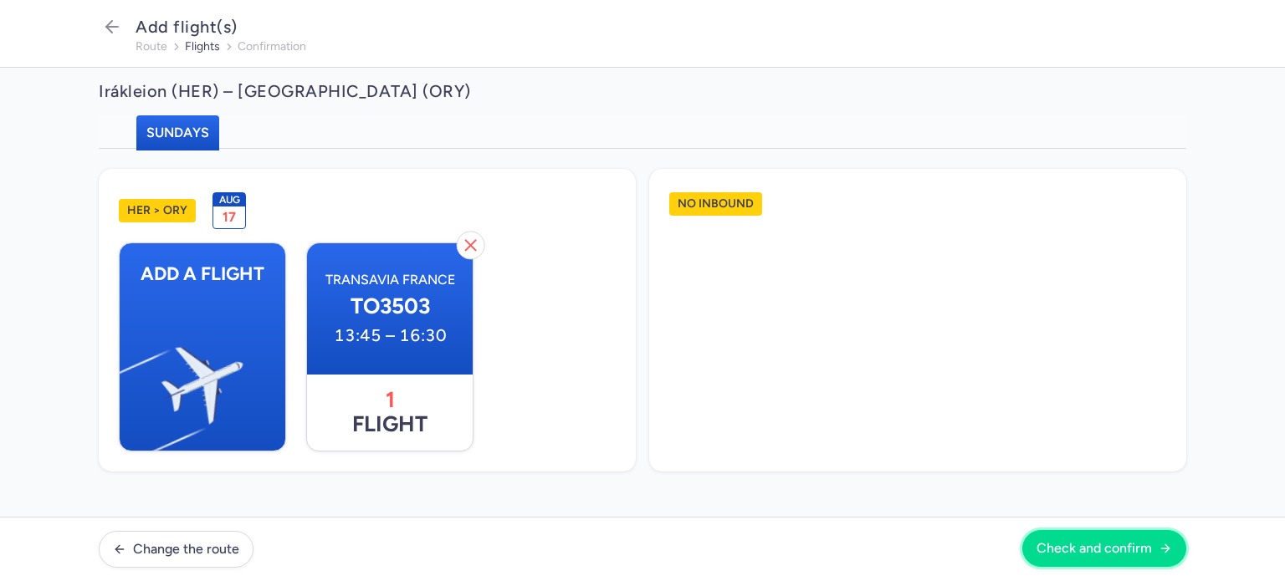
click at [1058, 543] on span "Check and confirm" at bounding box center [1093, 548] width 115 height 15
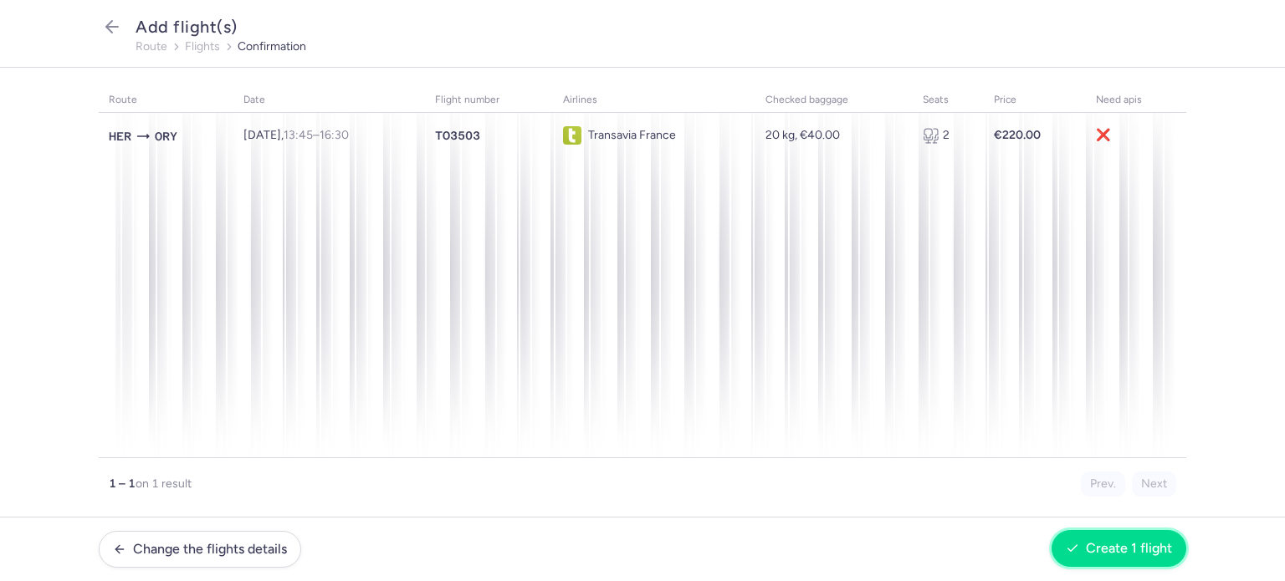
click at [1077, 542] on button "Create 1 flight" at bounding box center [1119, 548] width 135 height 37
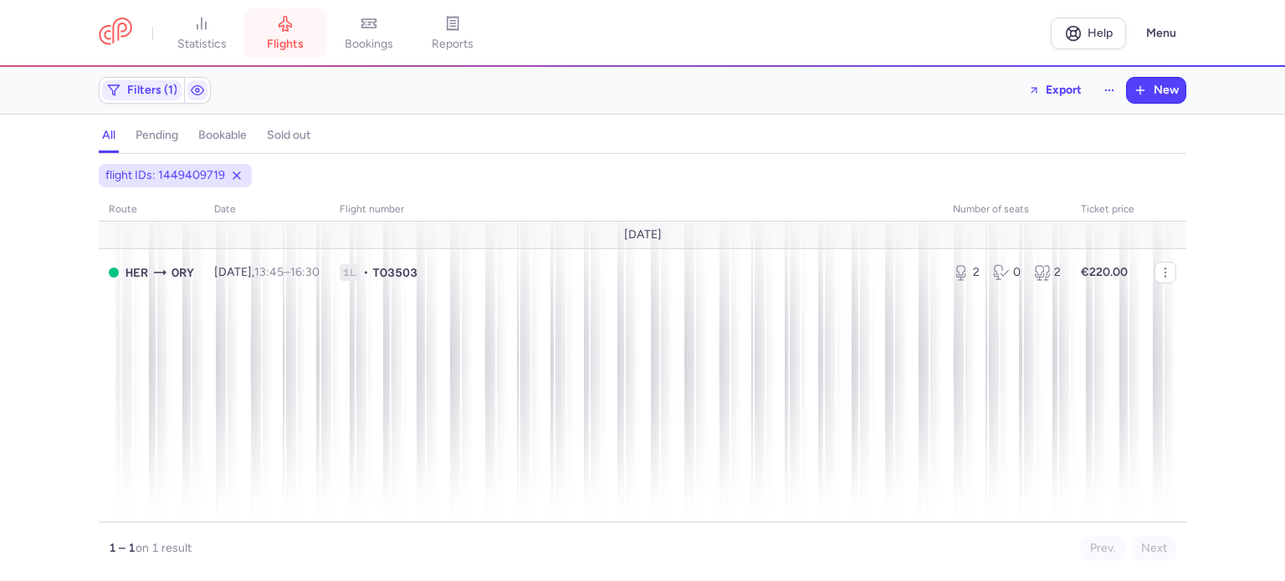
click at [292, 25] on icon at bounding box center [285, 24] width 13 height 15
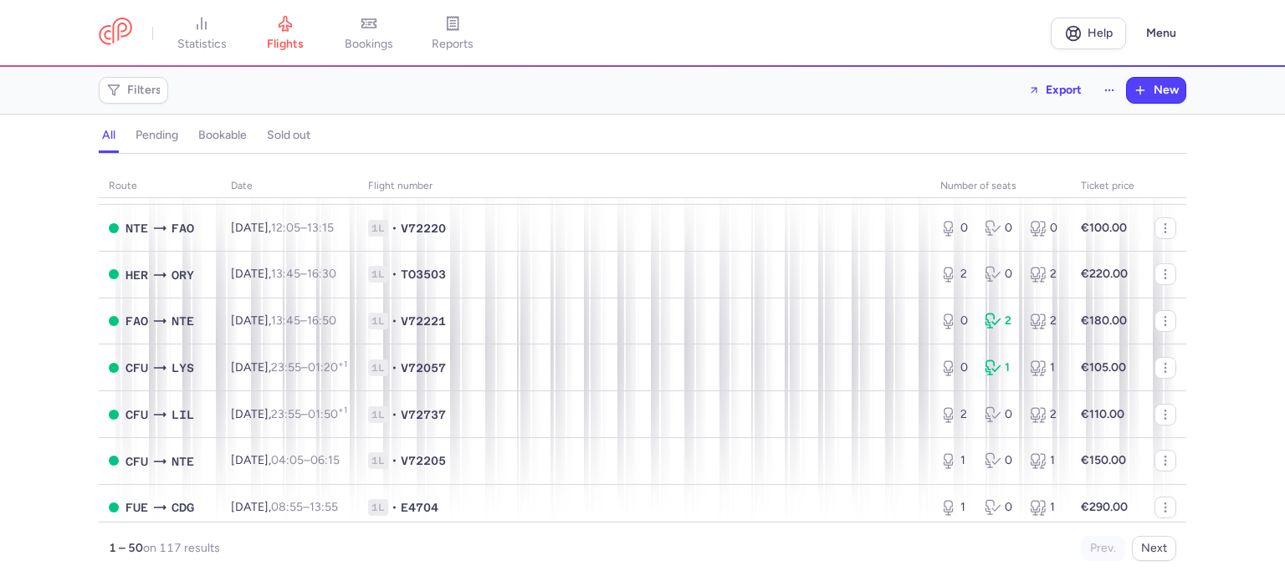
scroll to position [1589, 0]
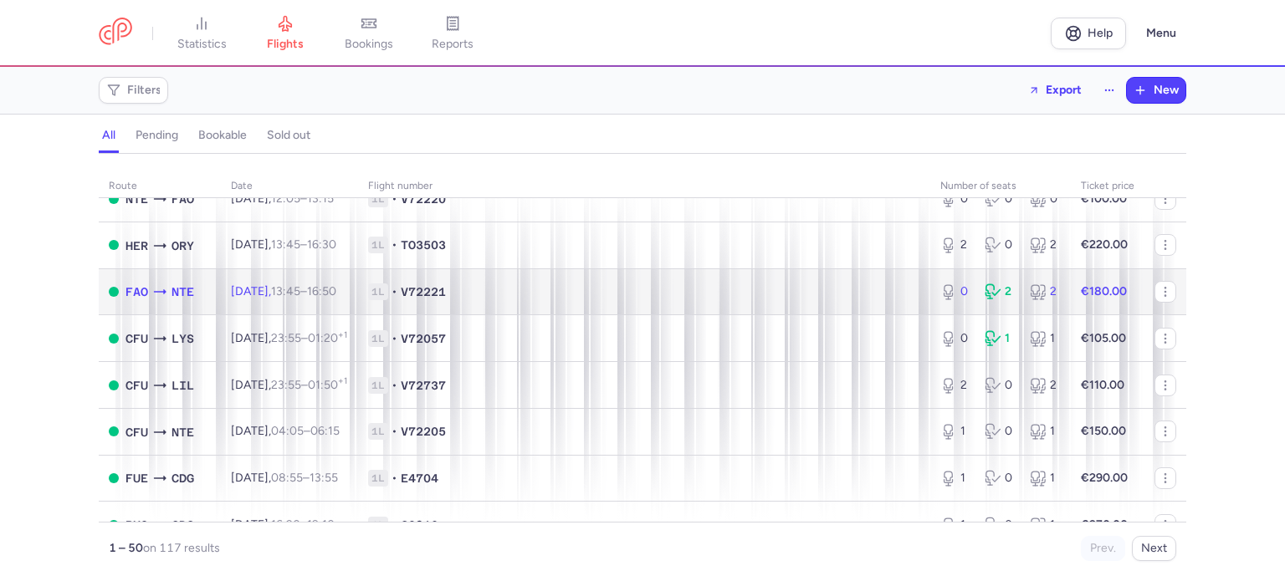
click at [434, 300] on span "V72221" at bounding box center [423, 292] width 45 height 17
select select "days"
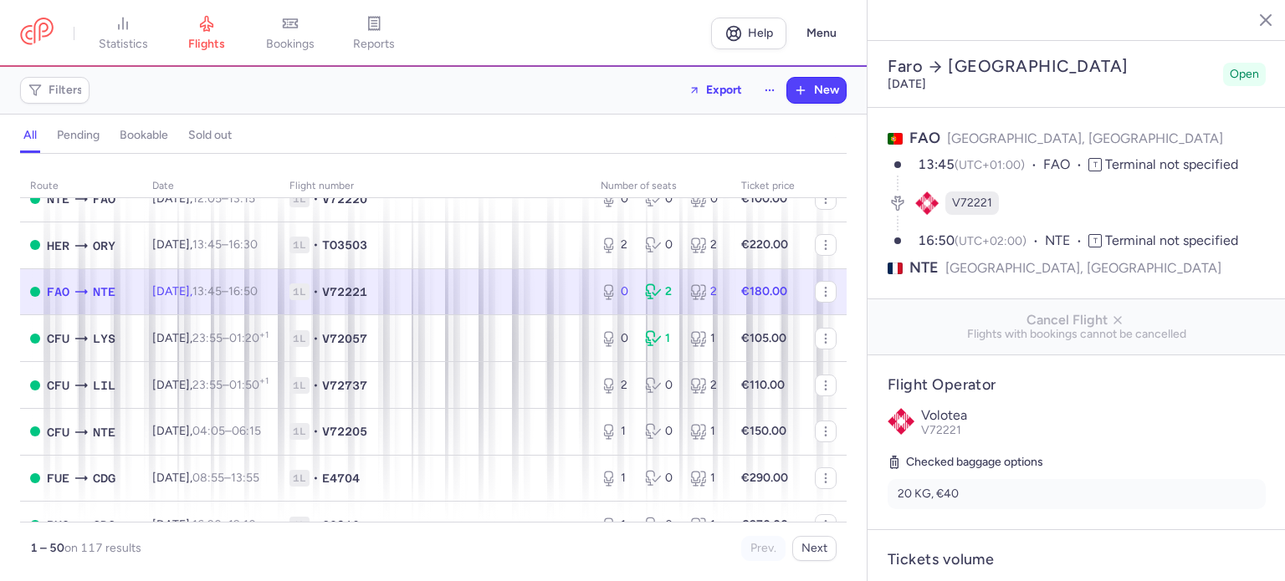
click at [679, 307] on div "0 2 2" at bounding box center [661, 292] width 134 height 30
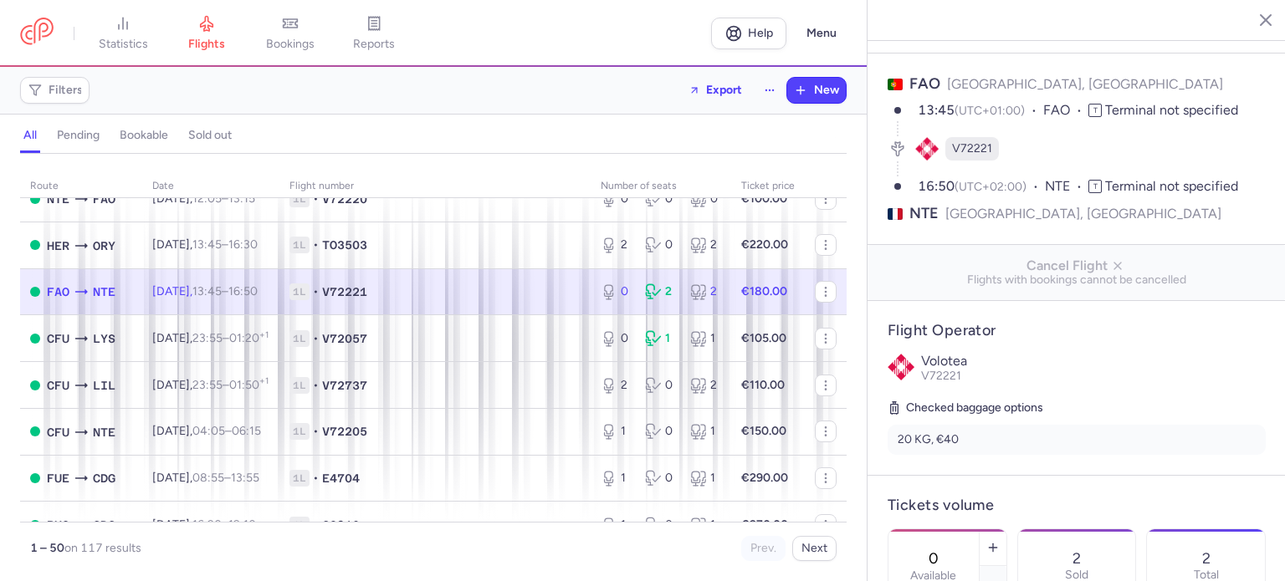
scroll to position [84, 0]
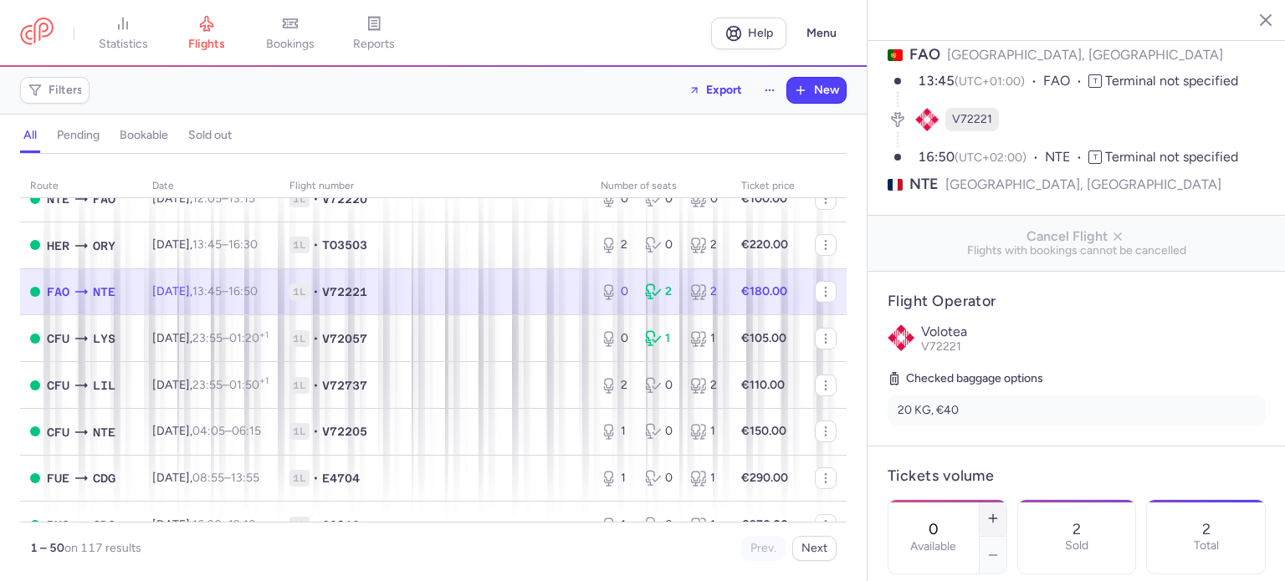
click at [993, 514] on line "button" at bounding box center [993, 518] width 0 height 8
type input "2"
click at [963, 560] on button "Save changes" at bounding box center [943, 548] width 111 height 37
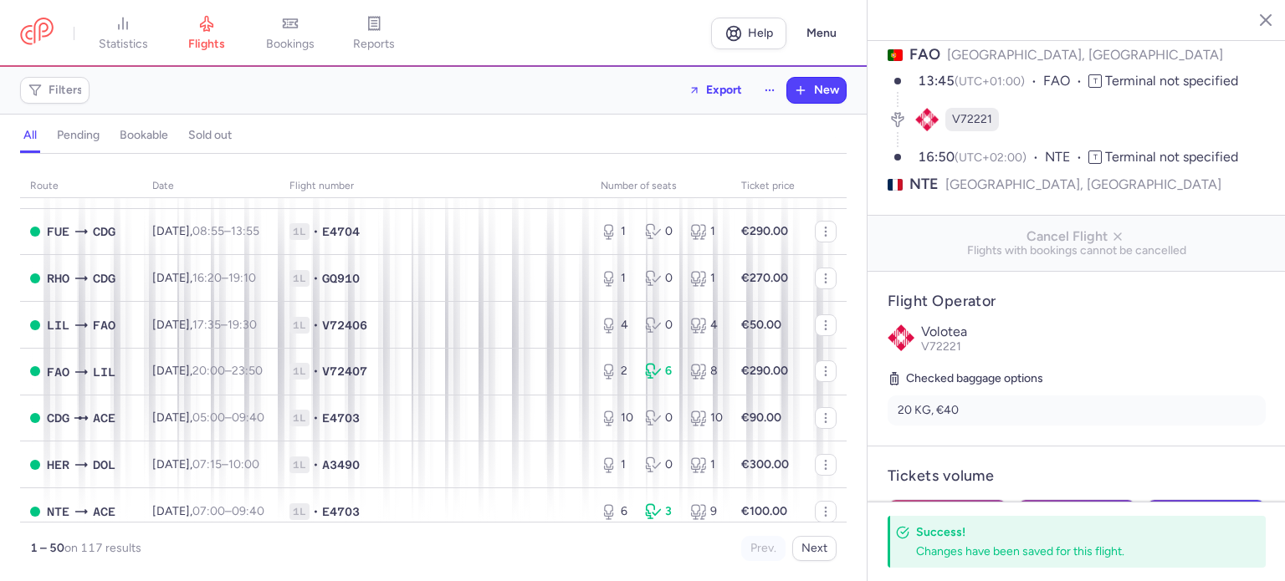
scroll to position [1840, 0]
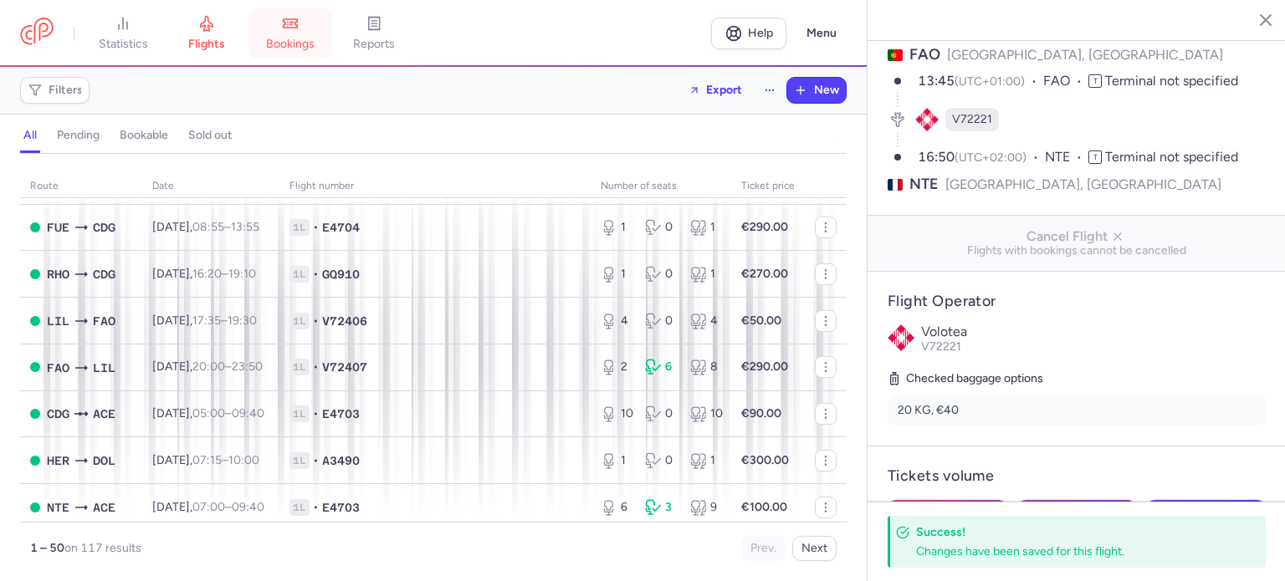
click at [294, 23] on icon at bounding box center [290, 23] width 17 height 17
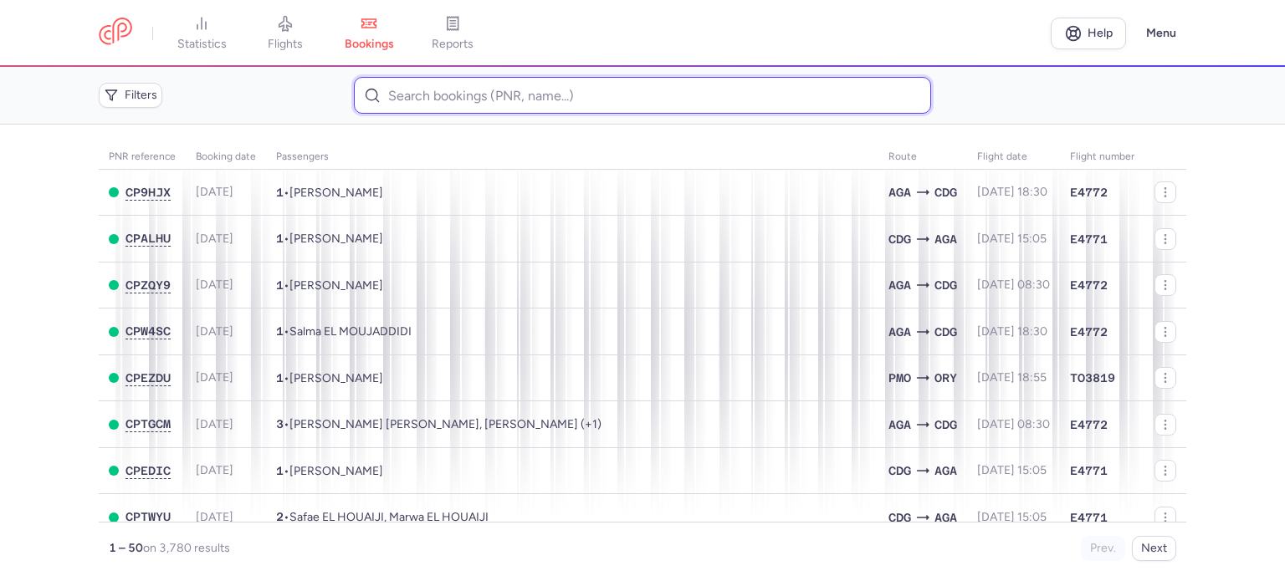
click at [427, 87] on input at bounding box center [642, 95] width 576 height 37
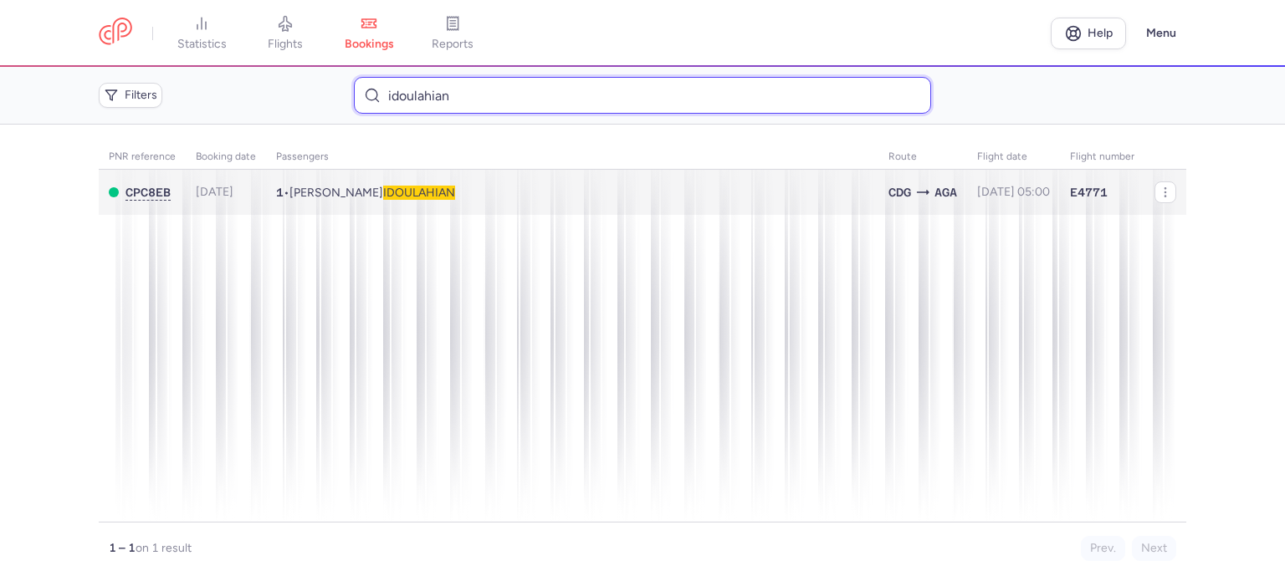
type input "idoulahian"
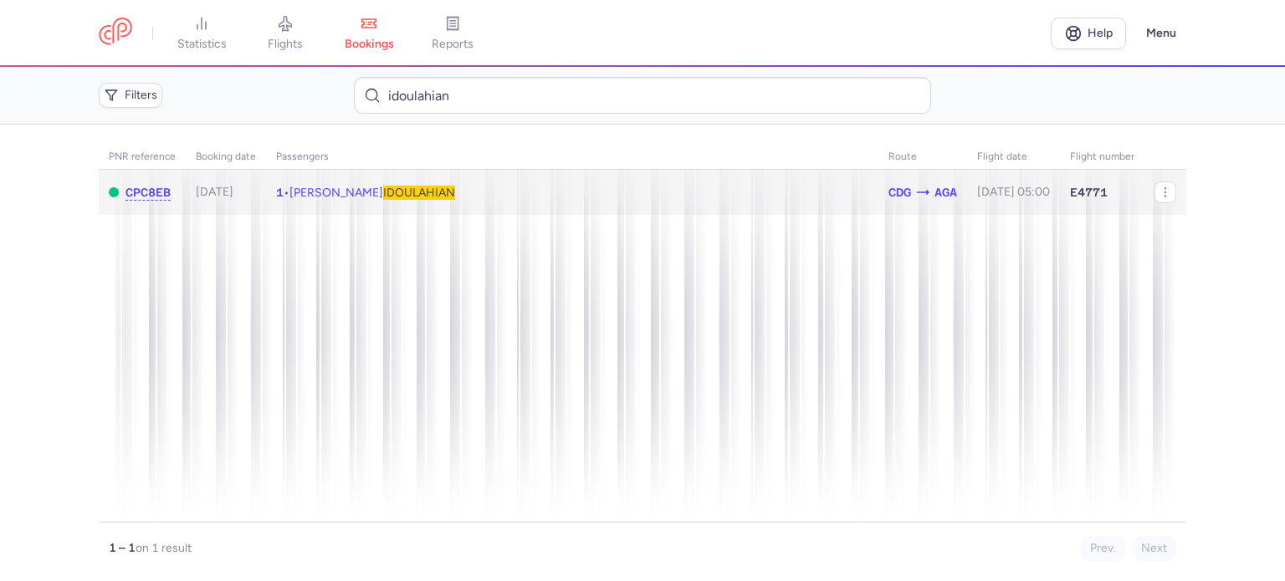
click at [967, 170] on td "1 • [PERSON_NAME]" at bounding box center [1013, 193] width 93 height 46
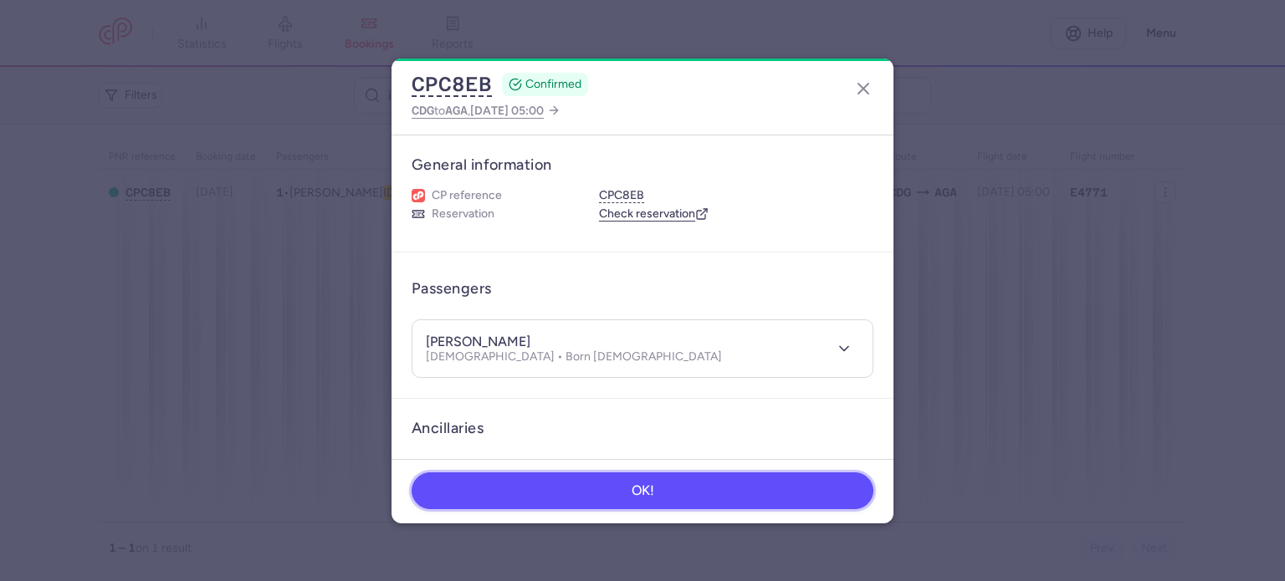
click at [699, 499] on button "OK!" at bounding box center [643, 491] width 462 height 37
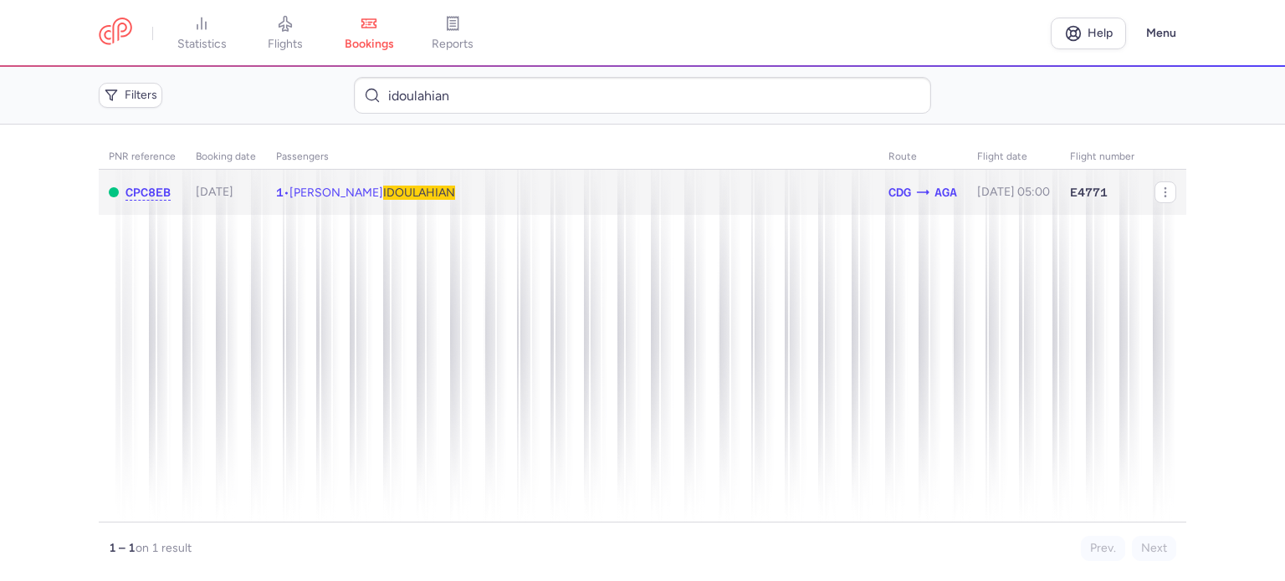
click at [977, 197] on span "[DATE] 05:00" at bounding box center [1013, 192] width 73 height 14
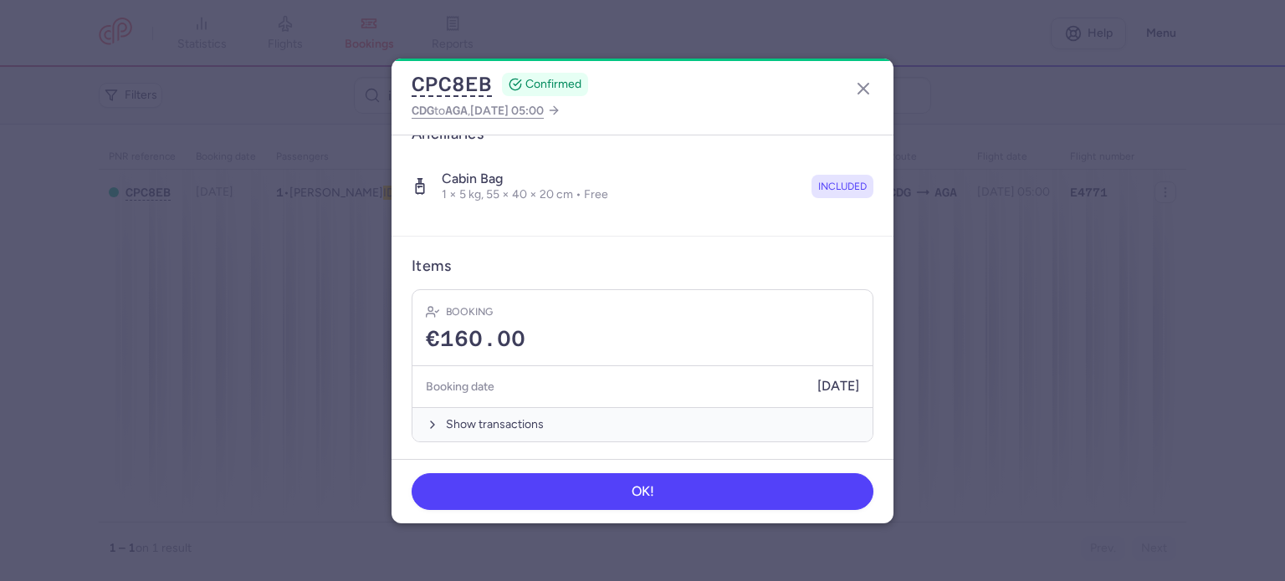
scroll to position [43, 0]
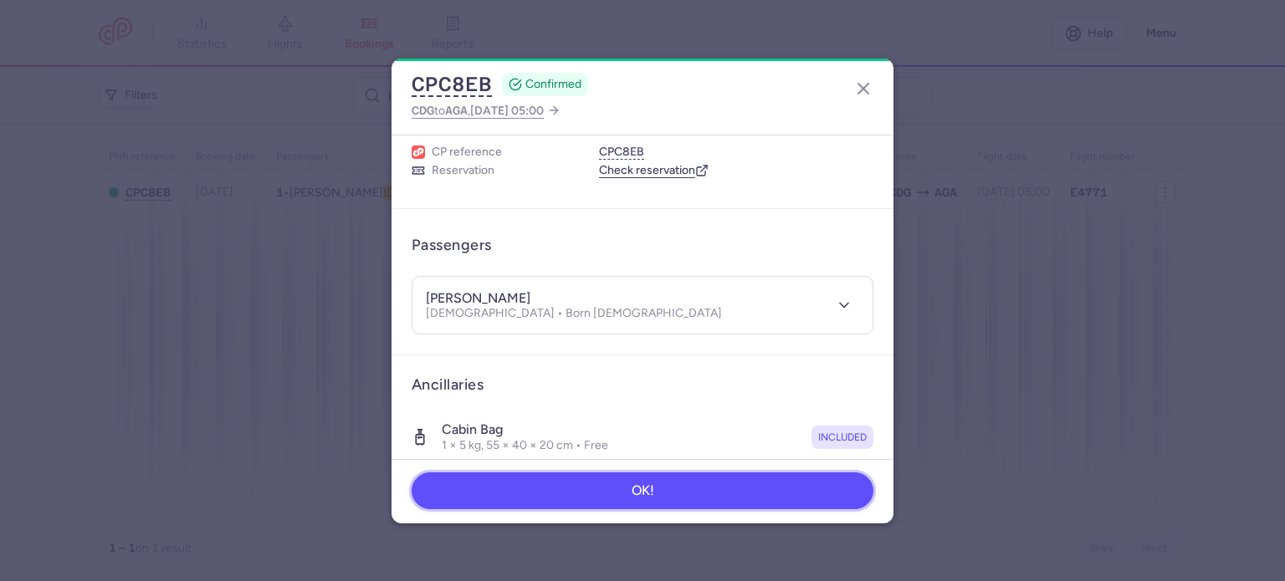
click at [595, 501] on button "OK!" at bounding box center [643, 491] width 462 height 37
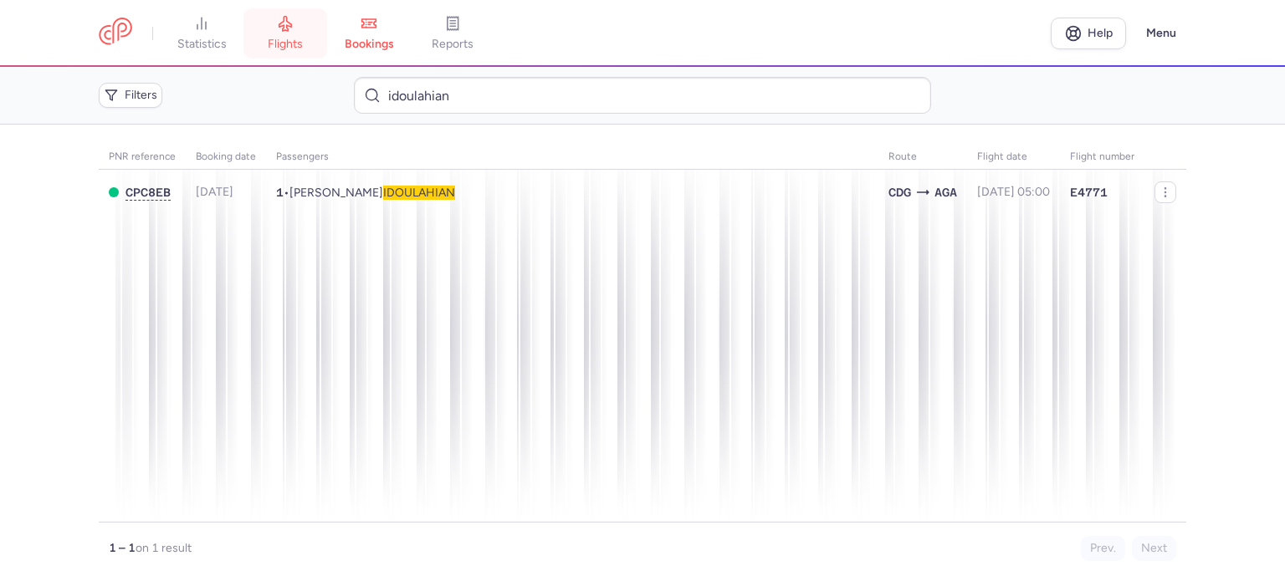
click at [294, 49] on span "flights" at bounding box center [285, 44] width 35 height 15
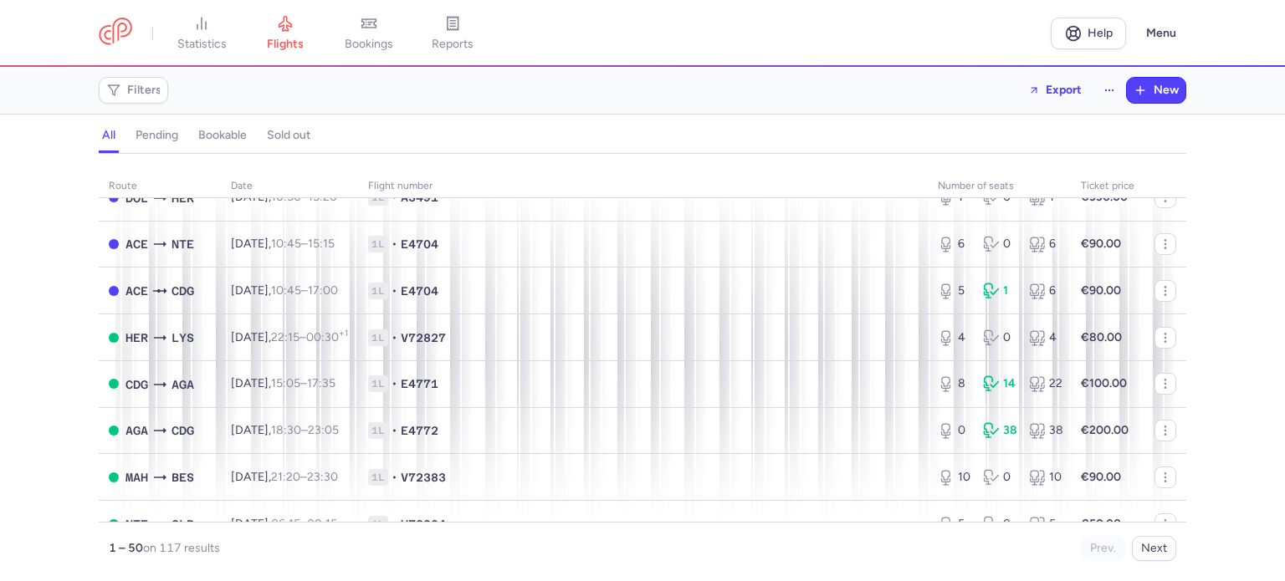
scroll to position [335, 0]
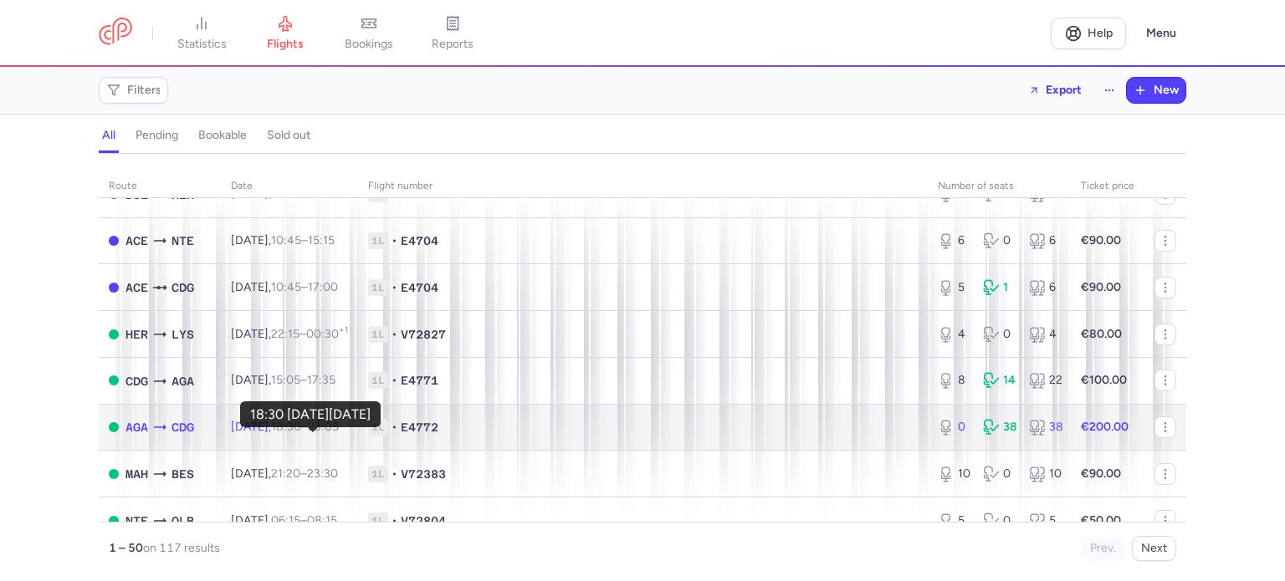
click at [301, 434] on time "18:30" at bounding box center [286, 427] width 30 height 14
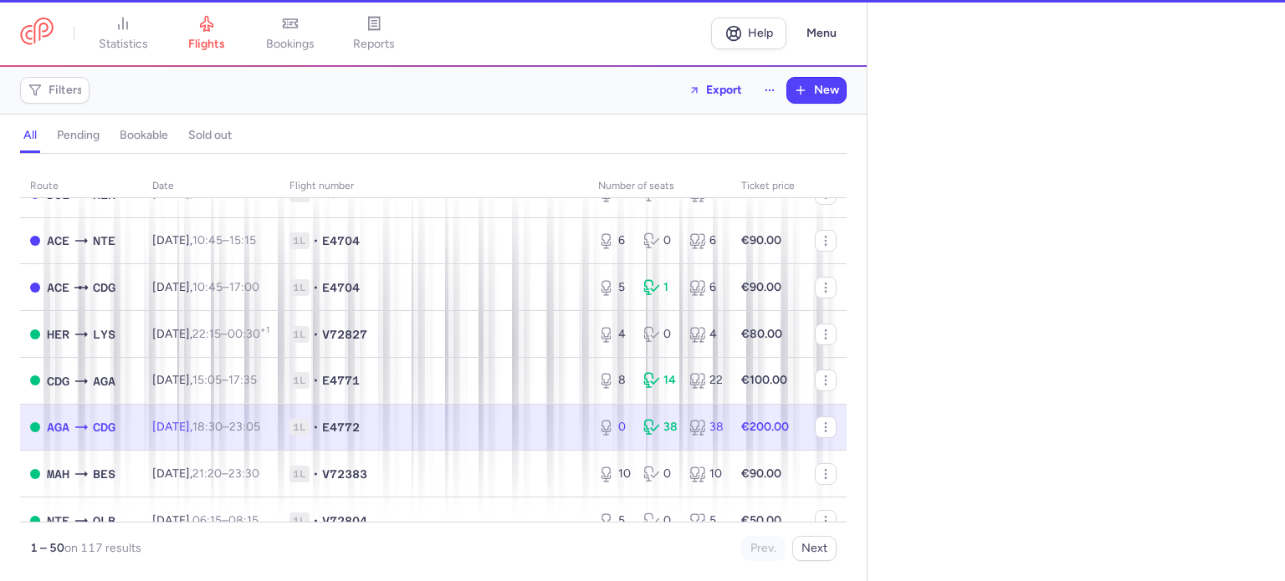
select select "days"
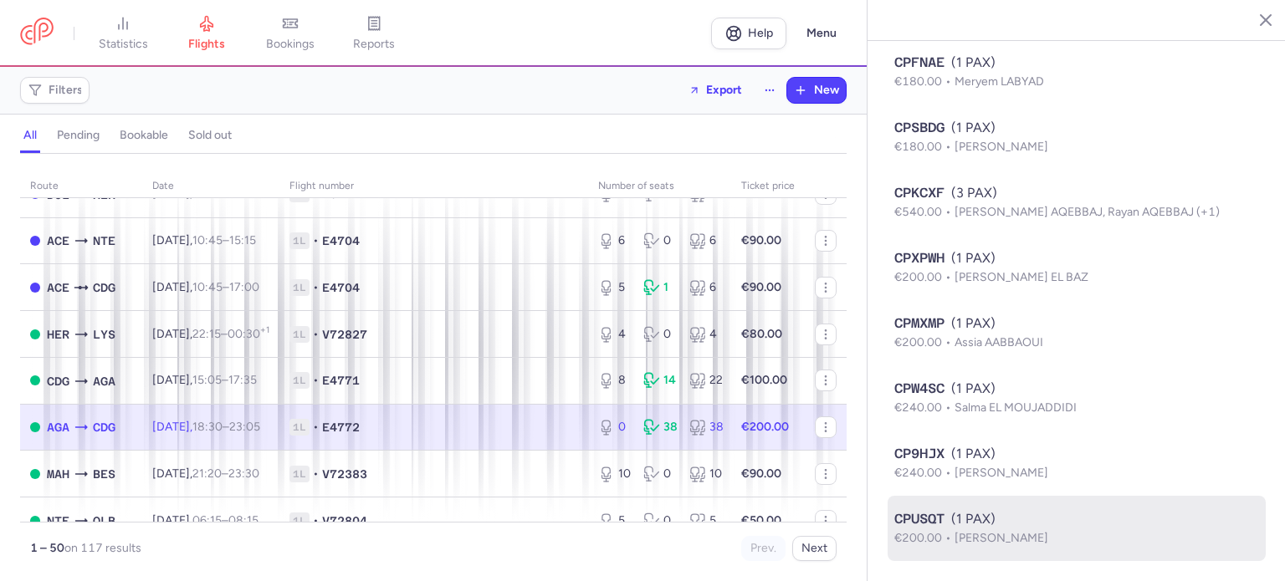
scroll to position [2116, 0]
click at [994, 511] on div "CPUSQT (1 PAX)" at bounding box center [1076, 519] width 365 height 20
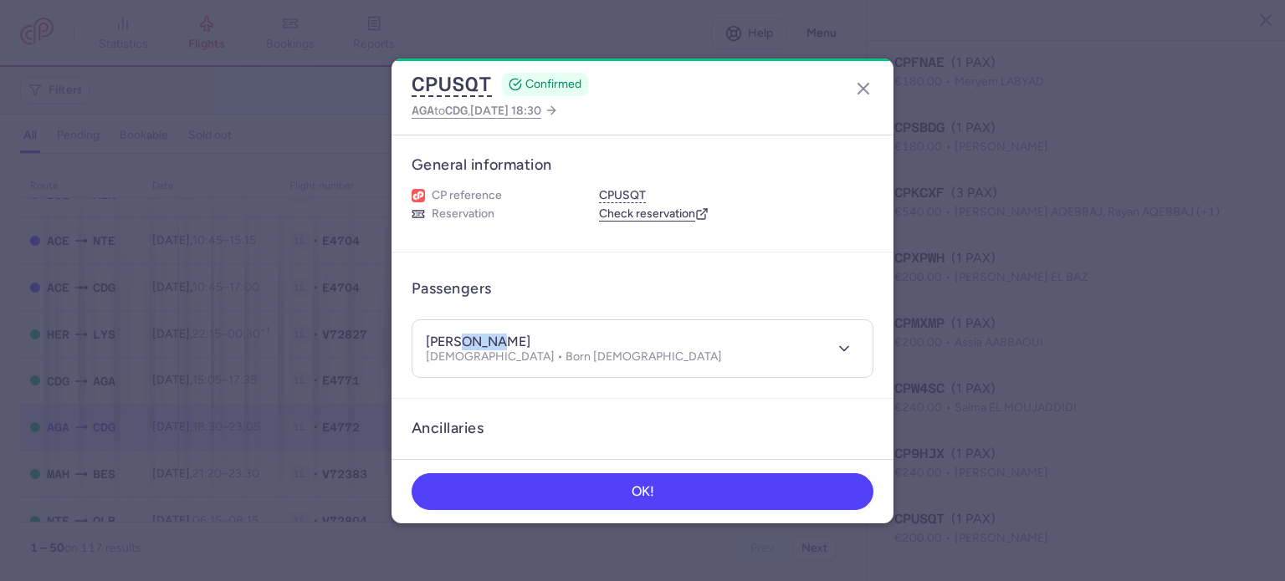
drag, startPoint x: 457, startPoint y: 335, endPoint x: 504, endPoint y: 337, distance: 46.9
click at [504, 337] on div "[PERSON_NAME]" at bounding box center [574, 343] width 296 height 18
copy h4 "AMHAL"
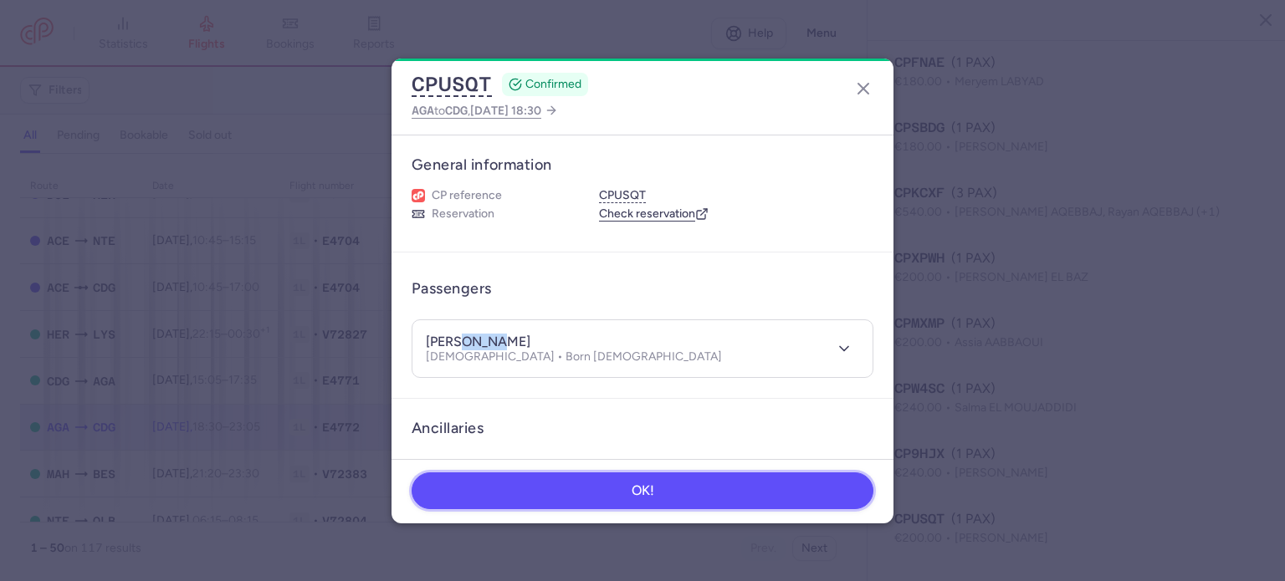
click at [519, 503] on button "OK!" at bounding box center [643, 491] width 462 height 37
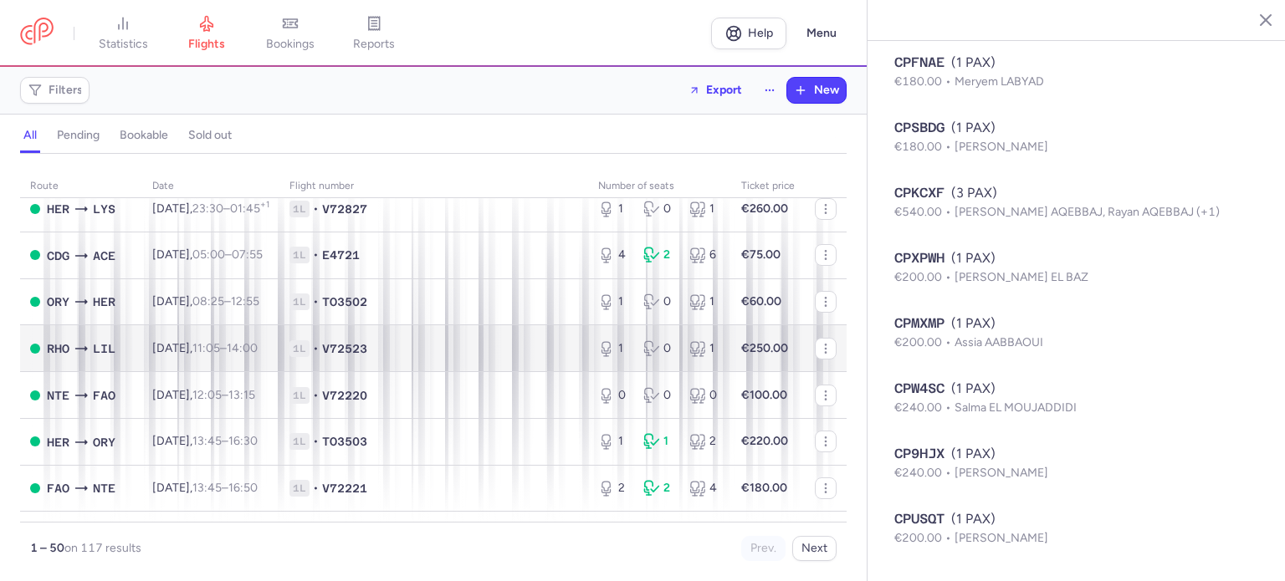
scroll to position [1422, 0]
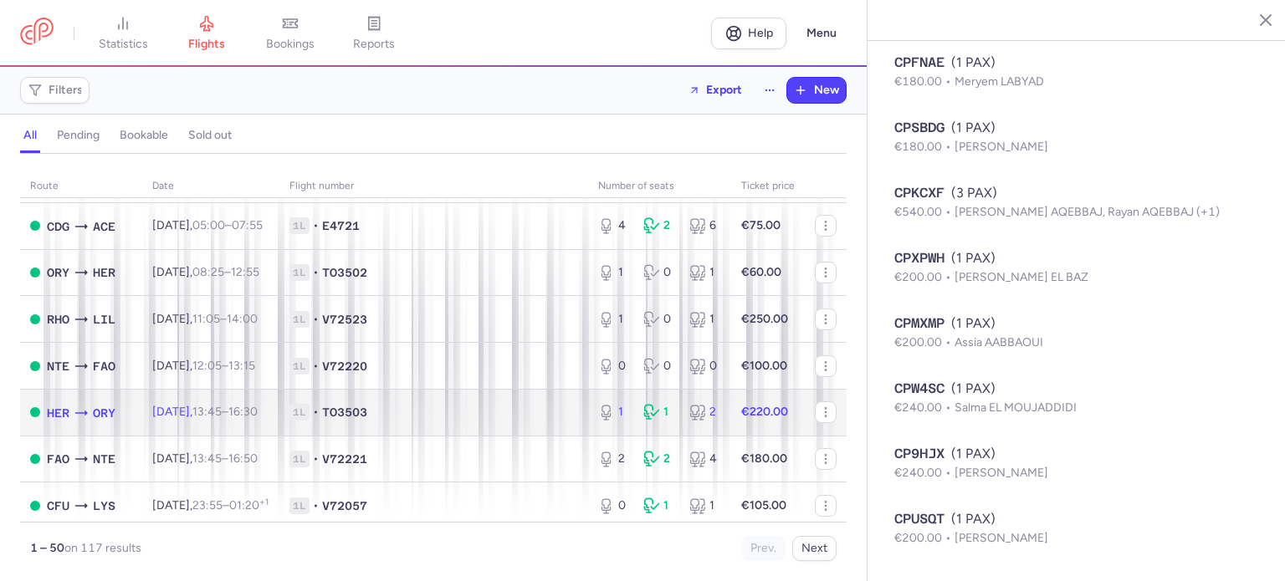
click at [332, 436] on td "1L • TO3503" at bounding box center [433, 412] width 309 height 47
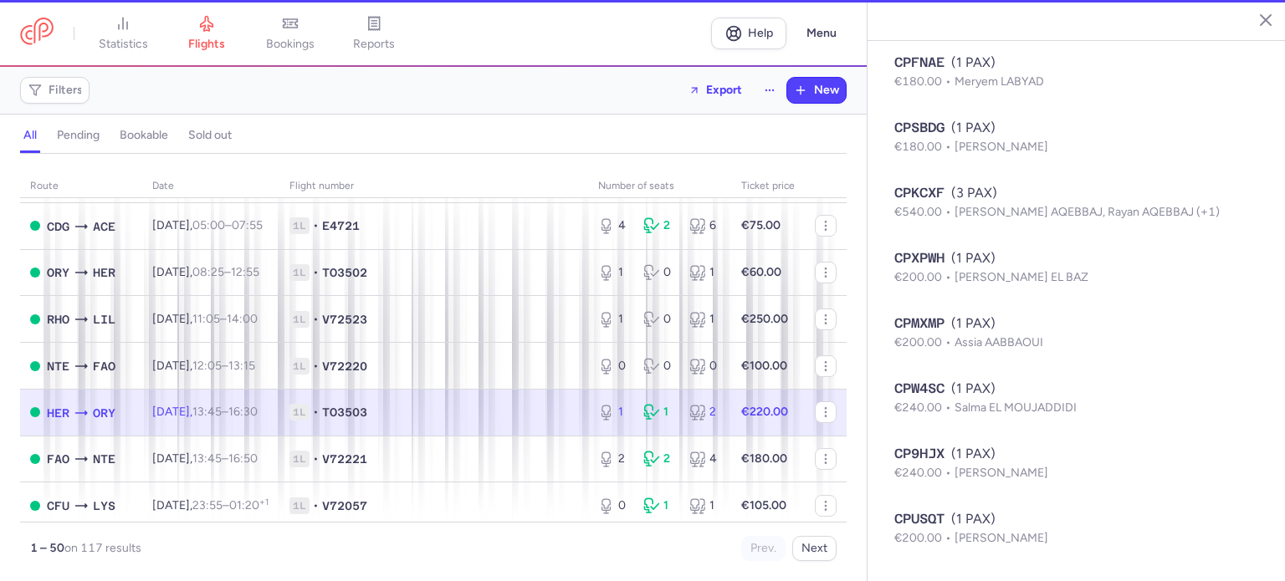
type input "1"
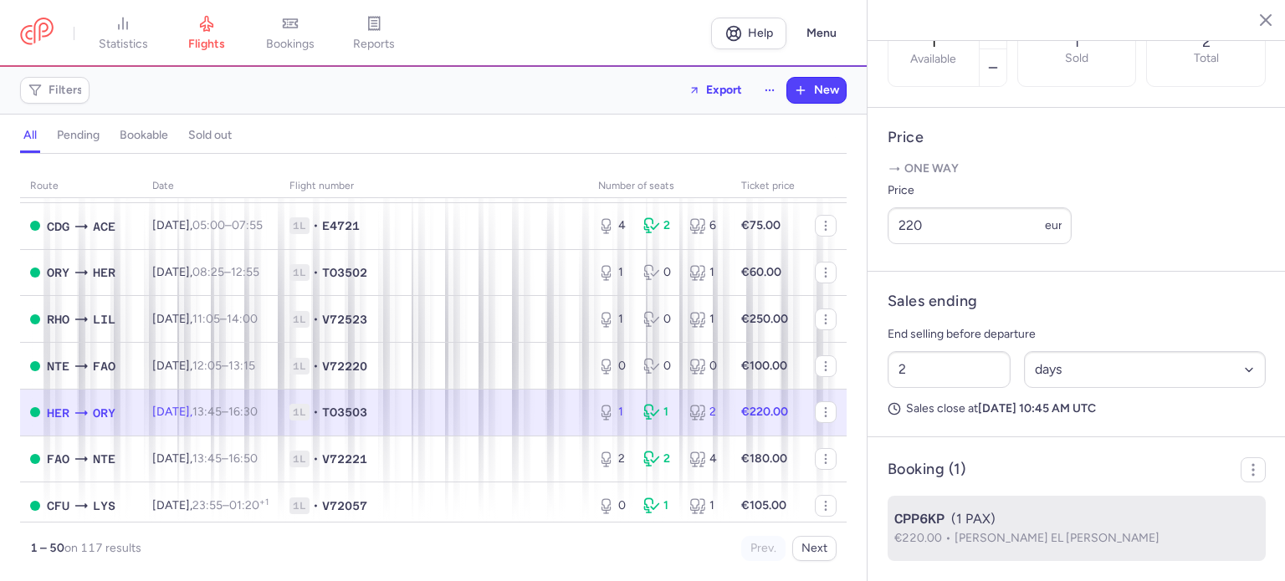
click at [910, 526] on span "CPP6KP" at bounding box center [919, 519] width 50 height 20
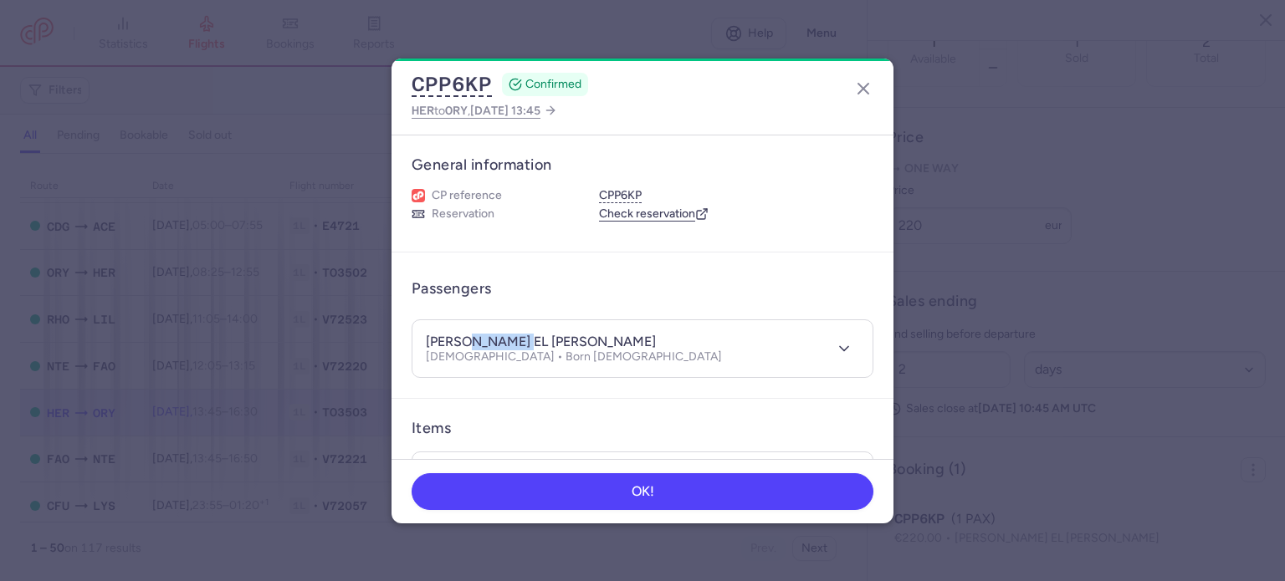
drag, startPoint x: 464, startPoint y: 336, endPoint x: 527, endPoint y: 340, distance: 62.9
click at [527, 340] on div "[PERSON_NAME] EL [PERSON_NAME]" at bounding box center [574, 343] width 296 height 18
copy h4 "EL MRINI"
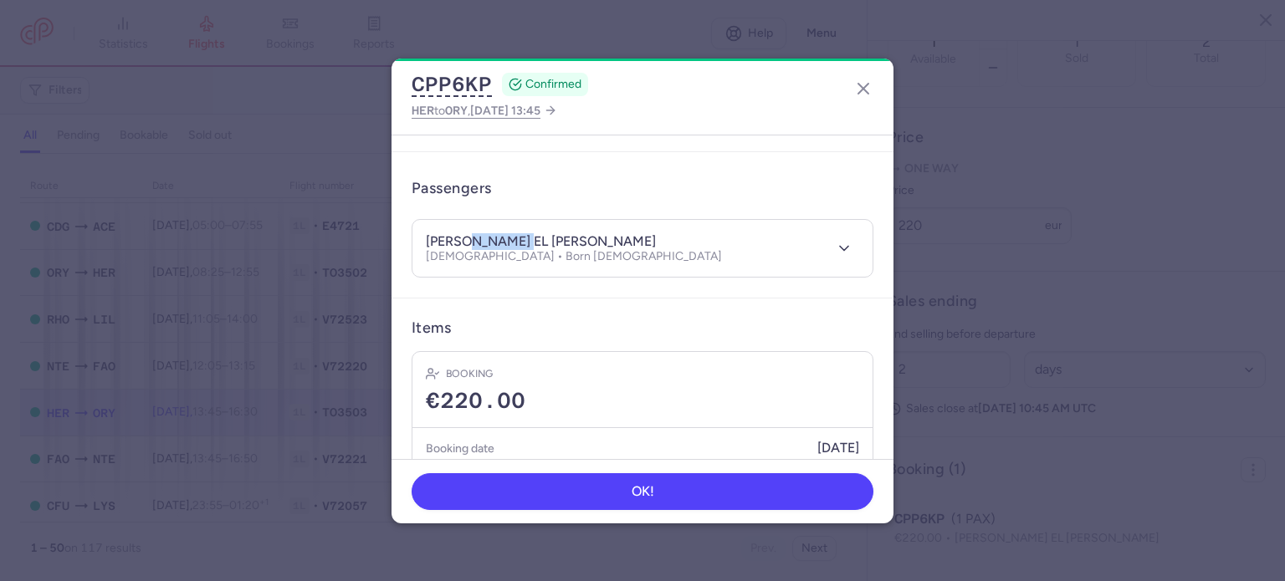
scroll to position [163, 0]
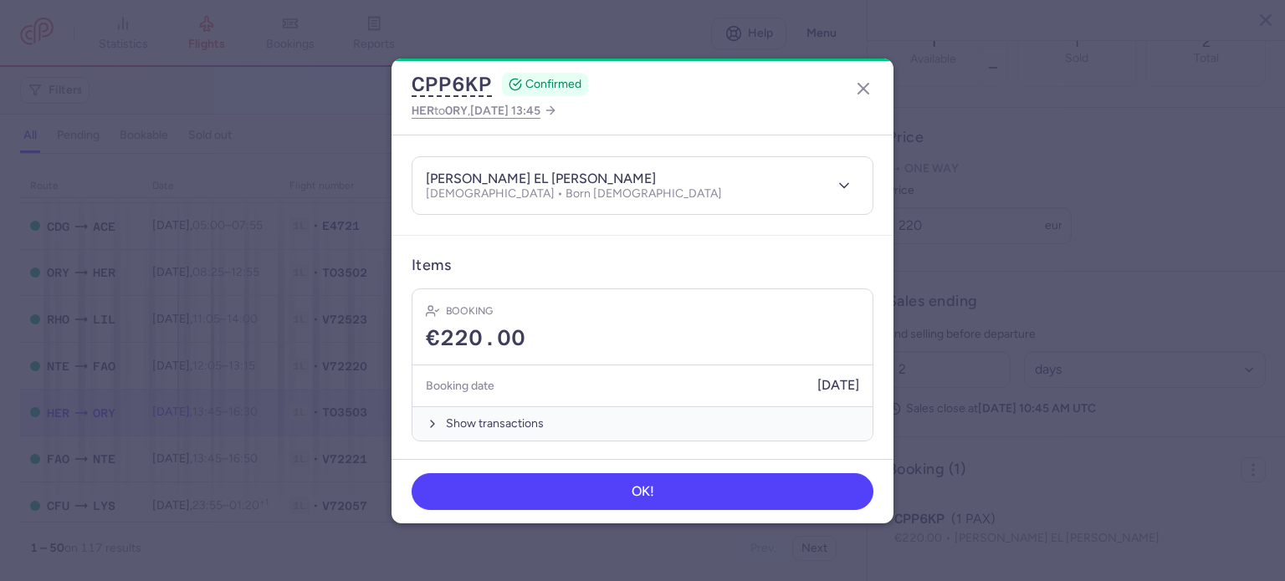
click at [425, 171] on header "[PERSON_NAME] EL [PERSON_NAME] [DEMOGRAPHIC_DATA] • Born [DEMOGRAPHIC_DATA]" at bounding box center [642, 186] width 460 height 58
drag, startPoint x: 461, startPoint y: 173, endPoint x: 407, endPoint y: 168, distance: 54.6
click at [408, 168] on article "Passengers [PERSON_NAME] EL [PERSON_NAME] [DEMOGRAPHIC_DATA] • Born [DEMOGRAPHI…" at bounding box center [642, 163] width 502 height 147
copy h4 "[PERSON_NAME]"
